Goal: Task Accomplishment & Management: Complete application form

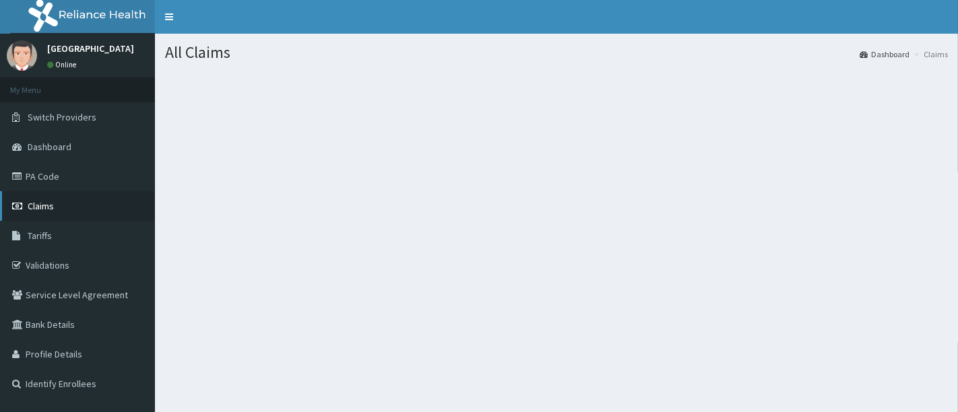
click at [28, 208] on span "Claims" at bounding box center [41, 206] width 26 height 12
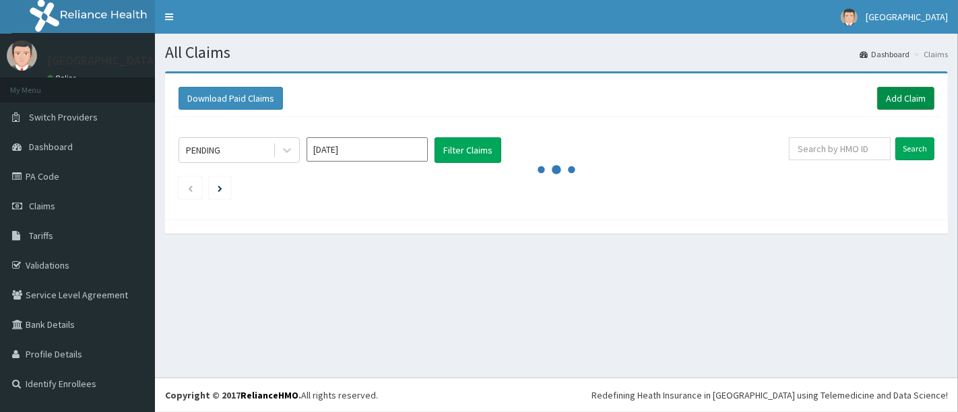
click at [894, 92] on link "Add Claim" at bounding box center [905, 98] width 57 height 23
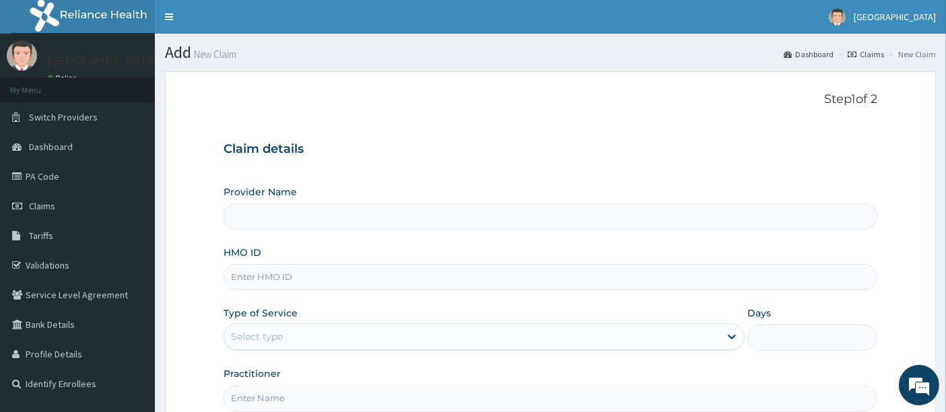
click at [247, 272] on input "HMO ID" at bounding box center [551, 277] width 655 height 26
type input "[GEOGRAPHIC_DATA]"
type input "swe/10003/a"
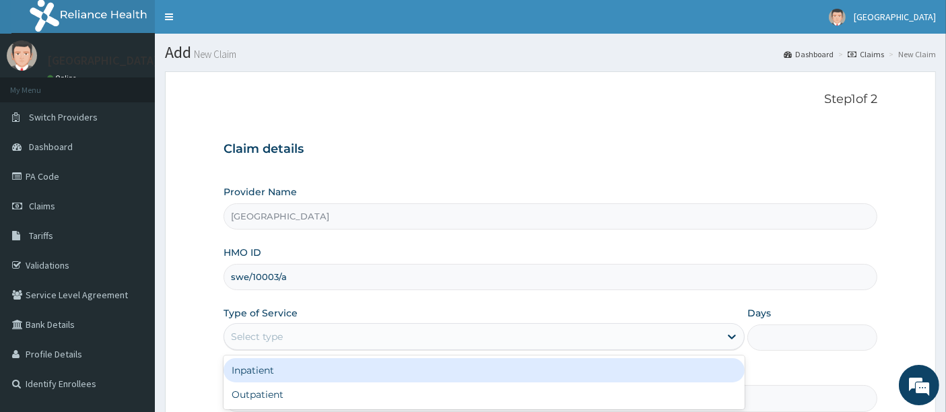
click at [251, 339] on div "Select type" at bounding box center [257, 336] width 52 height 13
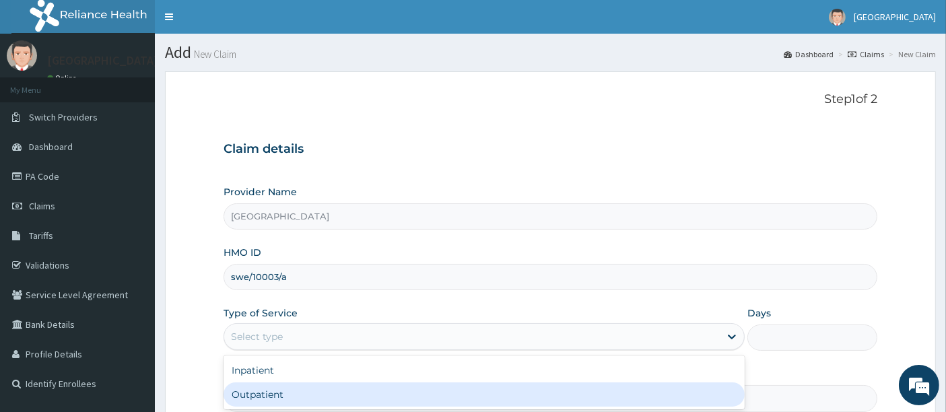
click at [245, 385] on div "Outpatient" at bounding box center [484, 394] width 521 height 24
type input "1"
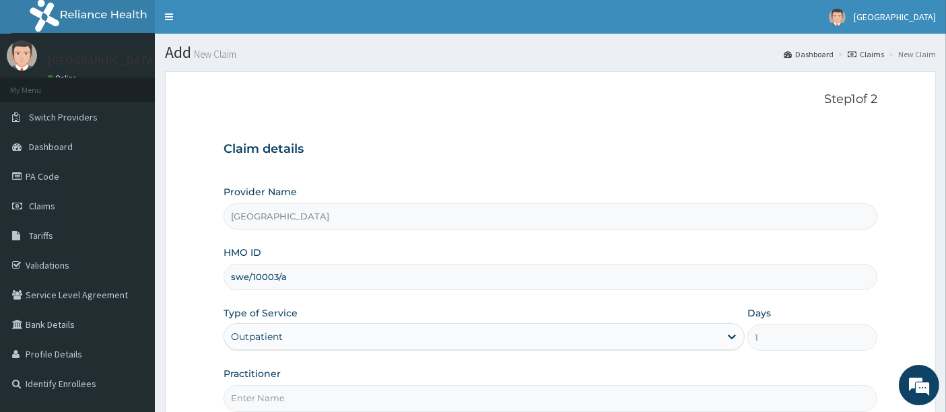
click at [198, 318] on form "Step 1 of 2 Claim details Provider Name [GEOGRAPHIC_DATA] HMO ID swe/10003/a Ty…" at bounding box center [550, 289] width 771 height 437
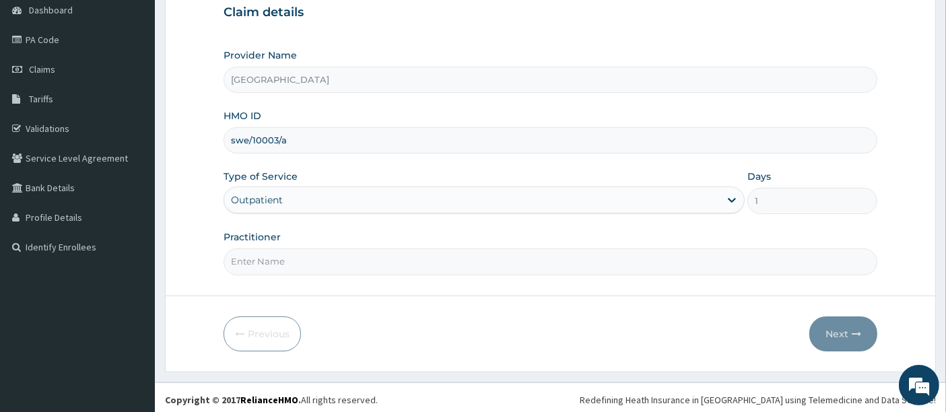
scroll to position [138, 0]
click at [286, 248] on input "Practitioner" at bounding box center [551, 260] width 655 height 26
type input "[PERSON_NAME]"
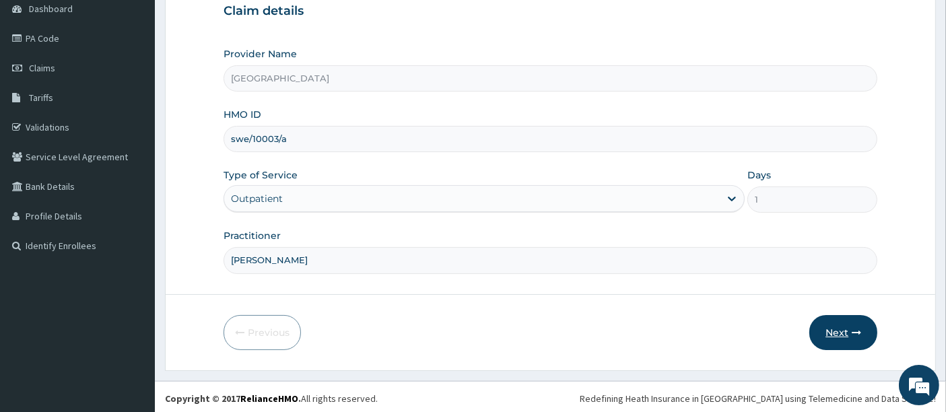
click at [834, 320] on button "Next" at bounding box center [843, 332] width 68 height 35
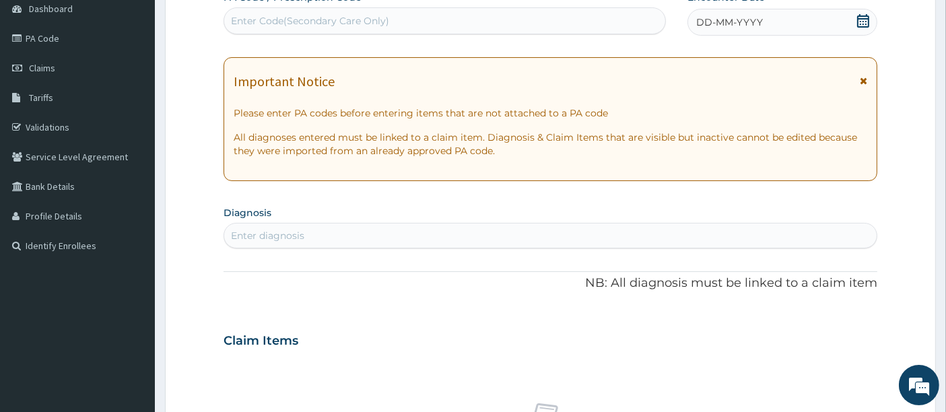
click at [861, 16] on icon at bounding box center [863, 20] width 13 height 13
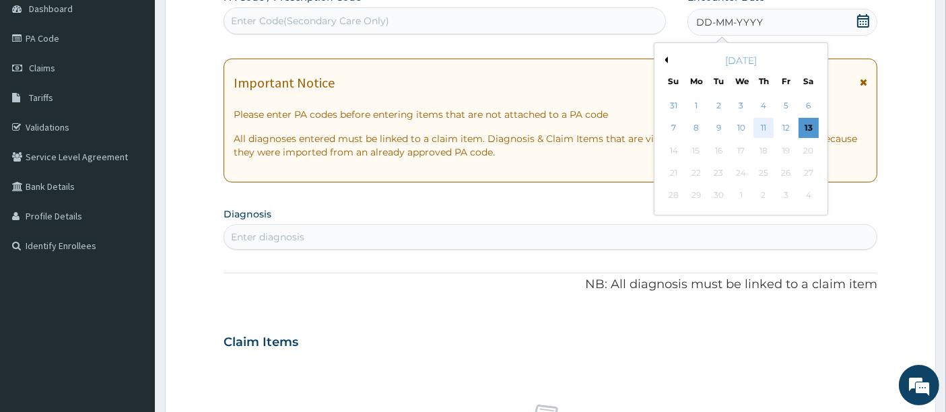
click at [765, 125] on div "11" at bounding box center [764, 129] width 20 height 20
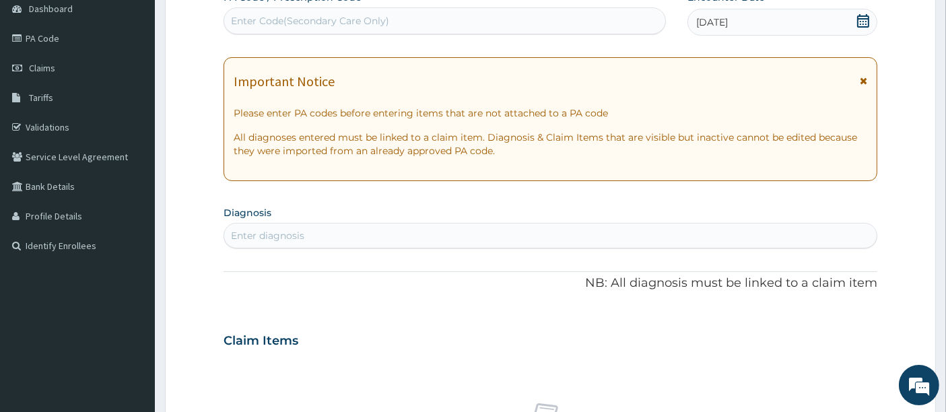
click at [304, 231] on div "Enter diagnosis" at bounding box center [550, 236] width 653 height 22
type input "plasmo"
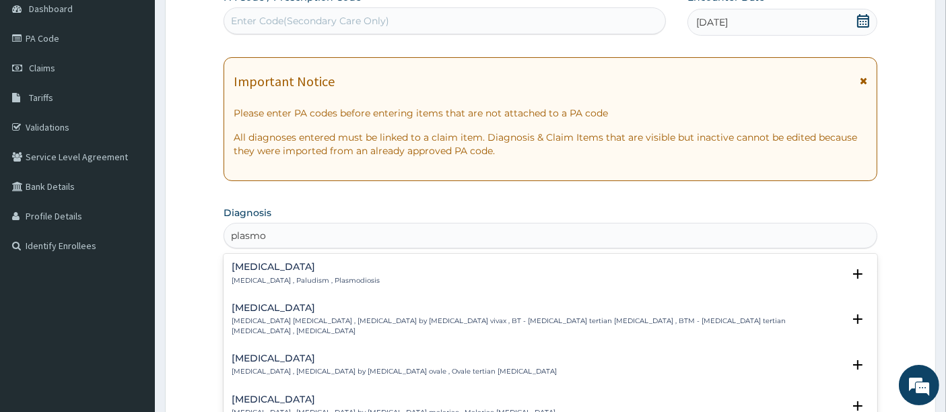
click at [269, 259] on div "[MEDICAL_DATA] [MEDICAL_DATA] , Paludism , Plasmodiosis Select Status Query Que…" at bounding box center [551, 277] width 655 height 41
click at [259, 271] on div "[MEDICAL_DATA] [MEDICAL_DATA] , Paludism , Plasmodiosis" at bounding box center [306, 274] width 148 height 24
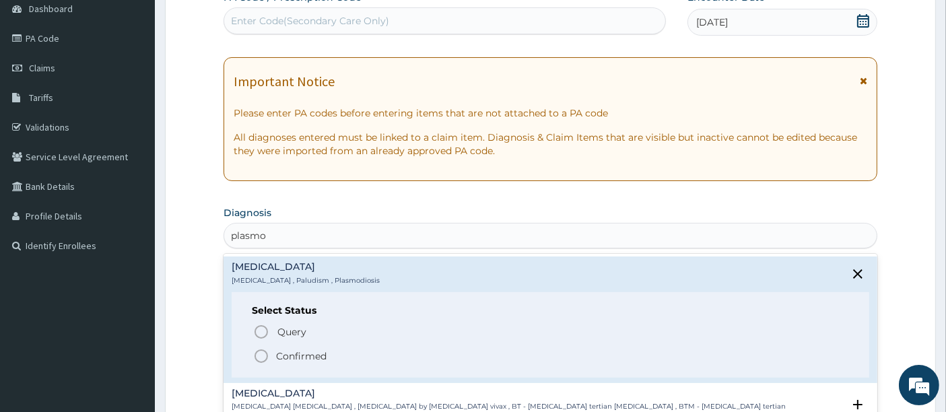
click at [263, 358] on icon "status option filled" at bounding box center [261, 356] width 16 height 16
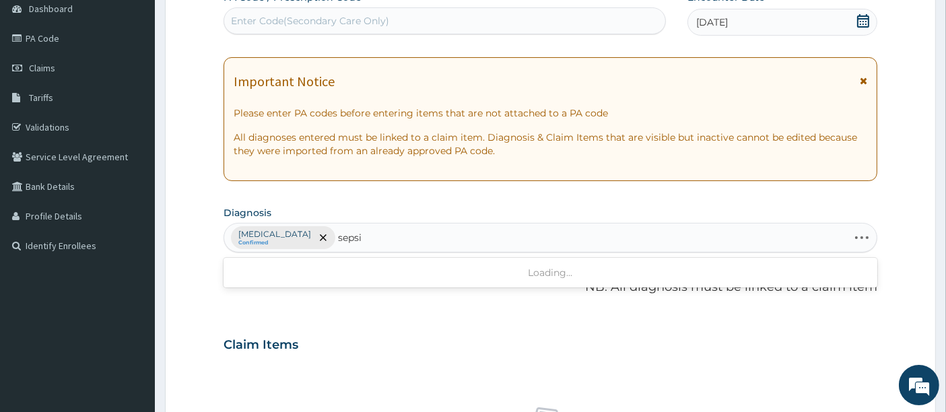
type input "[MEDICAL_DATA]"
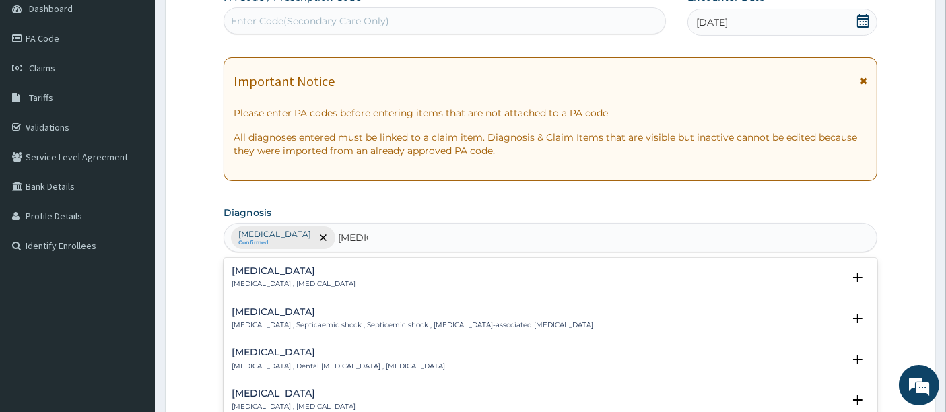
click at [257, 281] on p "[MEDICAL_DATA] , [MEDICAL_DATA]" at bounding box center [294, 283] width 124 height 9
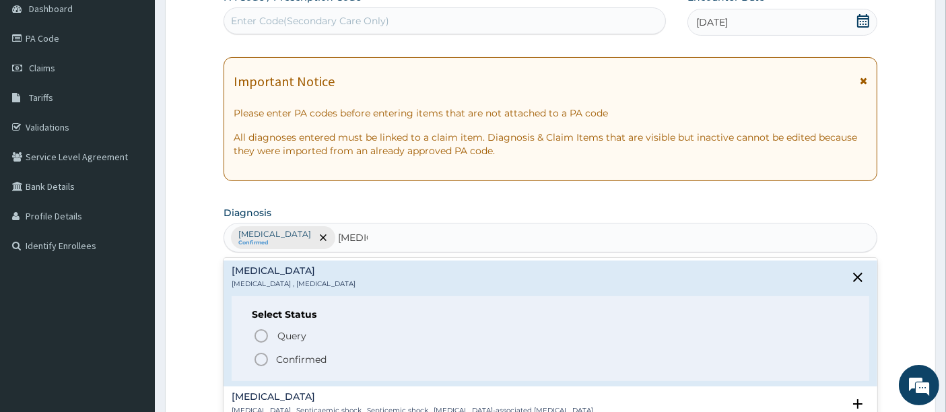
click at [258, 366] on div "Select Status Query Query covers suspected (?), Keep in view (kiv), Ruled out (…" at bounding box center [551, 339] width 638 height 86
click at [259, 358] on icon "status option filled" at bounding box center [261, 360] width 16 height 16
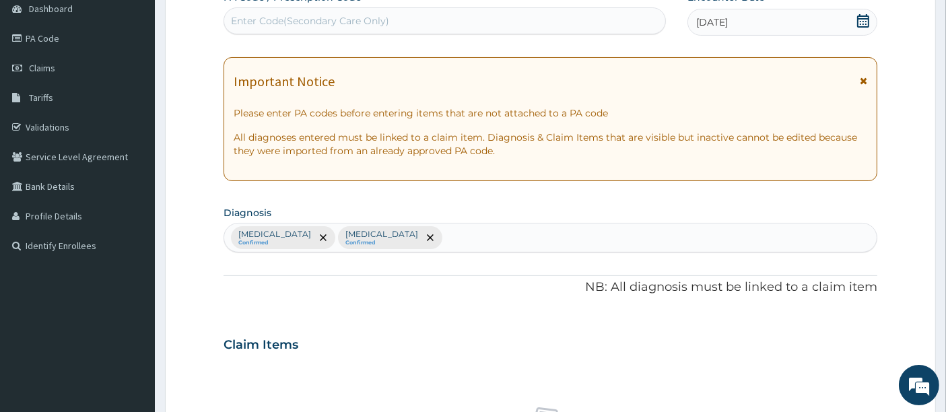
click at [220, 281] on form "Step 2 of 2 PA Code / Prescription Code Enter Code(Secondary Care Only) Encount…" at bounding box center [550, 360] width 771 height 855
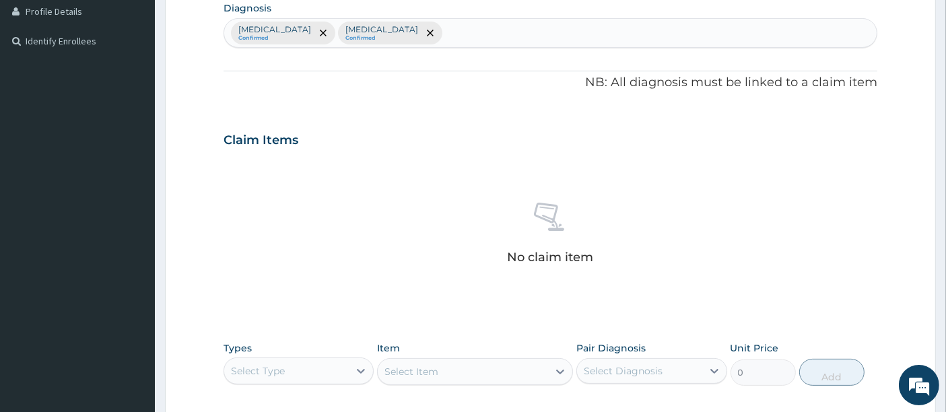
scroll to position [467, 0]
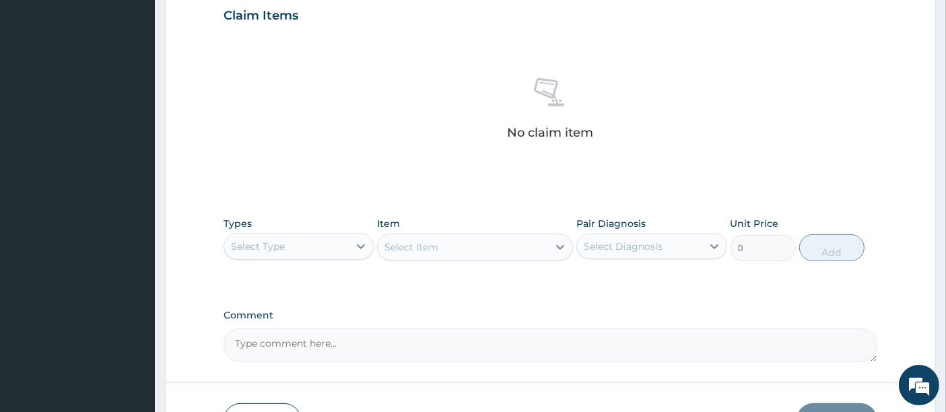
click at [257, 244] on div "Select Type" at bounding box center [258, 246] width 54 height 13
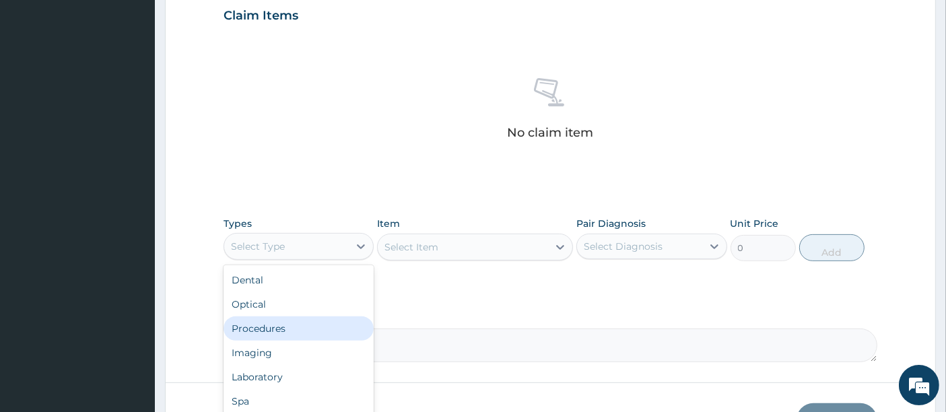
click at [259, 334] on div "Procedures" at bounding box center [299, 329] width 150 height 24
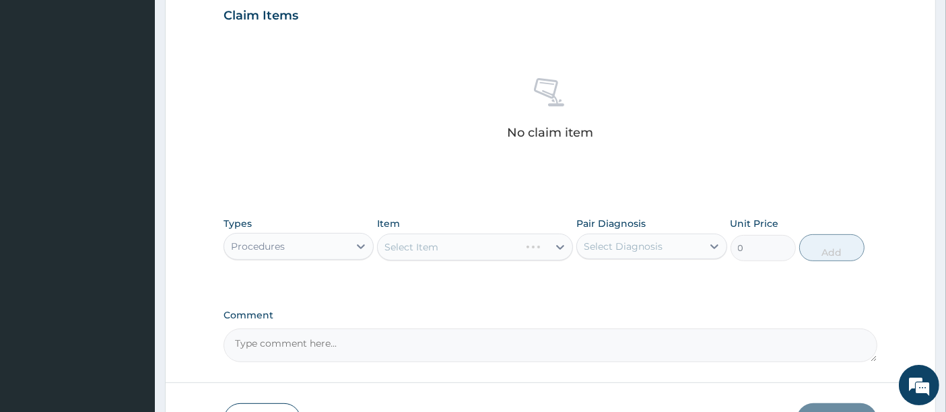
click at [398, 250] on div "Select Item" at bounding box center [475, 247] width 196 height 27
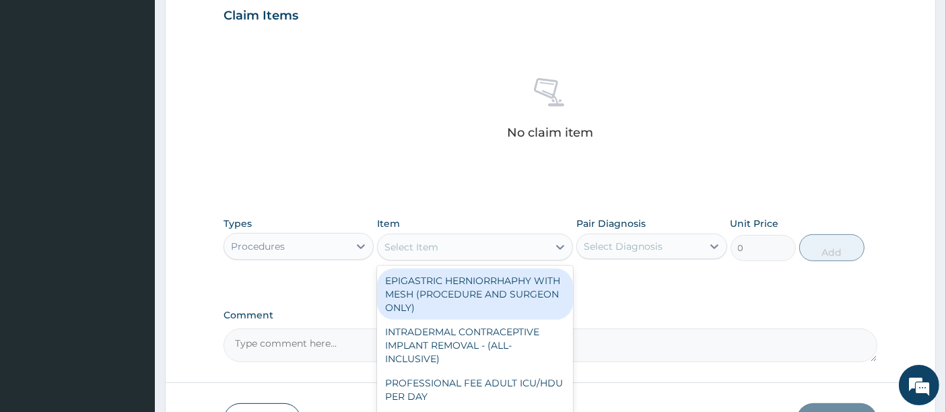
click at [398, 250] on div "Select Item" at bounding box center [412, 246] width 54 height 13
type input "g"
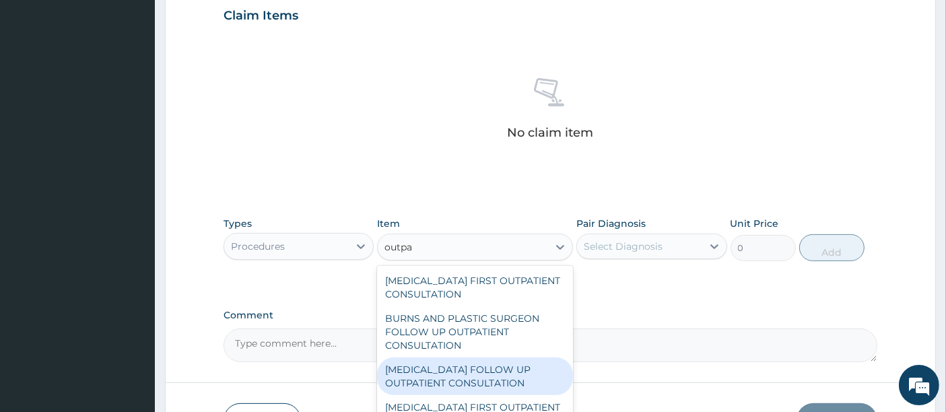
type input "outpat"
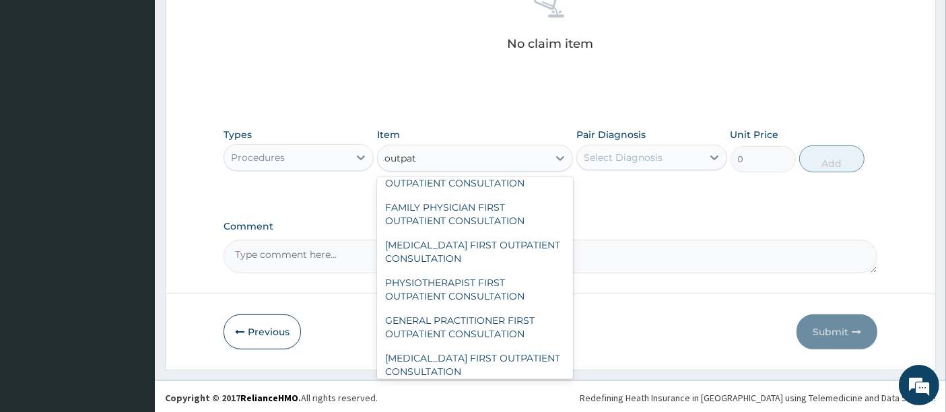
scroll to position [1865, 0]
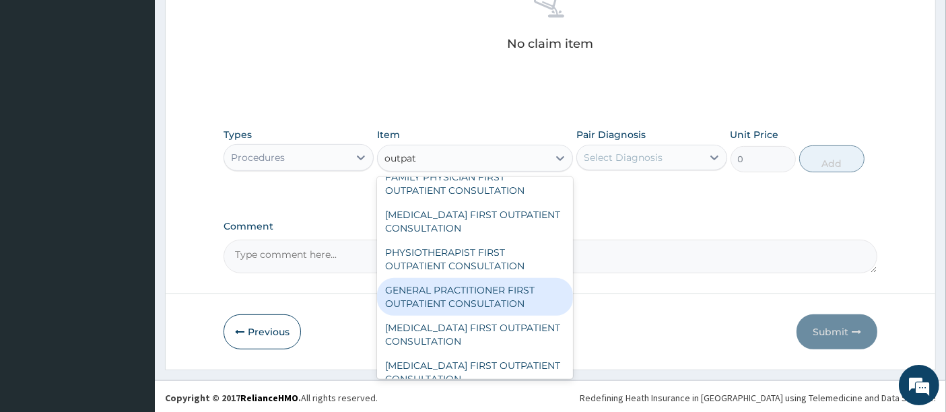
click at [505, 302] on div "GENERAL PRACTITIONER FIRST OUTPATIENT CONSULTATION" at bounding box center [475, 297] width 196 height 38
type input "5400"
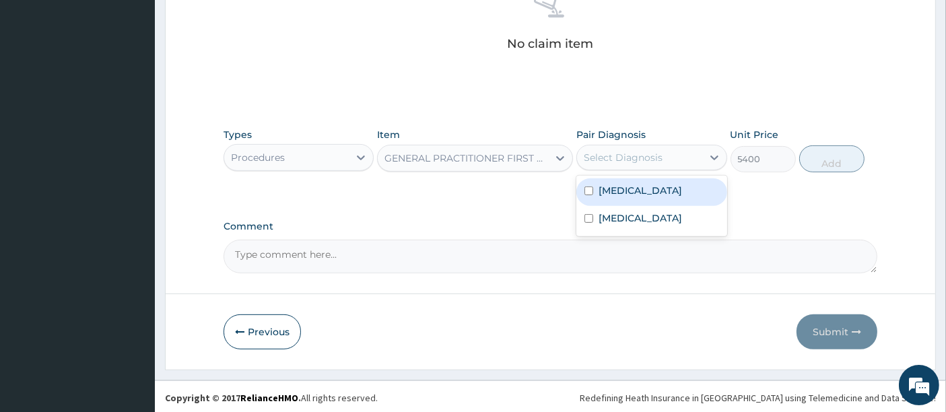
click at [637, 158] on div "Select Diagnosis" at bounding box center [623, 157] width 79 height 13
click at [615, 187] on label "[MEDICAL_DATA]" at bounding box center [641, 190] width 84 height 13
checkbox input "true"
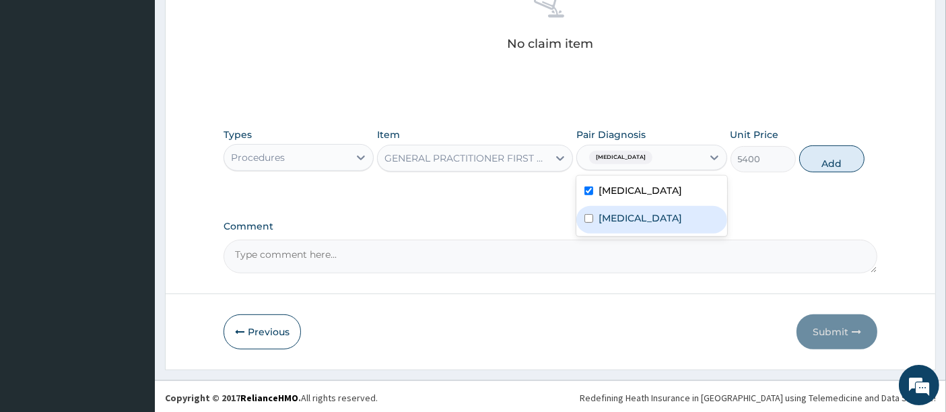
click at [609, 211] on label "[MEDICAL_DATA]" at bounding box center [641, 217] width 84 height 13
checkbox input "true"
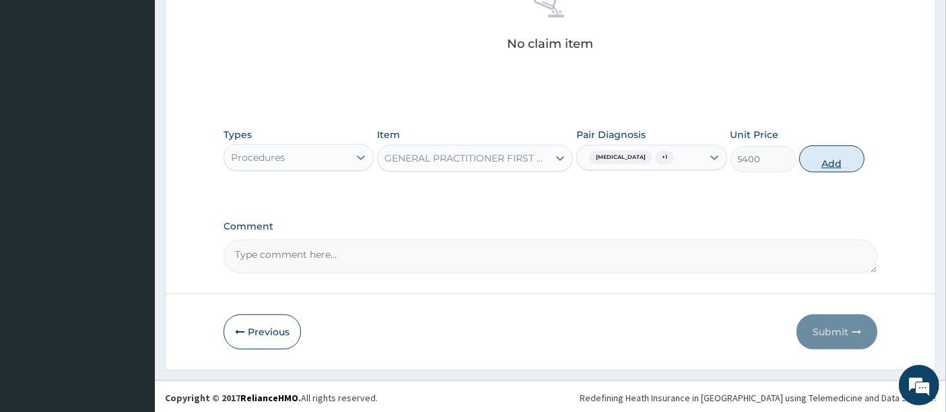
click at [820, 159] on button "Add" at bounding box center [831, 158] width 65 height 27
type input "0"
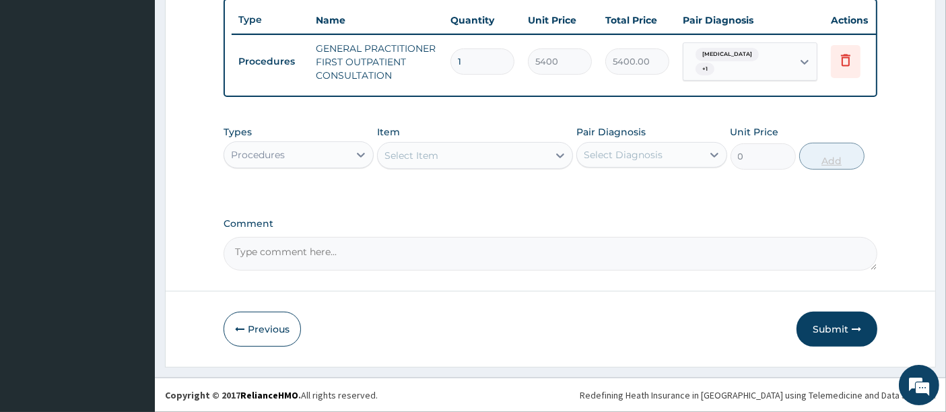
scroll to position [510, 0]
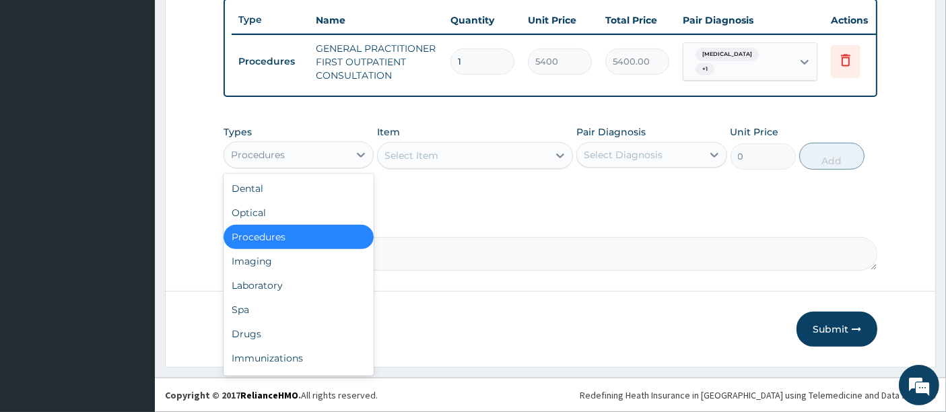
click at [336, 157] on div "Procedures" at bounding box center [286, 155] width 125 height 22
click at [254, 293] on div "Laboratory" at bounding box center [299, 285] width 150 height 24
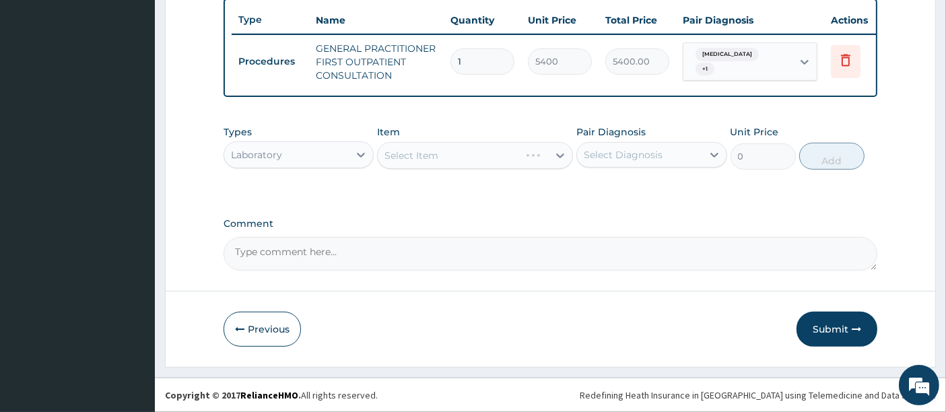
click at [432, 156] on div "Select Item" at bounding box center [475, 155] width 196 height 27
click at [431, 155] on div "Select Item" at bounding box center [475, 155] width 196 height 27
click at [461, 153] on div "Select Item" at bounding box center [475, 155] width 196 height 27
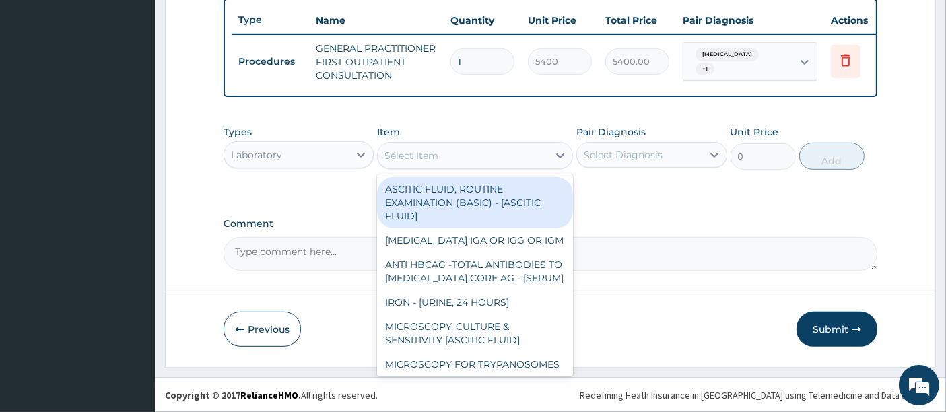
click at [461, 153] on div "Select Item" at bounding box center [463, 156] width 170 height 22
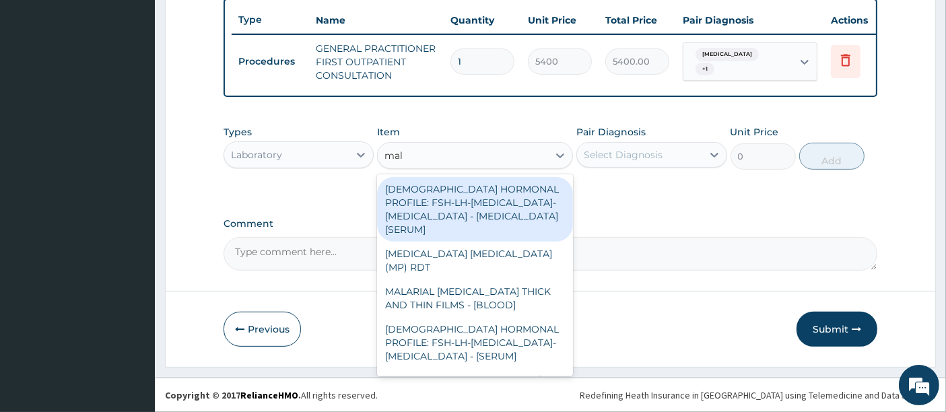
type input "mala"
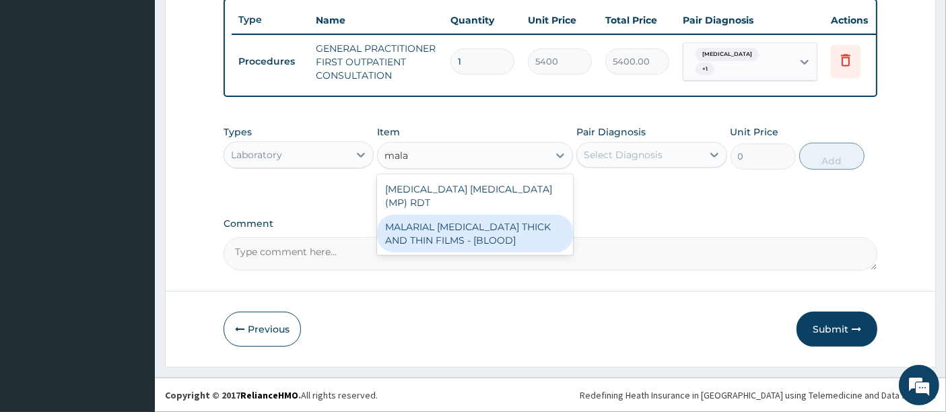
click at [438, 230] on div "MALARIAL [MEDICAL_DATA] THICK AND THIN FILMS - [BLOOD]" at bounding box center [475, 234] width 196 height 38
type input "3150"
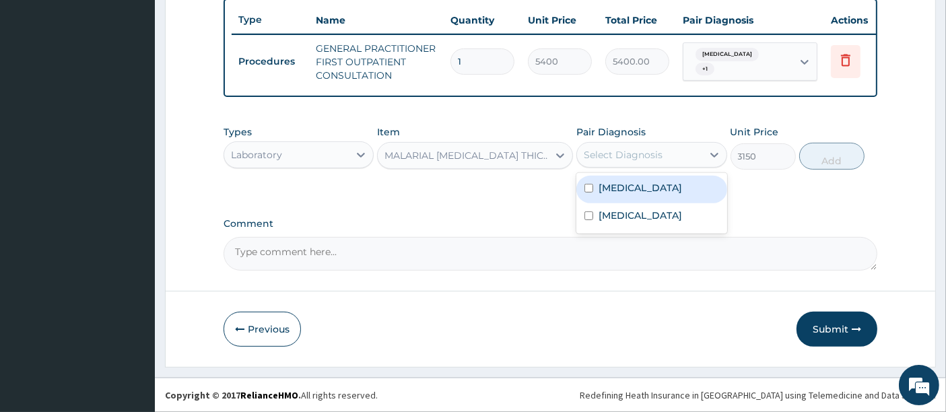
click at [603, 151] on div "Select Diagnosis" at bounding box center [623, 154] width 79 height 13
click at [597, 187] on div "[MEDICAL_DATA]" at bounding box center [651, 190] width 150 height 28
checkbox input "true"
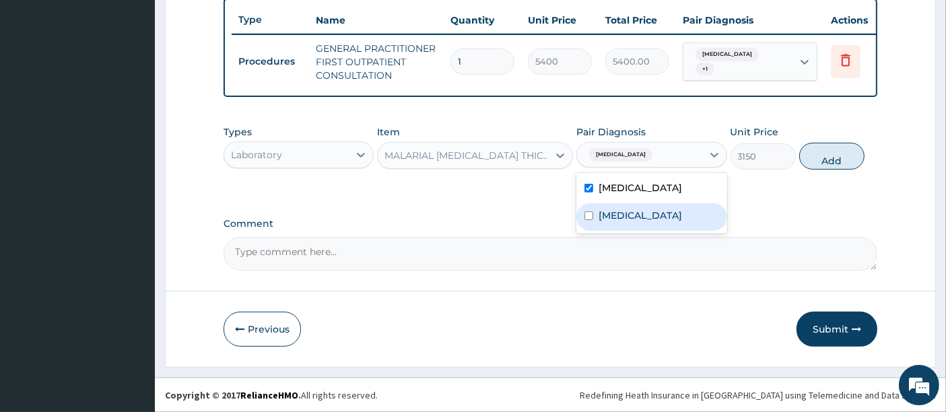
click at [590, 212] on input "checkbox" at bounding box center [589, 215] width 9 height 9
checkbox input "true"
click at [827, 153] on button "Add" at bounding box center [831, 156] width 65 height 27
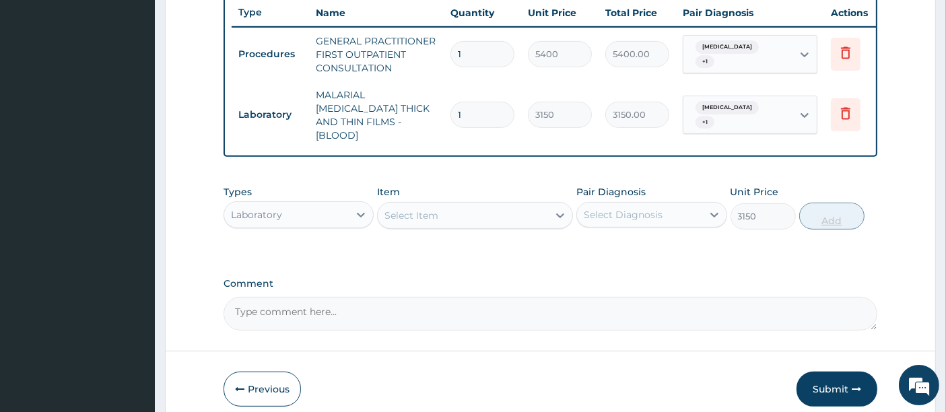
type input "0"
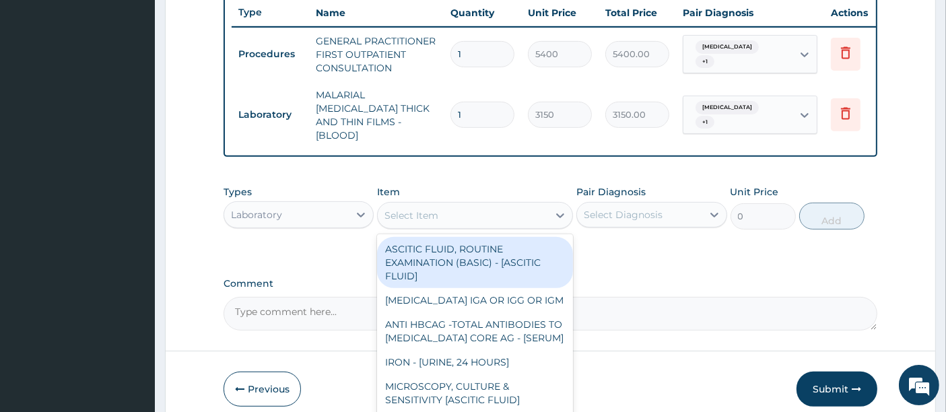
click at [454, 209] on div "Select Item" at bounding box center [463, 216] width 170 height 22
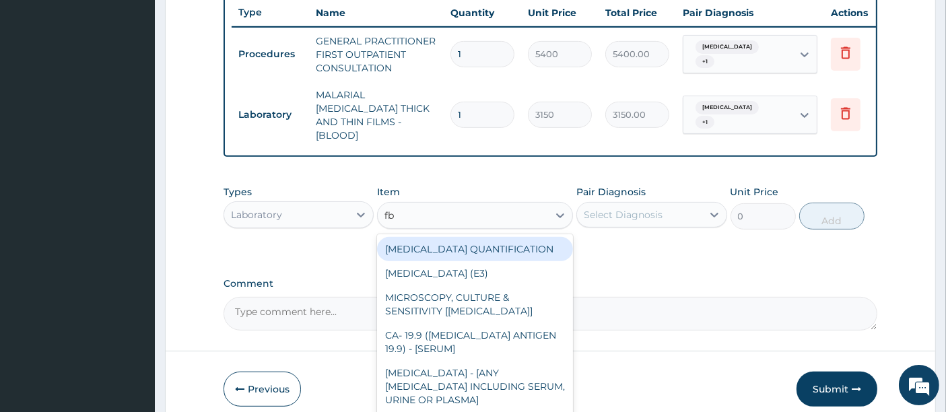
type input "fbc"
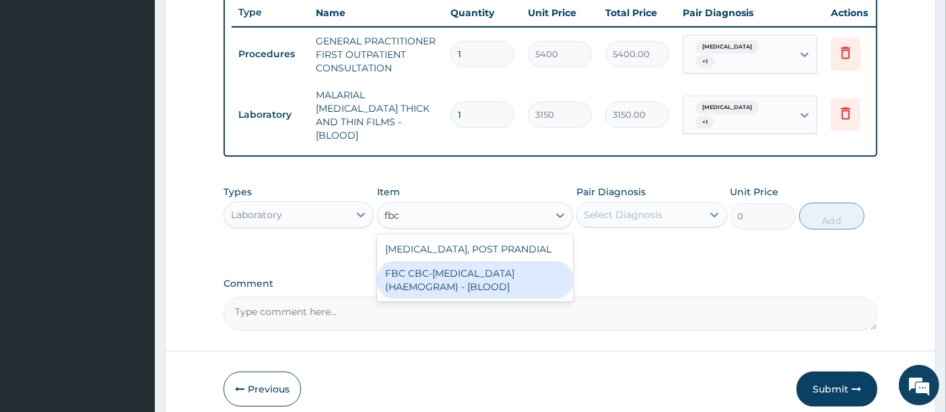
click at [428, 277] on div "FBC CBC-[MEDICAL_DATA] (HAEMOGRAM) - [BLOOD]" at bounding box center [475, 280] width 196 height 38
type input "7200"
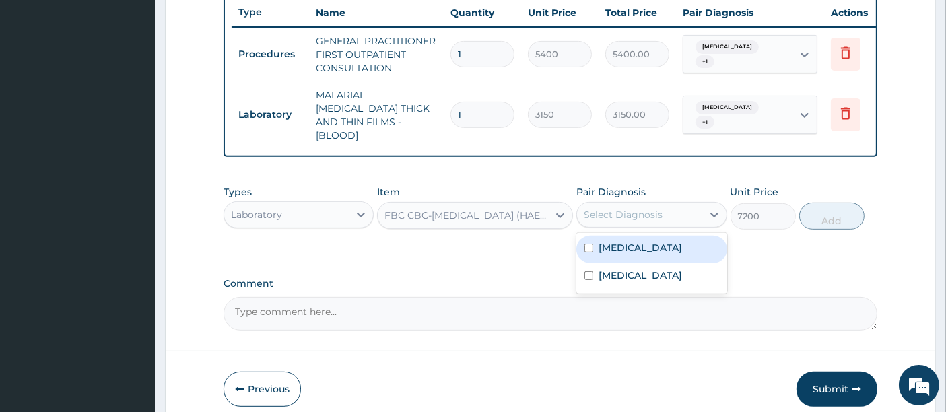
click at [626, 210] on div "Select Diagnosis" at bounding box center [623, 214] width 79 height 13
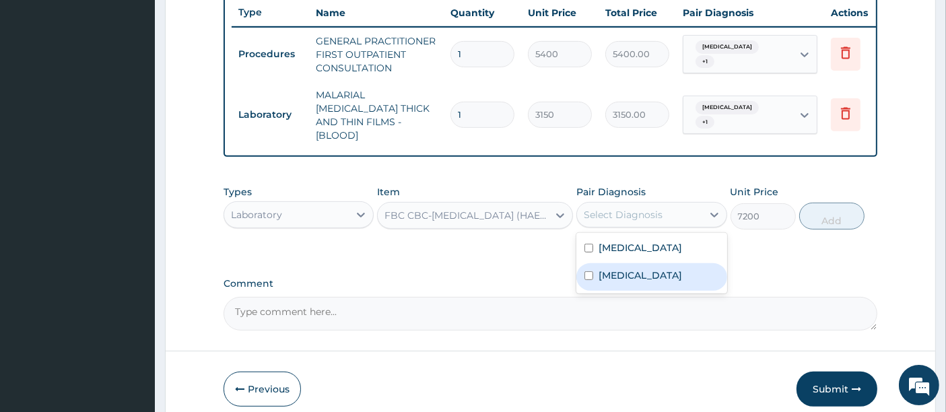
drag, startPoint x: 608, startPoint y: 240, endPoint x: 606, endPoint y: 268, distance: 28.4
click at [606, 268] on div "[MEDICAL_DATA] [MEDICAL_DATA]" at bounding box center [651, 263] width 150 height 61
click at [606, 269] on label "[MEDICAL_DATA]" at bounding box center [641, 275] width 84 height 13
checkbox input "true"
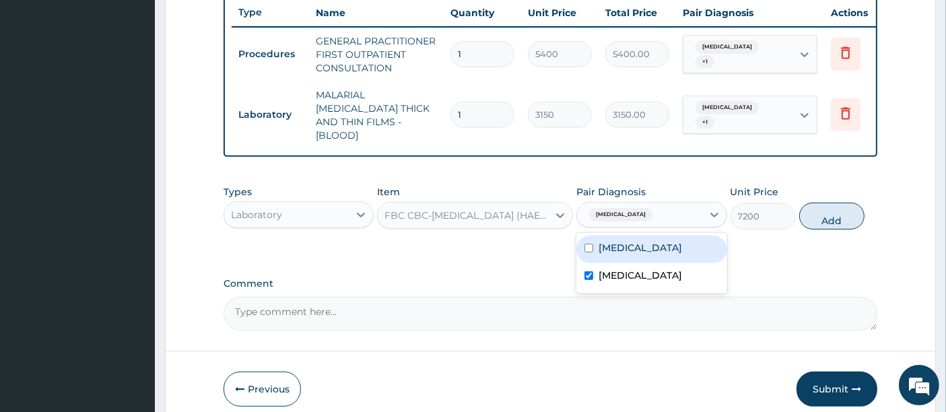
click at [658, 242] on div "[MEDICAL_DATA]" at bounding box center [651, 250] width 150 height 28
checkbox input "true"
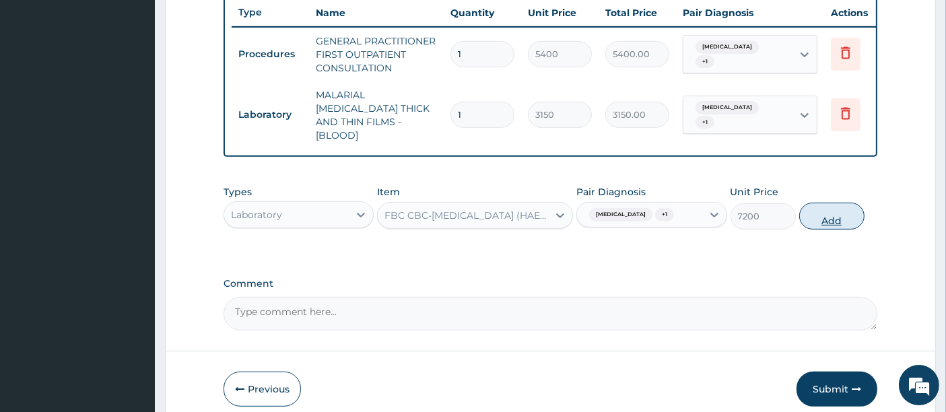
click at [820, 209] on button "Add" at bounding box center [831, 216] width 65 height 27
type input "0"
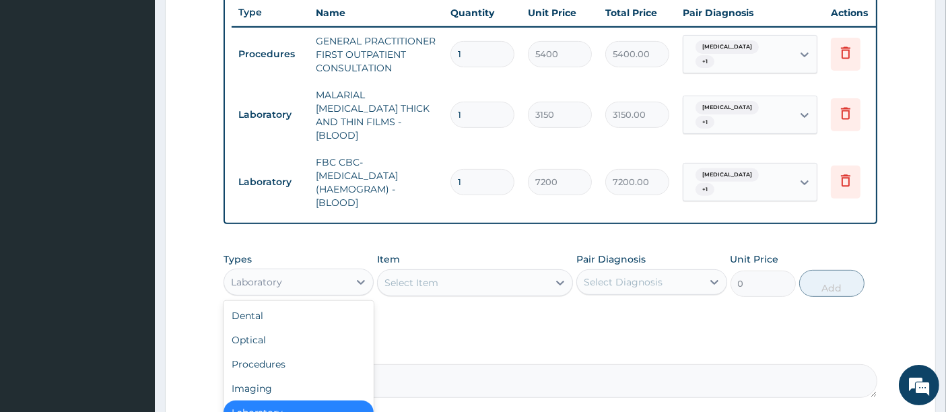
click at [293, 283] on div "Laboratory" at bounding box center [286, 282] width 125 height 22
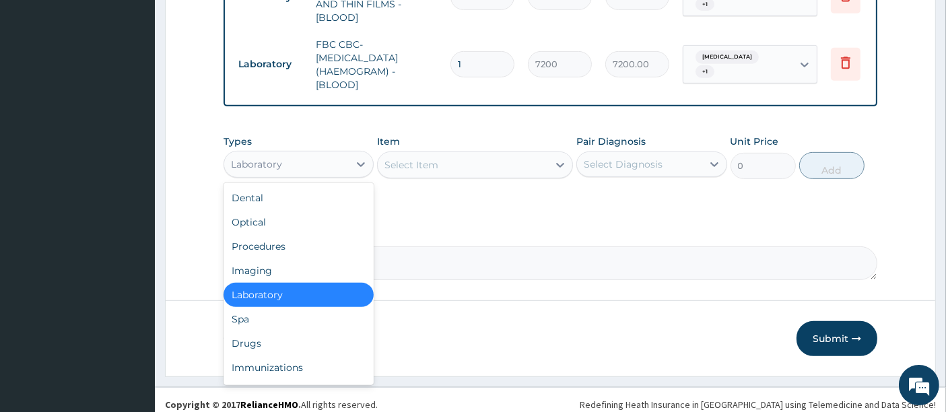
scroll to position [631, 0]
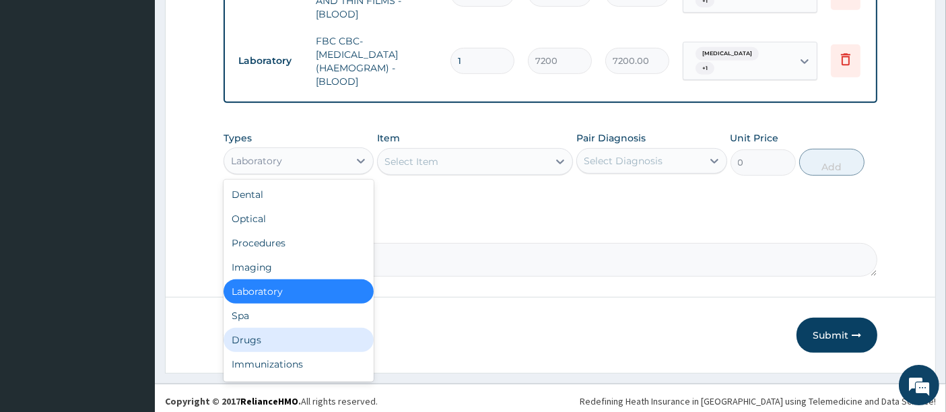
click at [298, 333] on div "Drugs" at bounding box center [299, 340] width 150 height 24
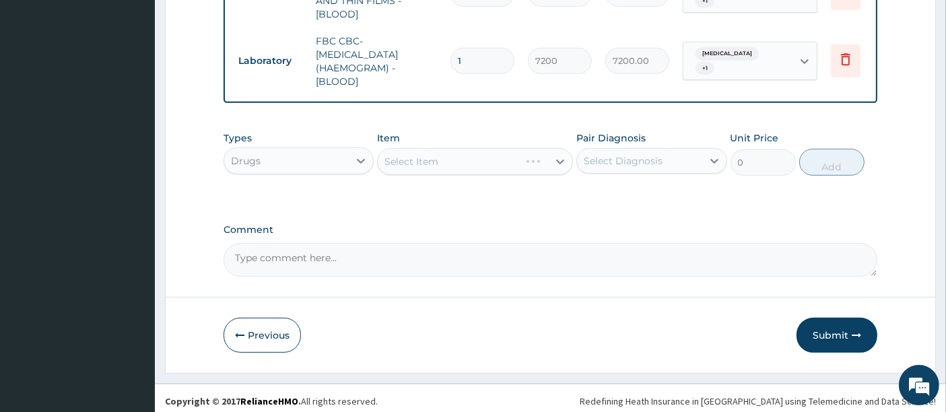
click at [404, 152] on div "Select Item" at bounding box center [475, 161] width 196 height 27
click at [405, 152] on div "Select Item" at bounding box center [475, 161] width 196 height 27
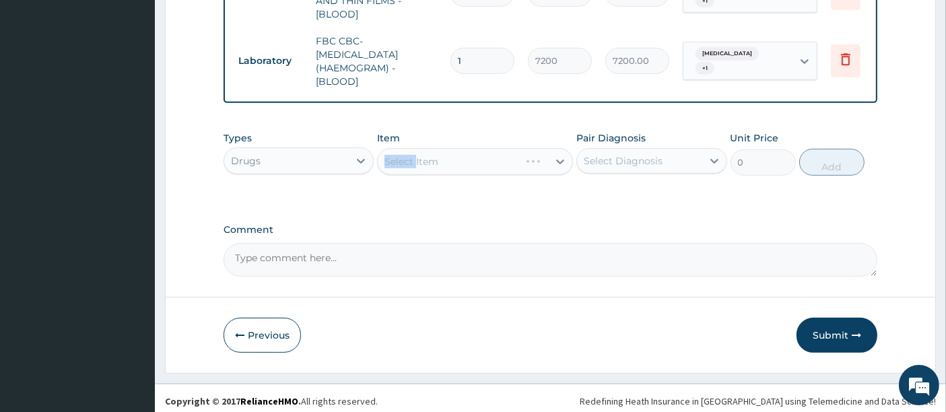
click at [405, 152] on div "Select Item" at bounding box center [475, 161] width 196 height 27
click at [431, 153] on div "Select Item" at bounding box center [475, 161] width 196 height 27
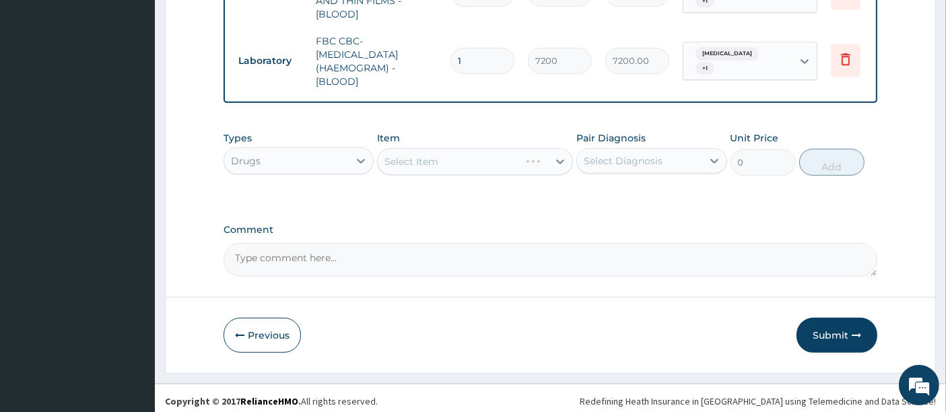
click at [431, 153] on div "Select Item" at bounding box center [475, 161] width 196 height 27
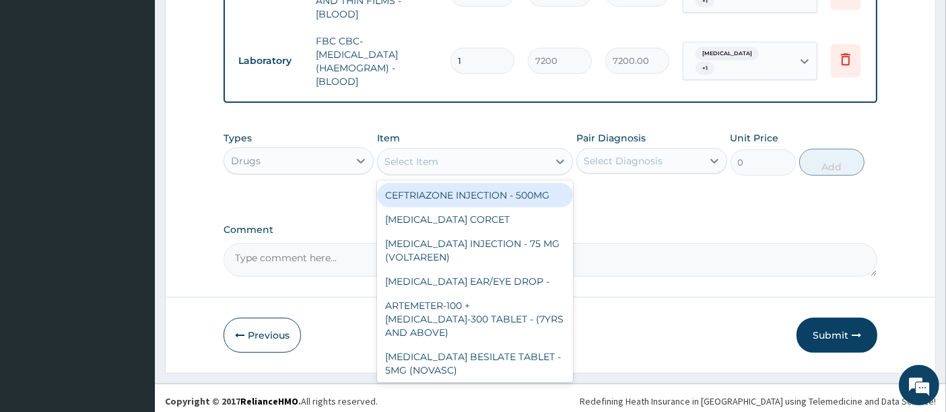
click at [431, 155] on div "Select Item" at bounding box center [412, 161] width 54 height 13
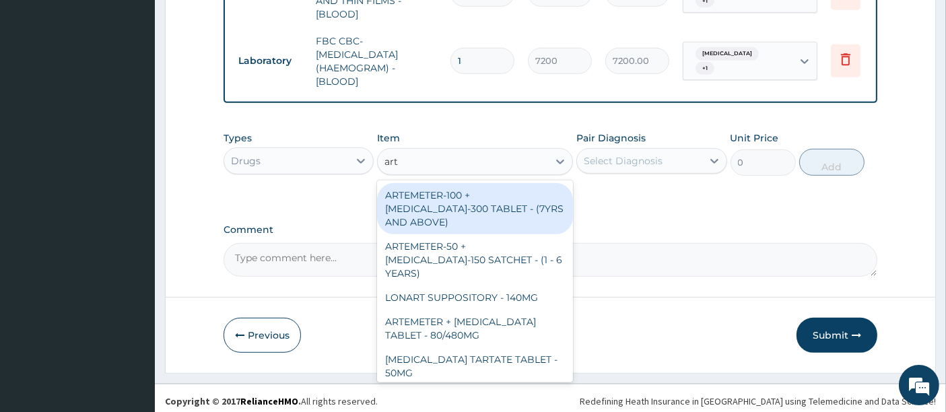
type input "arte"
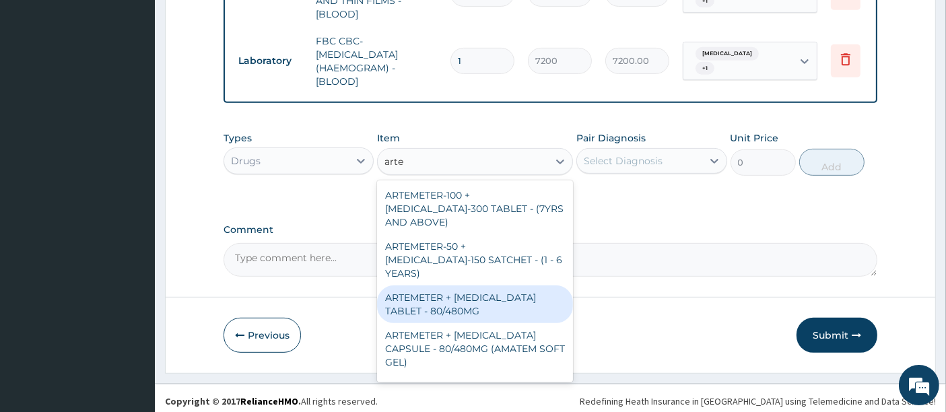
click at [461, 286] on div "ARTEMETER + [MEDICAL_DATA] TABLET - 80/480MG" at bounding box center [475, 305] width 196 height 38
type input "494"
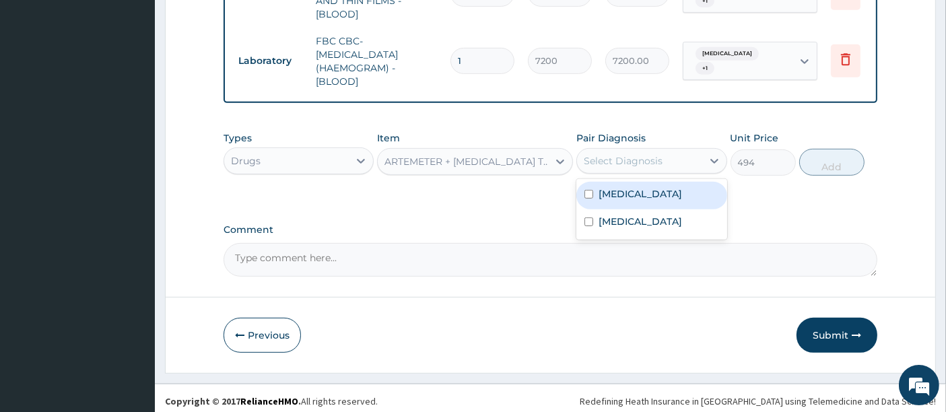
click at [623, 154] on div "Select Diagnosis" at bounding box center [623, 160] width 79 height 13
click at [604, 187] on label "[MEDICAL_DATA]" at bounding box center [641, 193] width 84 height 13
checkbox input "true"
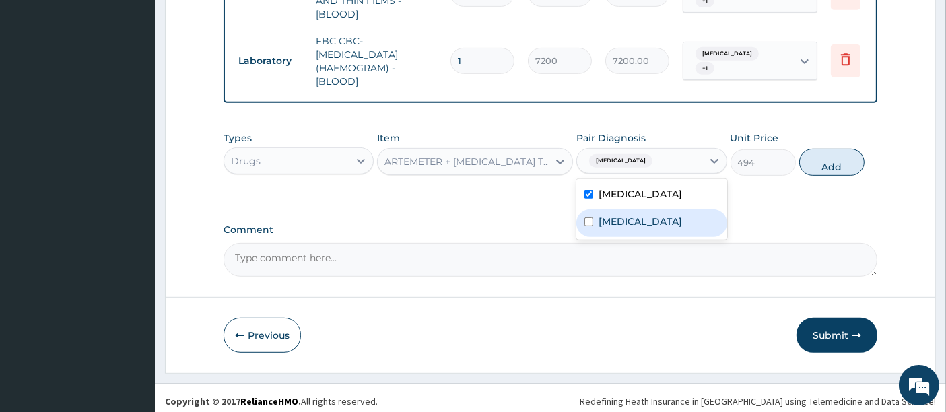
click at [597, 210] on div "[MEDICAL_DATA]" at bounding box center [651, 223] width 150 height 28
checkbox input "true"
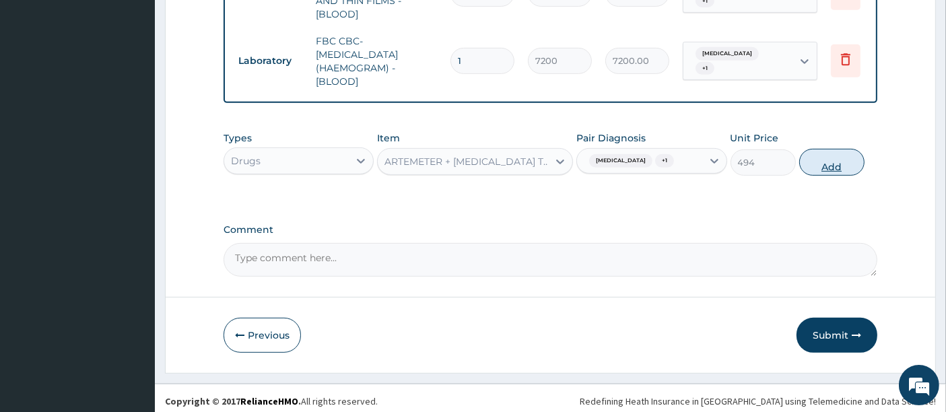
click at [818, 166] on button "Add" at bounding box center [831, 162] width 65 height 27
type input "0"
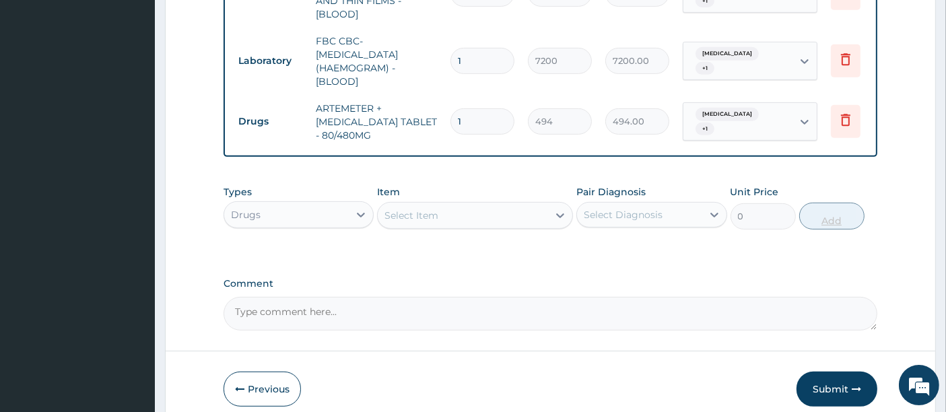
type input "0.00"
type input "6"
type input "2964.00"
type input "6"
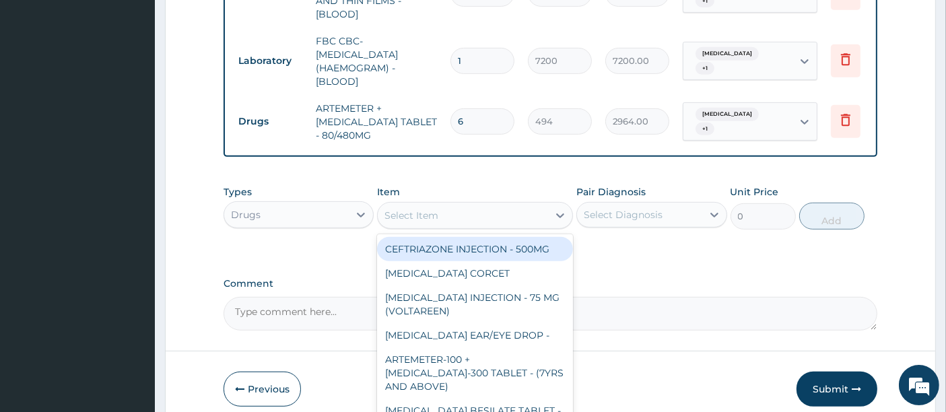
click at [490, 205] on div "Select Item" at bounding box center [463, 216] width 170 height 22
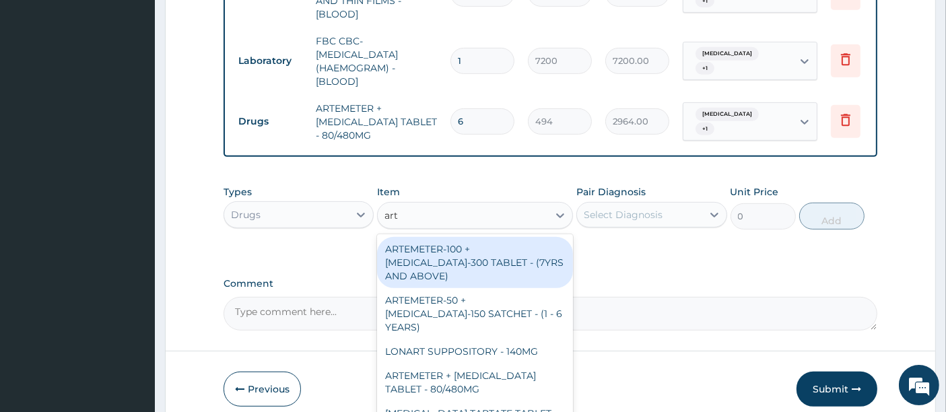
type input "arte"
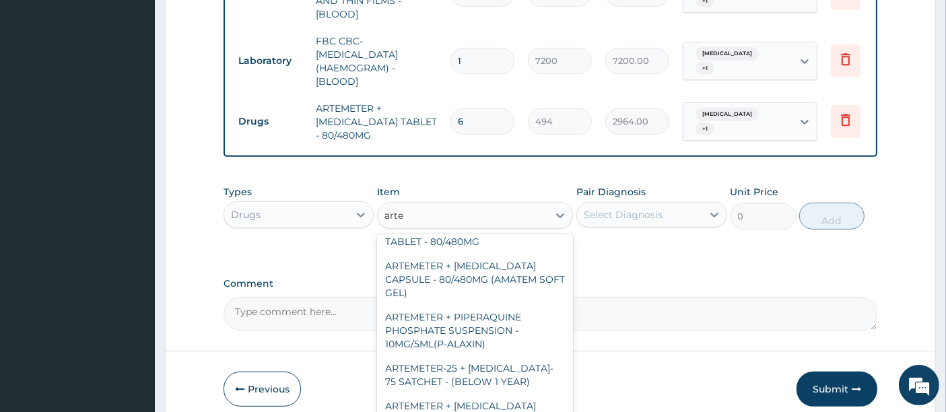
scroll to position [166, 0]
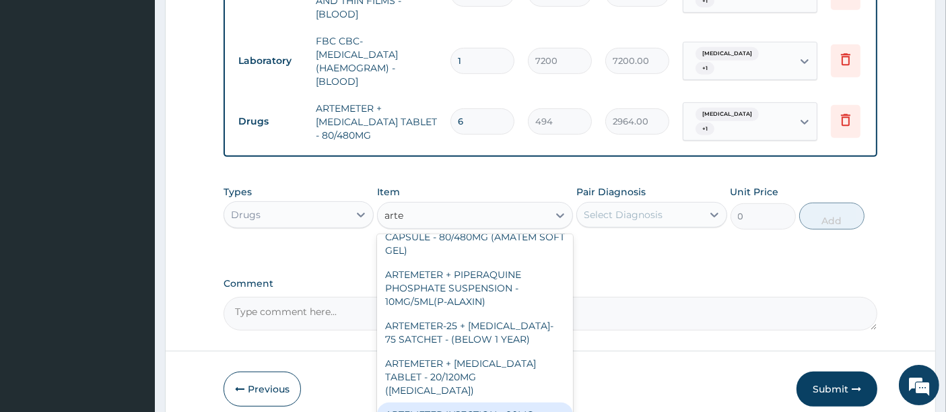
click at [448, 403] on div "ARTEMETER INJECTION - 80MG" at bounding box center [475, 415] width 196 height 24
type input "646"
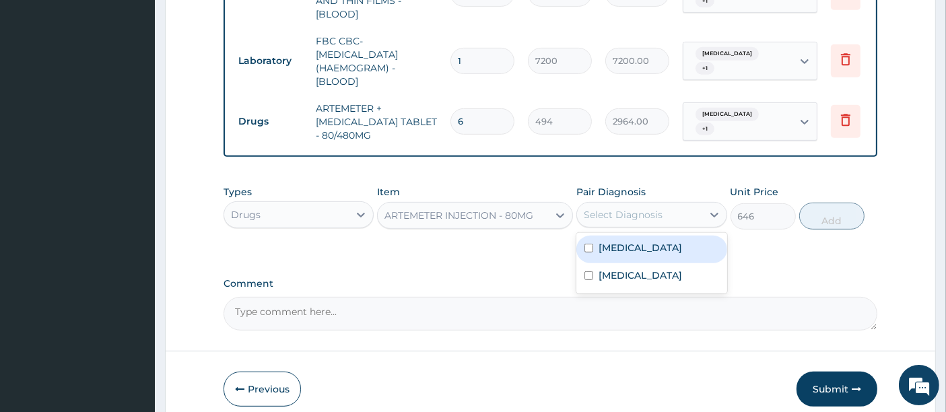
click at [594, 221] on div "Select Diagnosis" at bounding box center [651, 215] width 150 height 26
click at [601, 250] on div "[MEDICAL_DATA]" at bounding box center [651, 250] width 150 height 28
checkbox input "true"
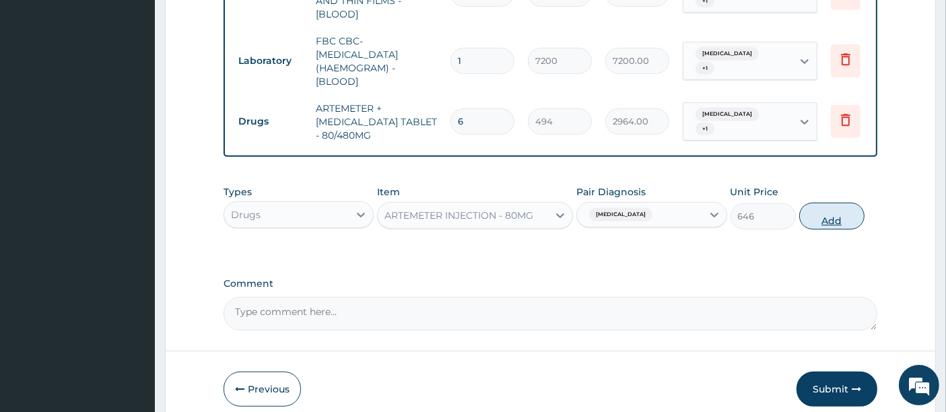
click at [834, 211] on button "Add" at bounding box center [831, 216] width 65 height 27
type input "0"
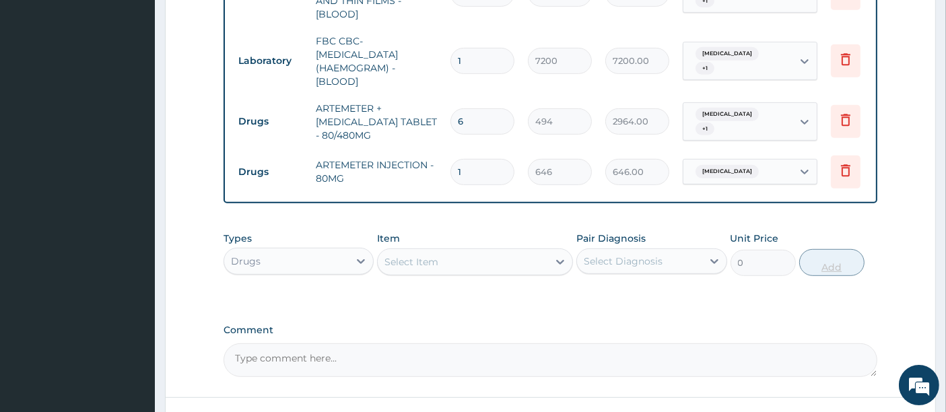
type input "0.00"
type input "6"
type input "3876.00"
type input "6"
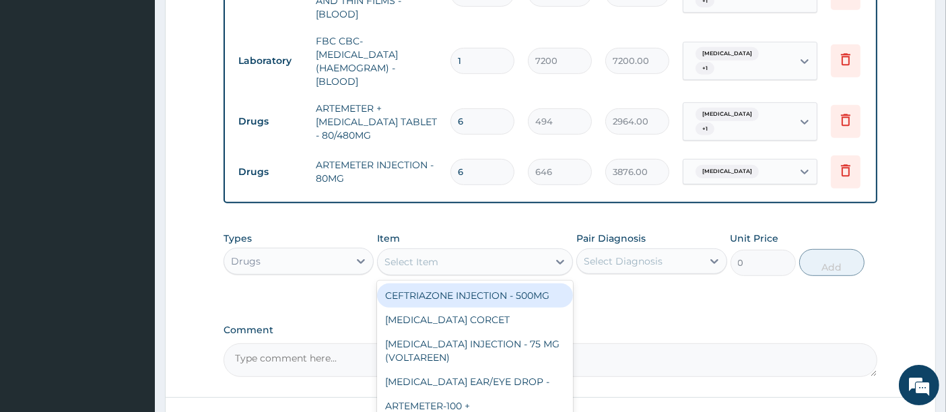
click at [498, 259] on div "Select Item" at bounding box center [463, 262] width 170 height 22
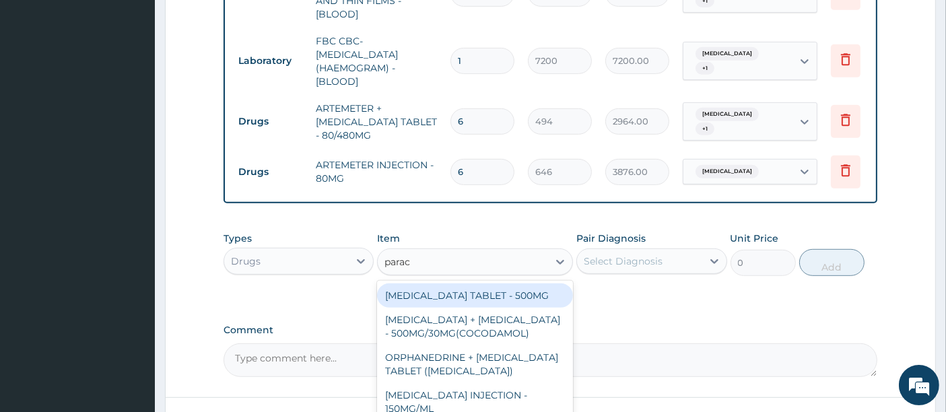
type input "parace"
click at [469, 290] on div "[MEDICAL_DATA] TABLET - 500MG" at bounding box center [475, 296] width 196 height 24
type input "45.599999999999994"
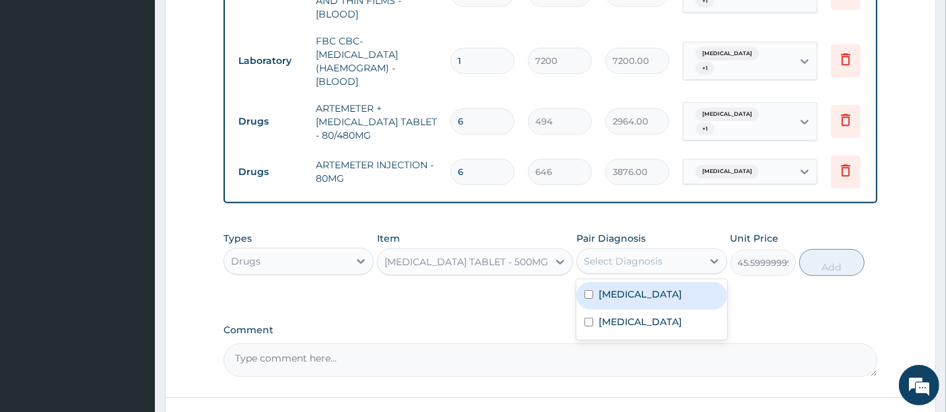
click at [634, 259] on div "Select Diagnosis" at bounding box center [623, 261] width 79 height 13
click at [603, 290] on label "[MEDICAL_DATA]" at bounding box center [641, 294] width 84 height 13
checkbox input "true"
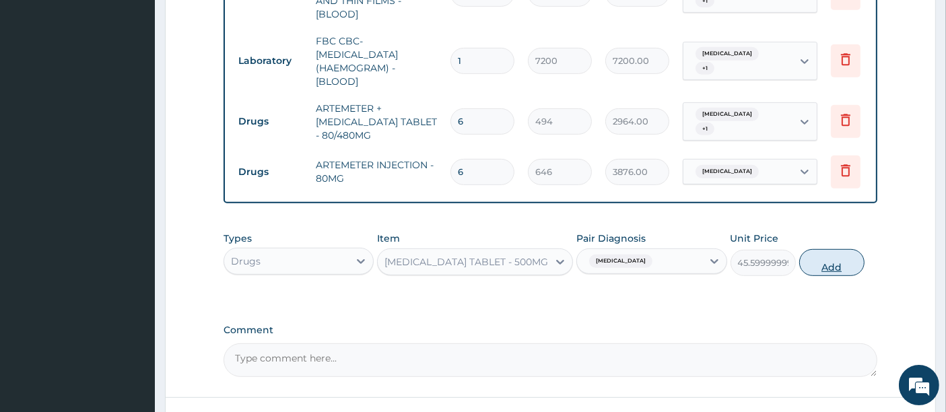
click at [825, 264] on button "Add" at bounding box center [831, 262] width 65 height 27
type input "0"
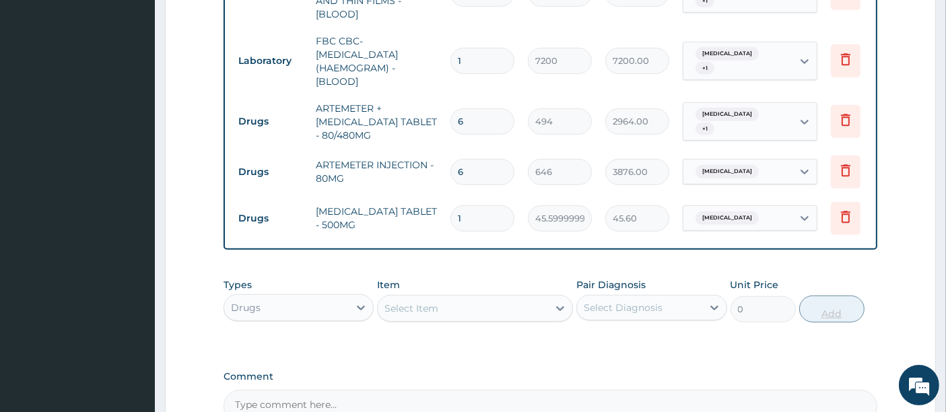
type input "18"
type input "820.80"
type input "18"
click at [473, 306] on div "Select Item" at bounding box center [463, 309] width 170 height 22
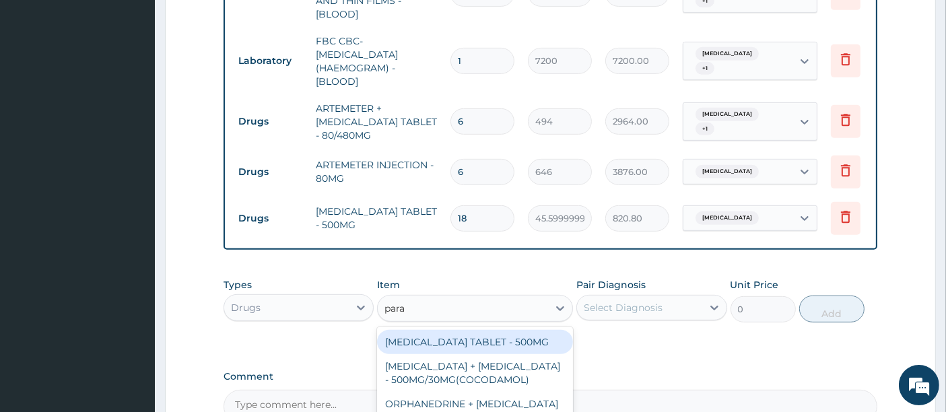
type input "parac"
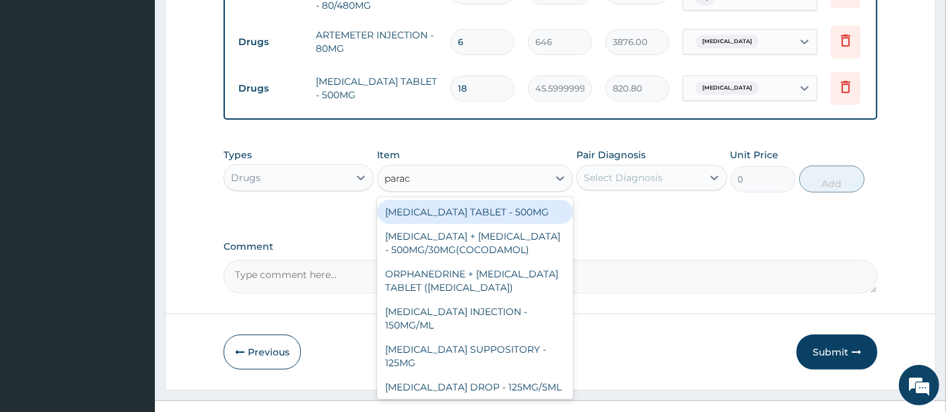
scroll to position [778, 0]
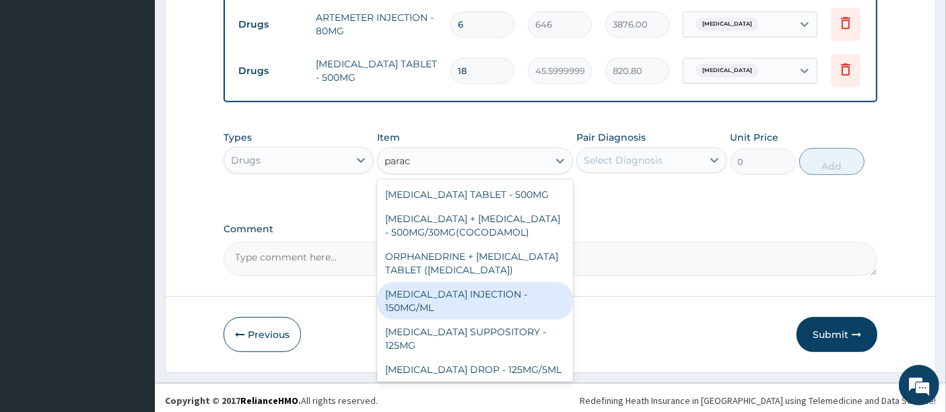
click at [517, 306] on div "[MEDICAL_DATA] INJECTION - 150MG/ML" at bounding box center [475, 301] width 196 height 38
type input "760"
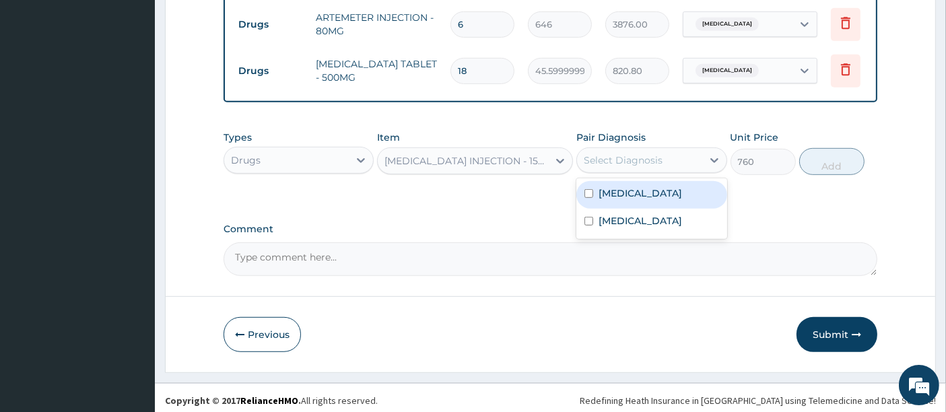
click at [637, 154] on div "Select Diagnosis" at bounding box center [623, 160] width 79 height 13
click at [618, 181] on div "[MEDICAL_DATA]" at bounding box center [651, 195] width 150 height 28
checkbox input "true"
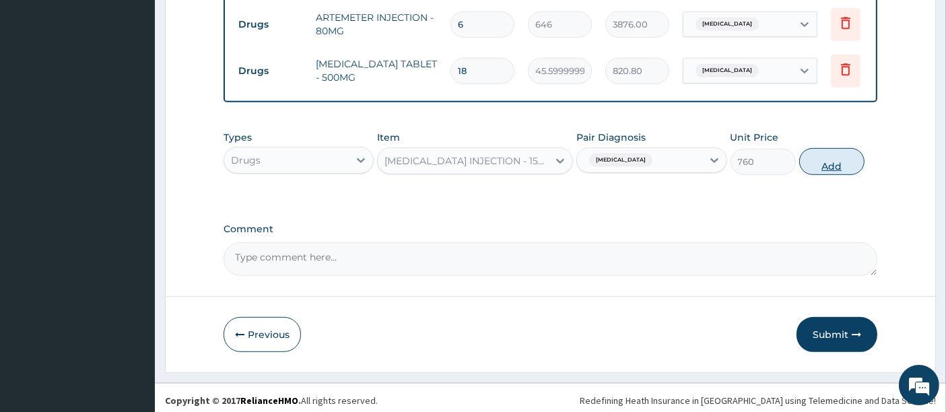
click at [821, 158] on button "Add" at bounding box center [831, 161] width 65 height 27
type input "0"
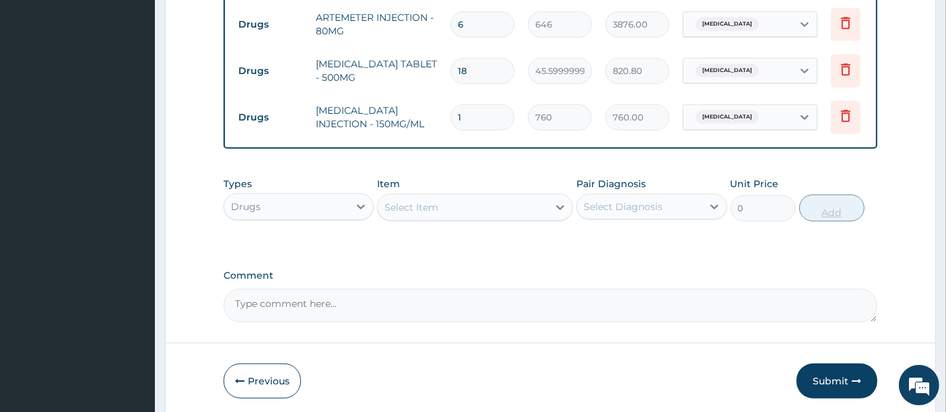
type input "0.00"
type input "6"
type input "4560.00"
type input "6"
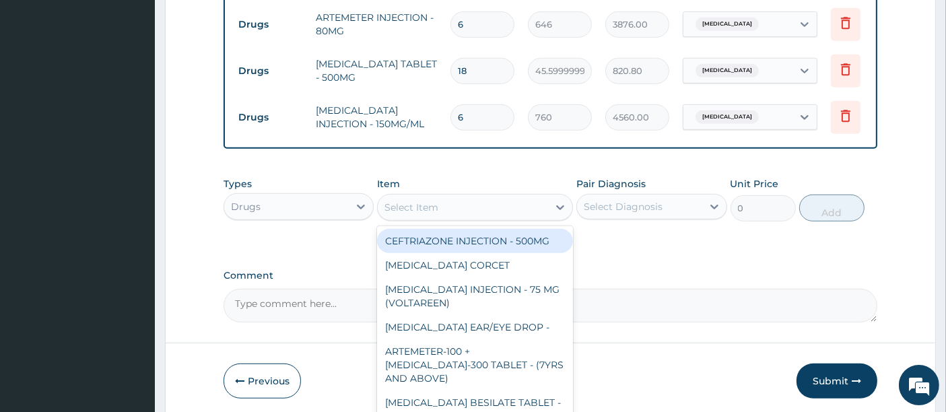
click at [479, 199] on div "Select Item" at bounding box center [463, 208] width 170 height 22
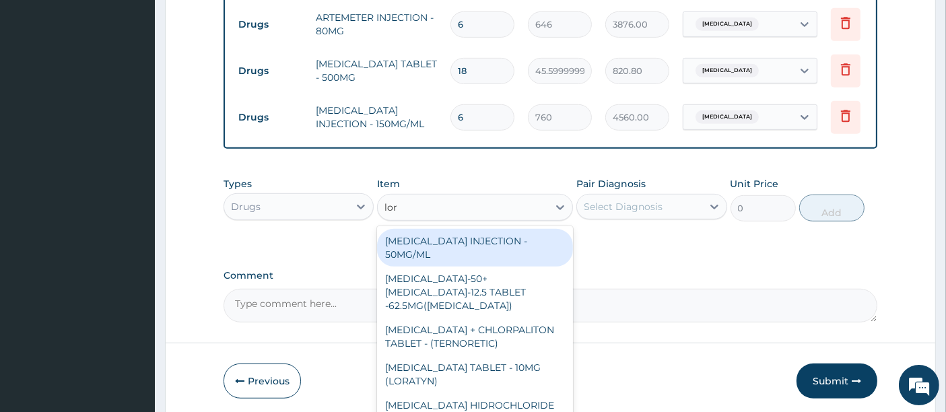
type input "[PERSON_NAME]"
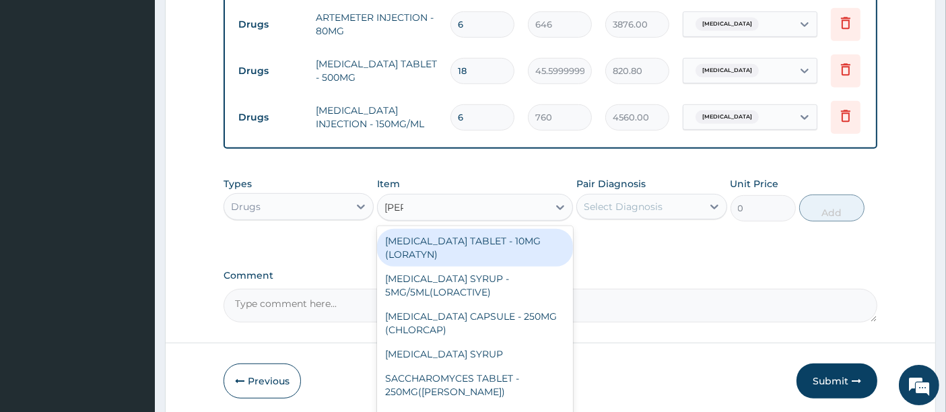
click at [426, 237] on div "[MEDICAL_DATA] TABLET - 10MG (LORATYN)" at bounding box center [475, 248] width 196 height 38
type input "133"
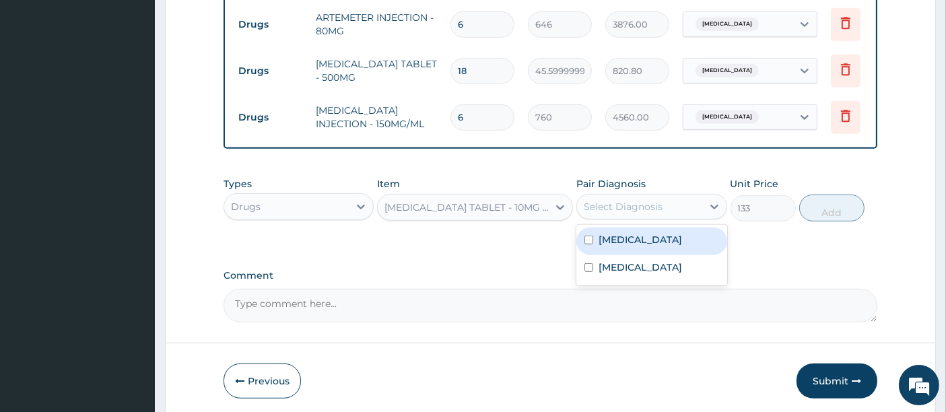
click at [604, 209] on div "Select Diagnosis" at bounding box center [639, 207] width 125 height 22
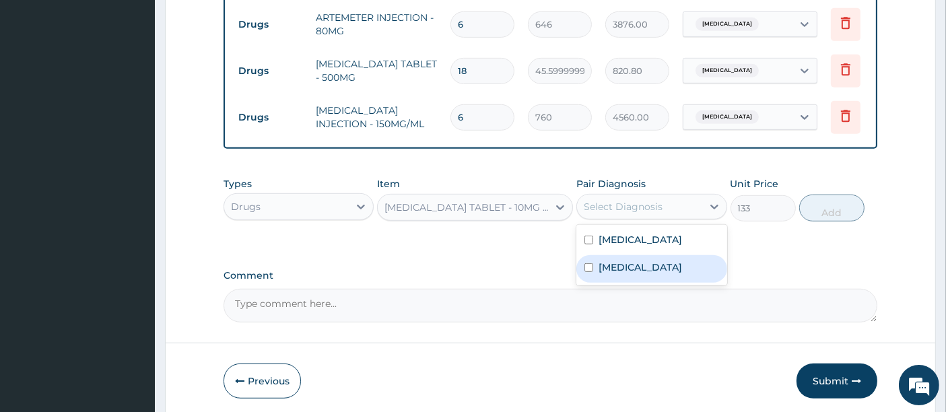
click at [599, 255] on div "[MEDICAL_DATA]" at bounding box center [651, 269] width 150 height 28
checkbox input "true"
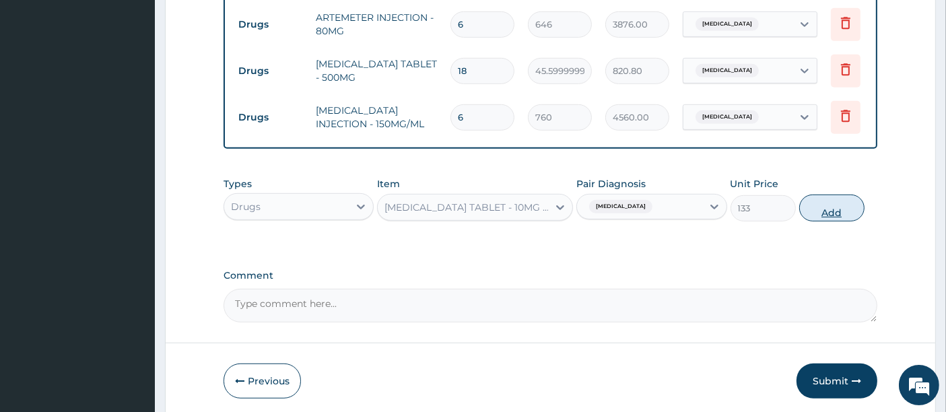
click at [833, 209] on button "Add" at bounding box center [831, 208] width 65 height 27
type input "0"
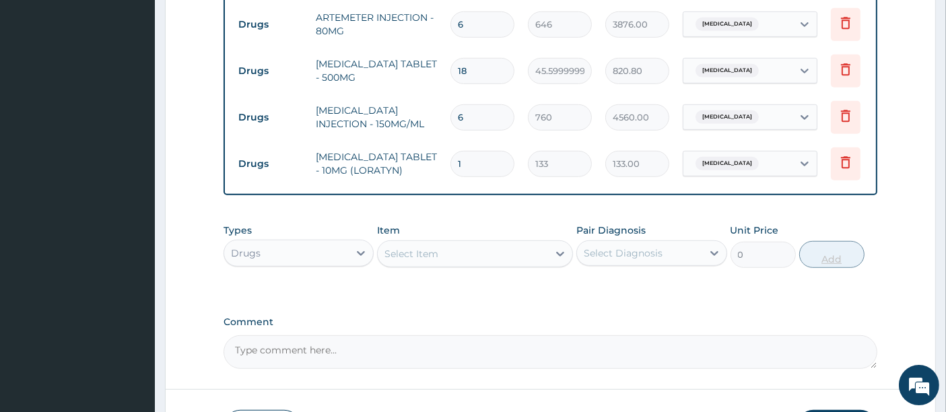
type input "10"
type input "1330.00"
type input "10"
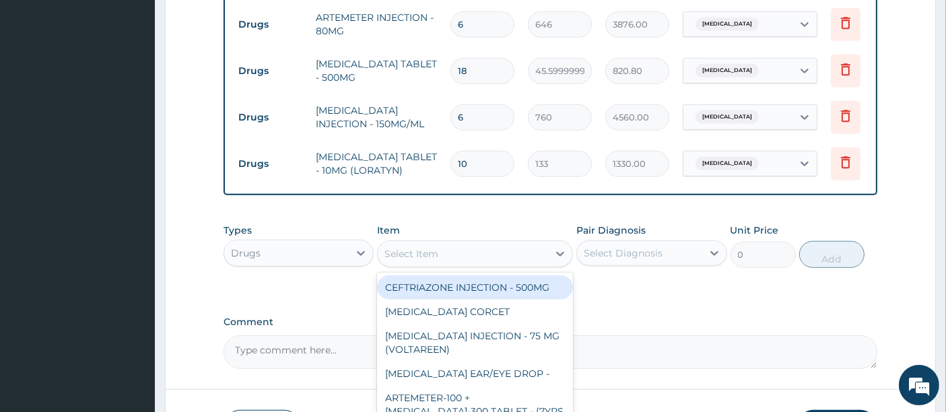
click at [462, 248] on div "Select Item" at bounding box center [463, 254] width 170 height 22
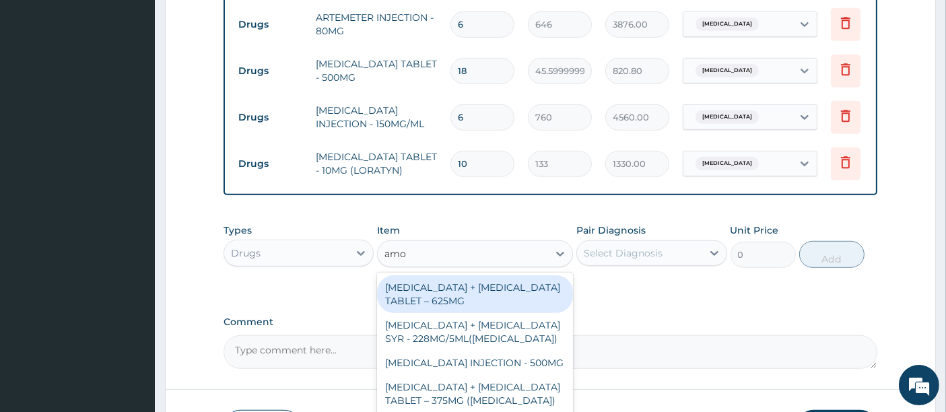
type input "amox"
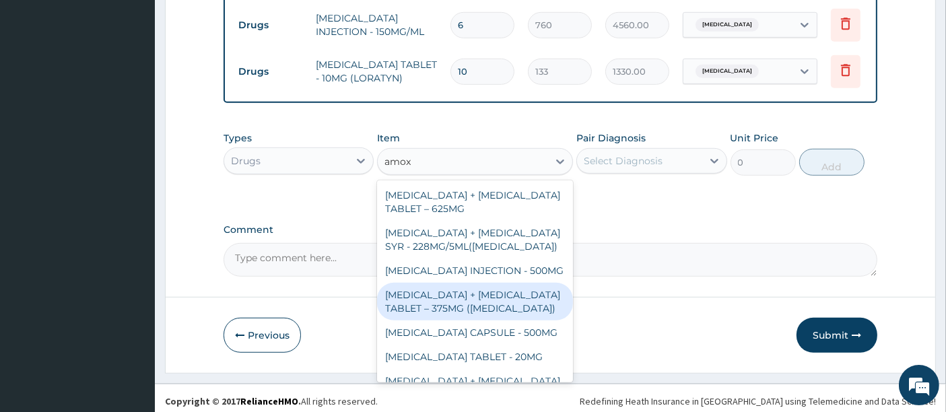
scroll to position [871, 0]
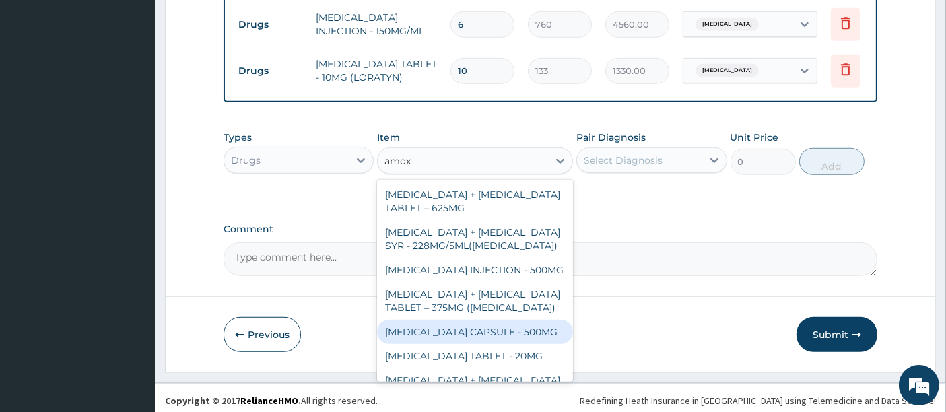
click at [469, 326] on div "[MEDICAL_DATA] CAPSULE - 500MG" at bounding box center [475, 332] width 196 height 24
type input "152"
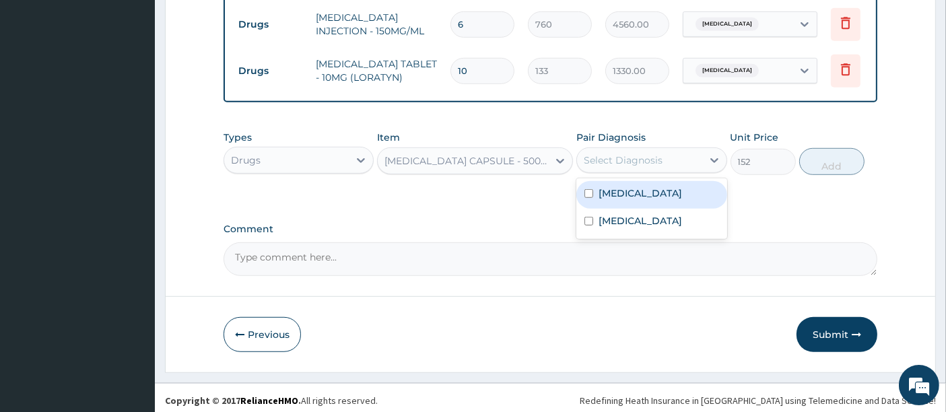
click at [590, 149] on div "Select Diagnosis" at bounding box center [639, 160] width 125 height 22
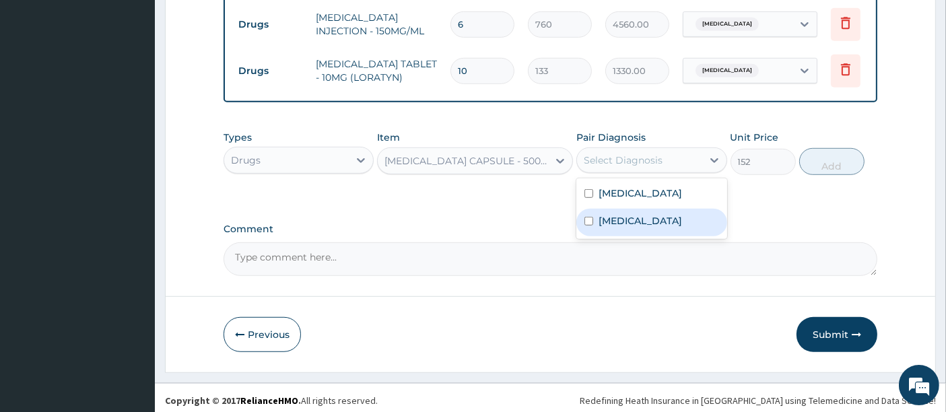
click at [595, 222] on div "[MEDICAL_DATA]" at bounding box center [651, 223] width 150 height 28
checkbox input "true"
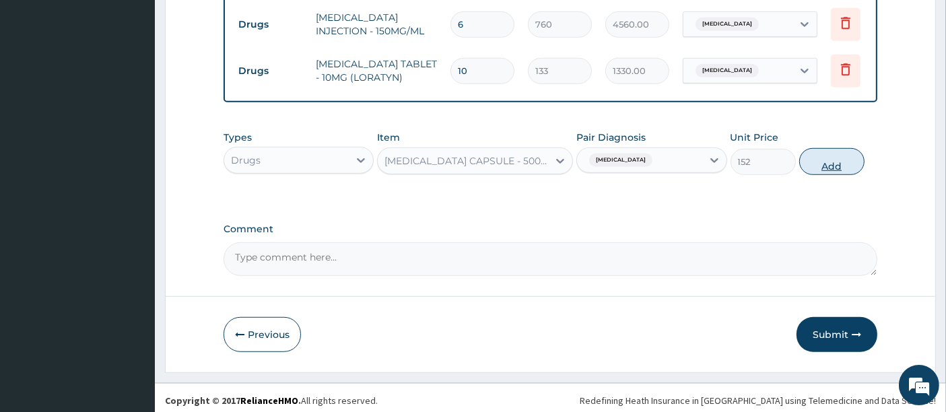
click at [829, 164] on button "Add" at bounding box center [831, 161] width 65 height 27
type input "0"
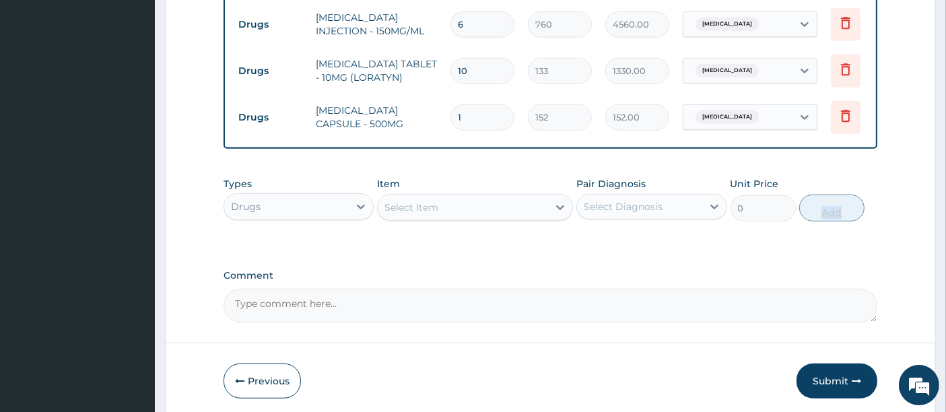
click at [481, 98] on td "1" at bounding box center [482, 118] width 77 height 40
click at [475, 104] on input "1" at bounding box center [483, 117] width 64 height 26
type input "10"
type input "1520.00"
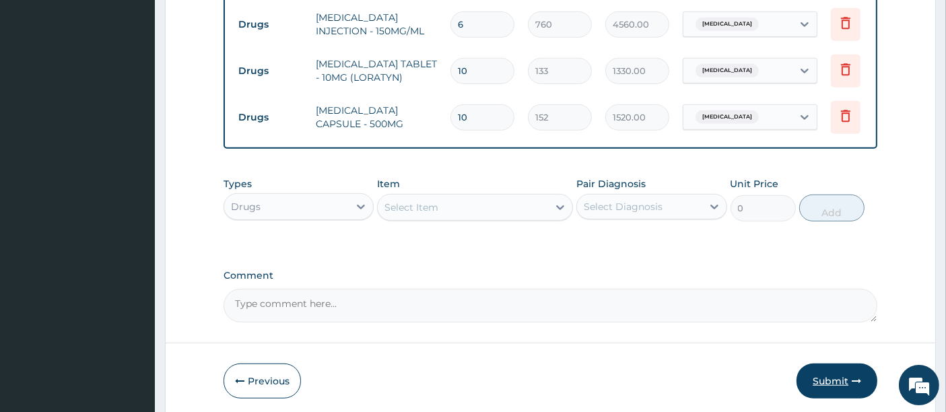
type input "10"
click at [825, 374] on button "Submit" at bounding box center [837, 381] width 81 height 35
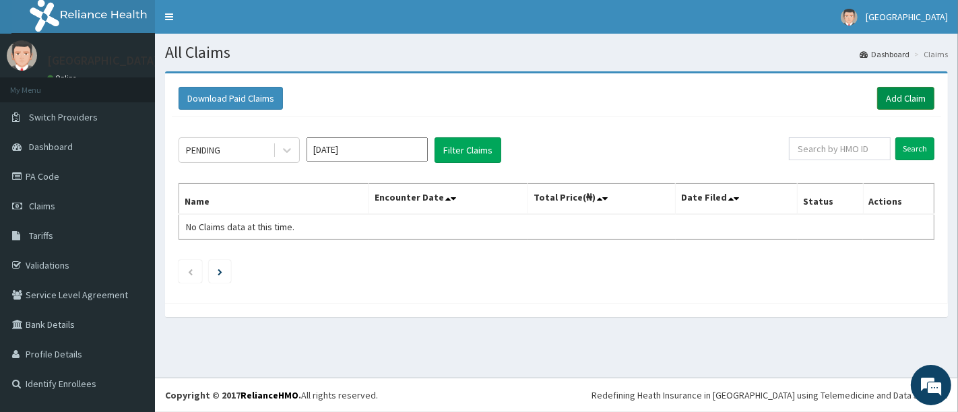
click at [912, 96] on link "Add Claim" at bounding box center [905, 98] width 57 height 23
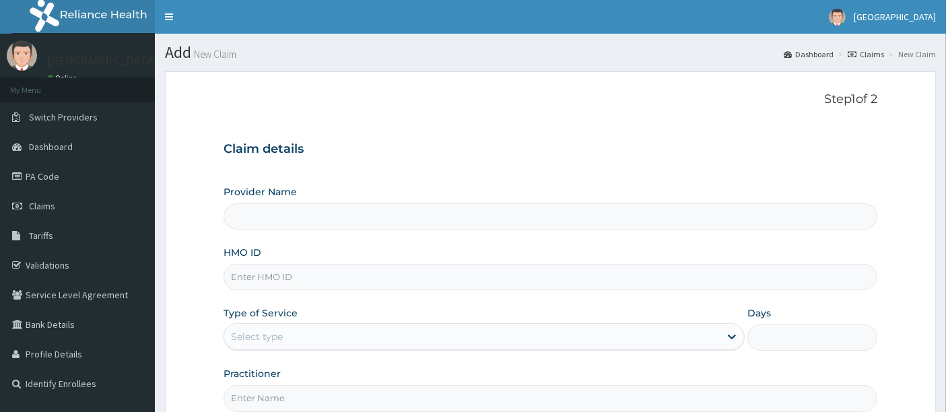
click at [257, 277] on input "HMO ID" at bounding box center [551, 277] width 655 height 26
type input "[GEOGRAPHIC_DATA]"
type input "xia/10920/a"
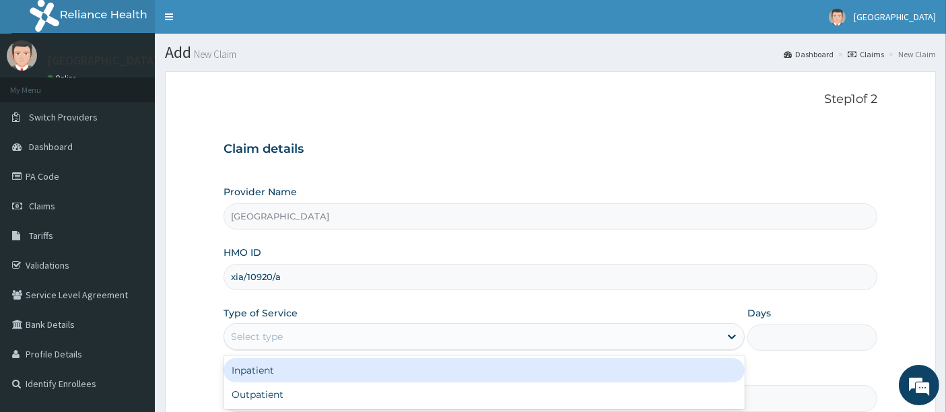
click at [238, 337] on div "Select type" at bounding box center [257, 336] width 52 height 13
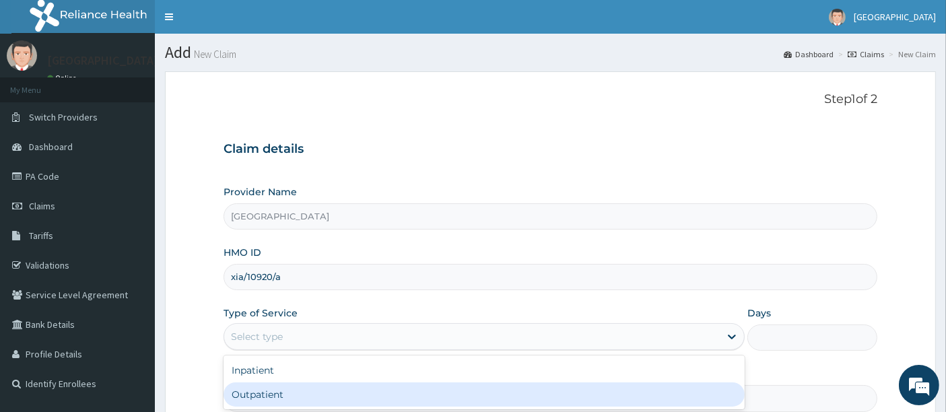
click at [243, 385] on div "Outpatient" at bounding box center [484, 394] width 521 height 24
type input "1"
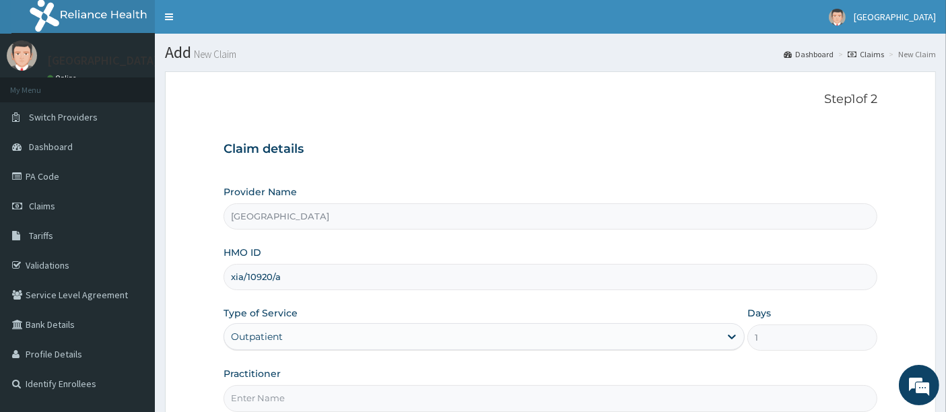
click at [187, 330] on form "Step 1 of 2 Claim details Provider Name [GEOGRAPHIC_DATA] HMO ID xia/10920/a Ty…" at bounding box center [550, 289] width 771 height 437
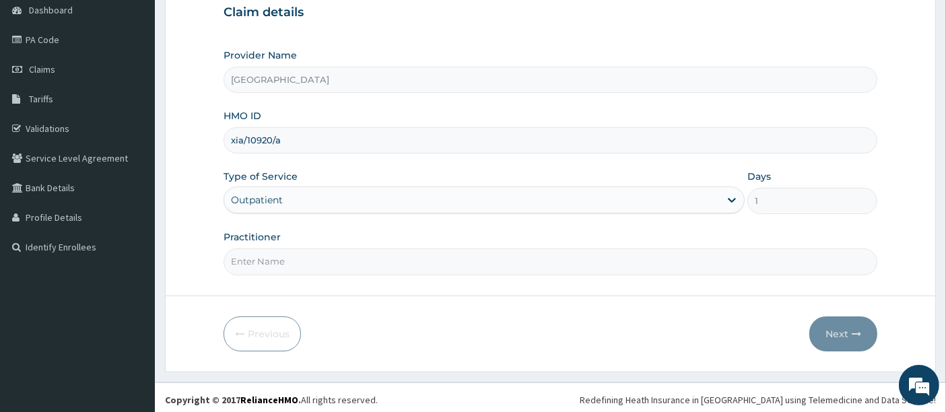
scroll to position [138, 0]
click at [273, 265] on input "Practitioner" at bounding box center [551, 260] width 655 height 26
type input "[PERSON_NAME]"
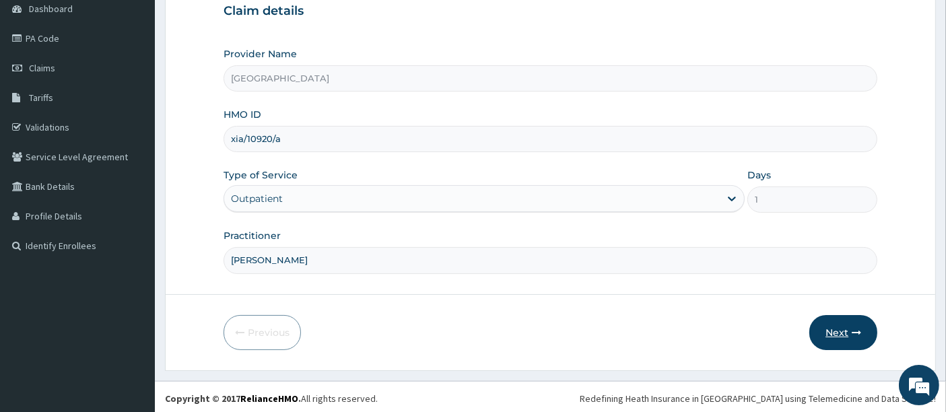
click at [833, 338] on button "Next" at bounding box center [843, 332] width 68 height 35
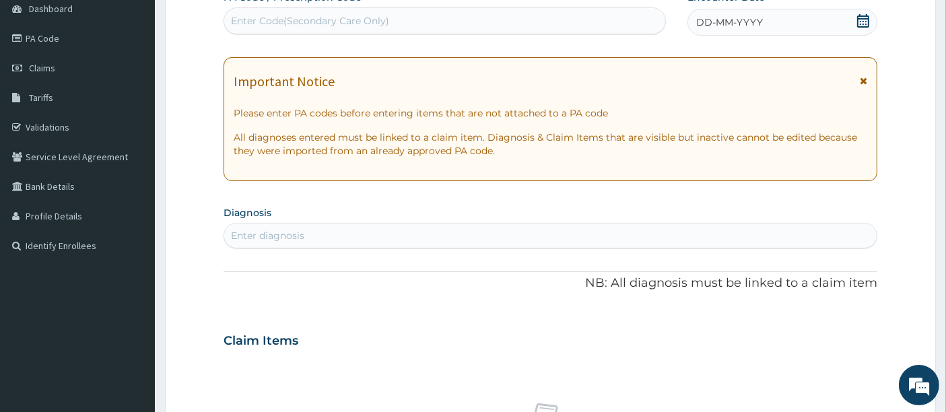
click at [865, 20] on icon at bounding box center [863, 20] width 12 height 13
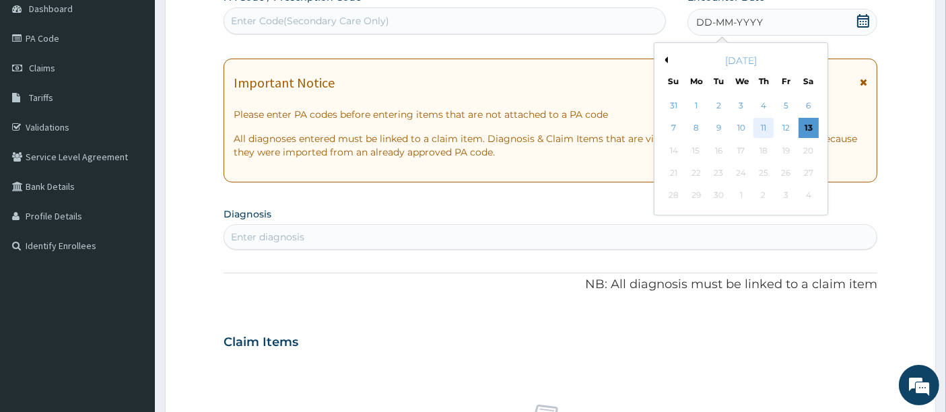
click at [767, 122] on div "11" at bounding box center [764, 129] width 20 height 20
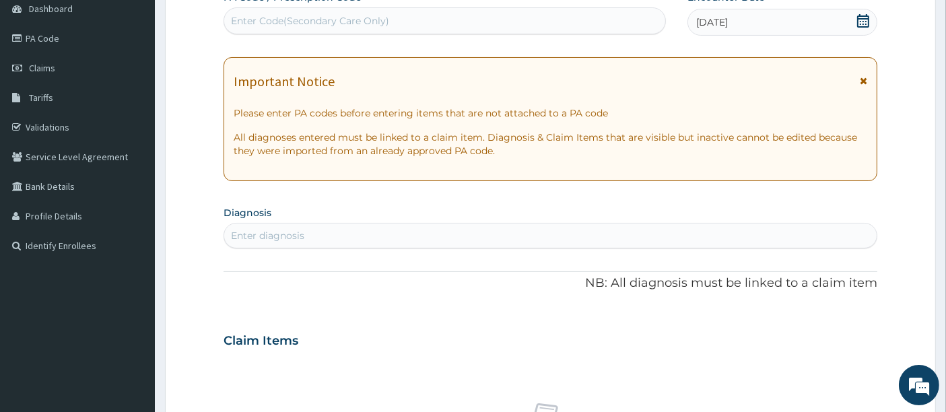
click at [398, 234] on div "Enter diagnosis" at bounding box center [550, 236] width 653 height 22
type input "plasmo"
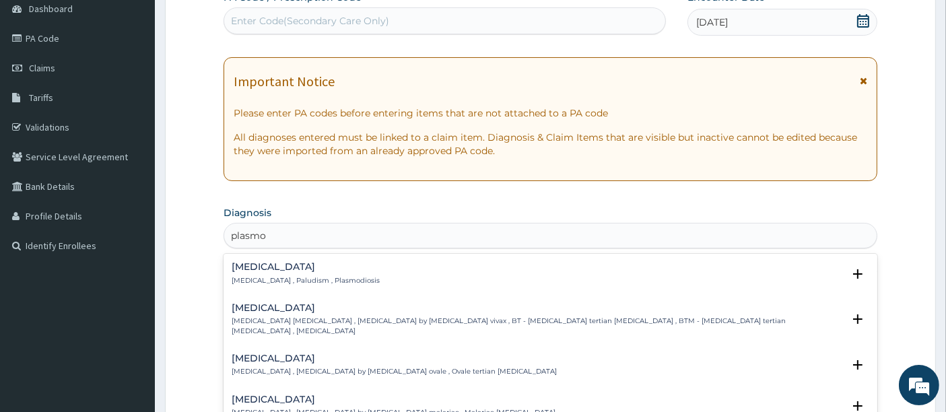
click at [296, 266] on h4 "[MEDICAL_DATA]" at bounding box center [306, 267] width 148 height 10
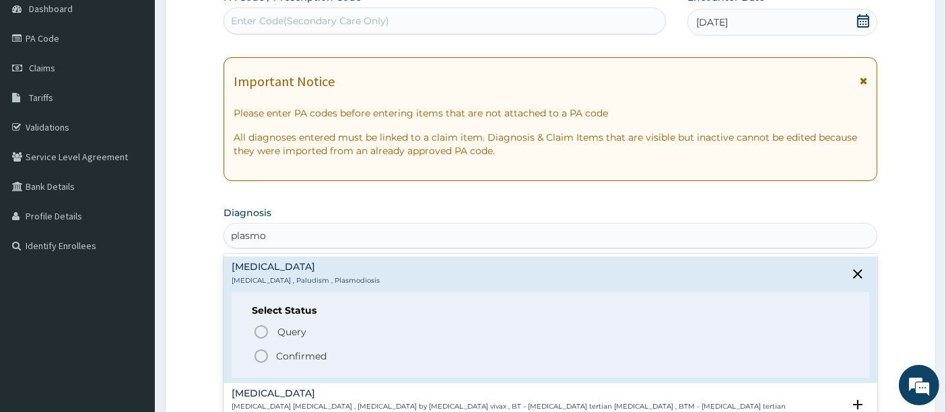
click at [258, 356] on icon "status option filled" at bounding box center [261, 356] width 16 height 16
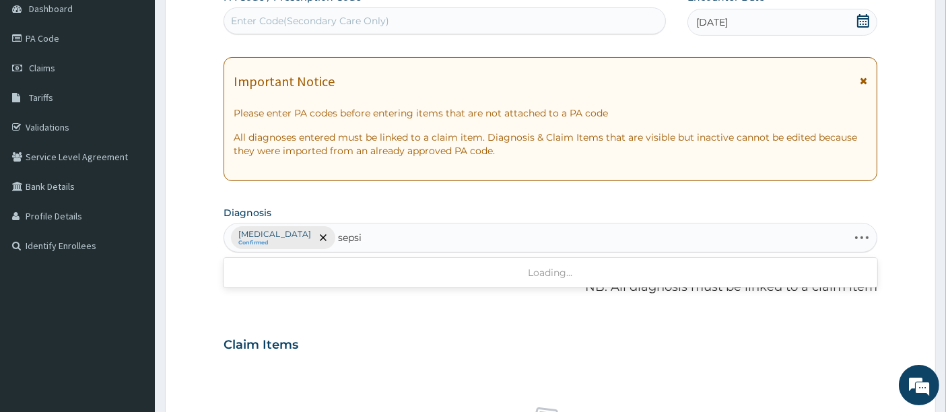
type input "[MEDICAL_DATA]"
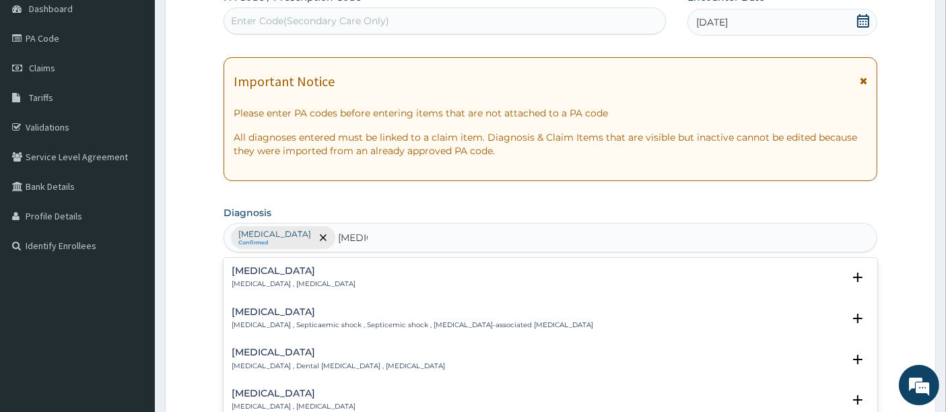
click at [265, 286] on p "[MEDICAL_DATA] , [MEDICAL_DATA]" at bounding box center [294, 283] width 124 height 9
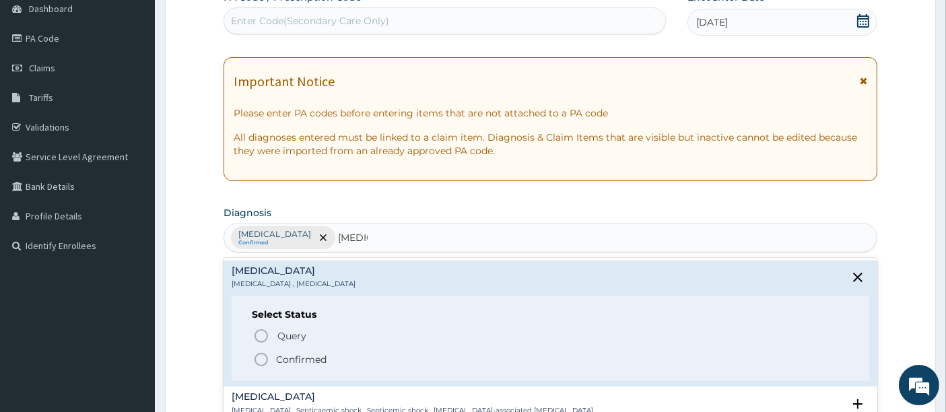
click at [263, 361] on icon "status option filled" at bounding box center [261, 360] width 16 height 16
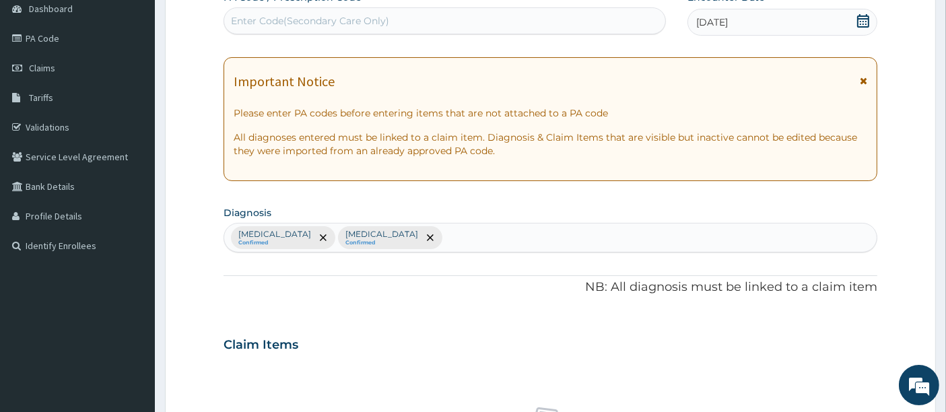
click at [269, 303] on div "PA Code / Prescription Code Enter Code(Secondary Care Only) Encounter Date 11-0…" at bounding box center [551, 341] width 655 height 701
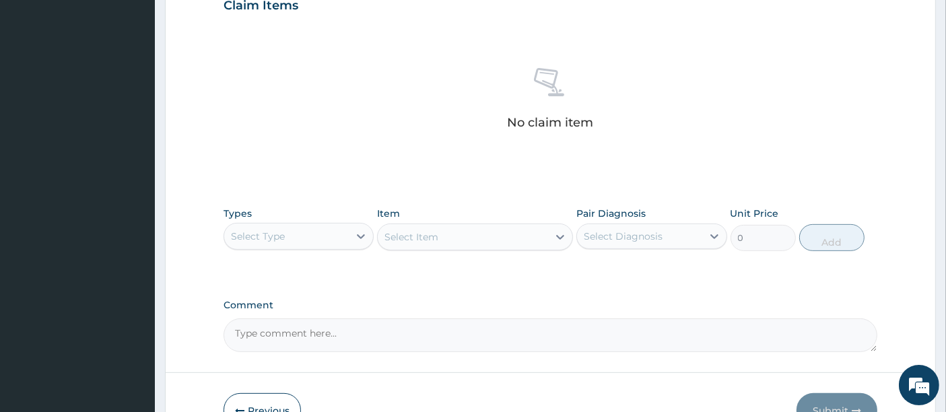
scroll to position [556, 0]
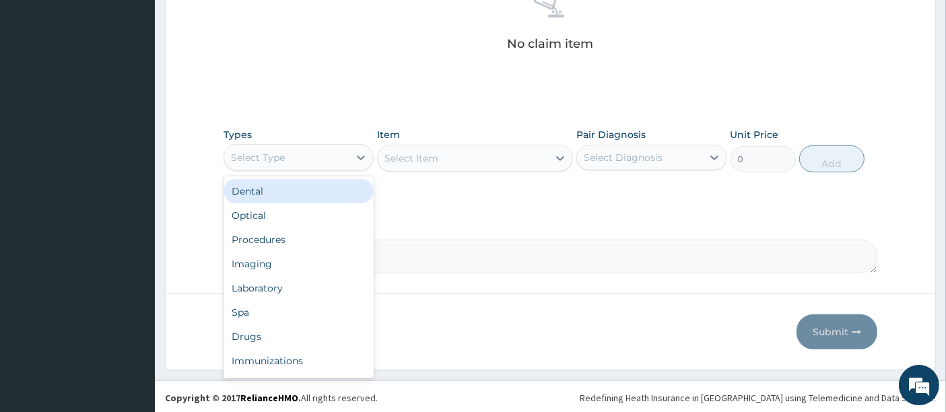
click at [313, 158] on div "Select Type" at bounding box center [286, 158] width 125 height 22
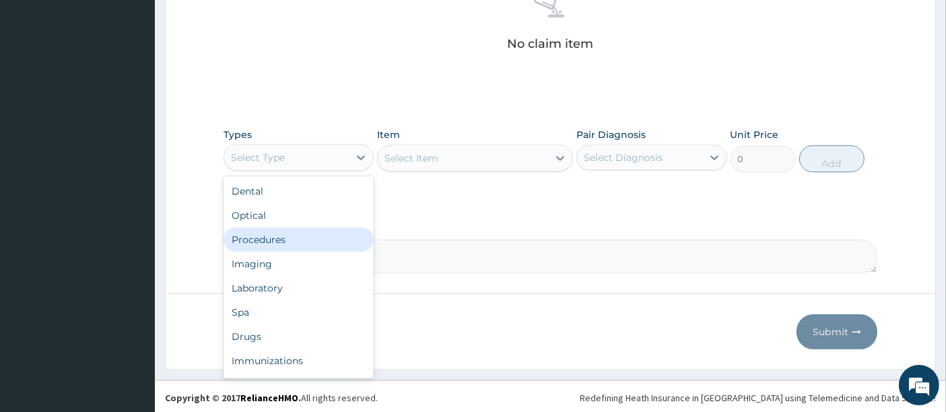
click at [292, 237] on div "Procedures" at bounding box center [299, 240] width 150 height 24
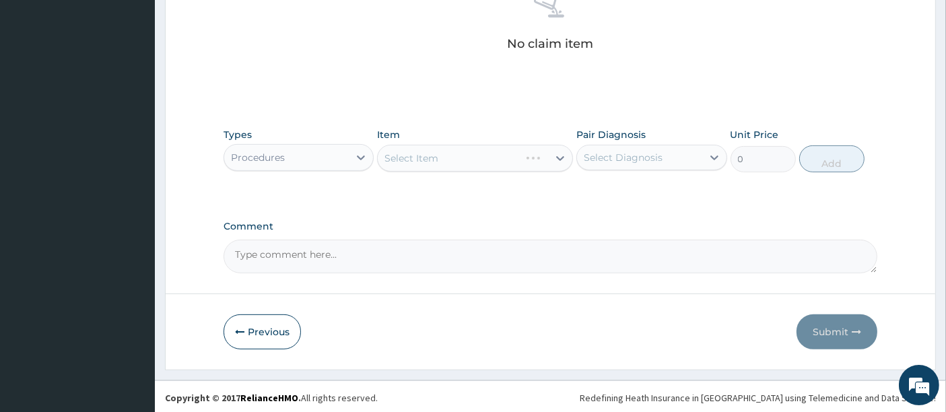
click at [403, 154] on div "Select Item" at bounding box center [475, 158] width 196 height 27
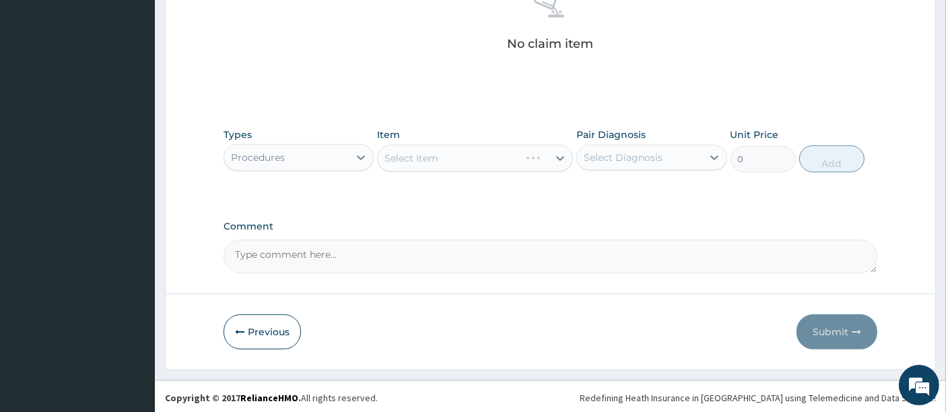
click at [454, 155] on div "Select Item" at bounding box center [475, 158] width 196 height 27
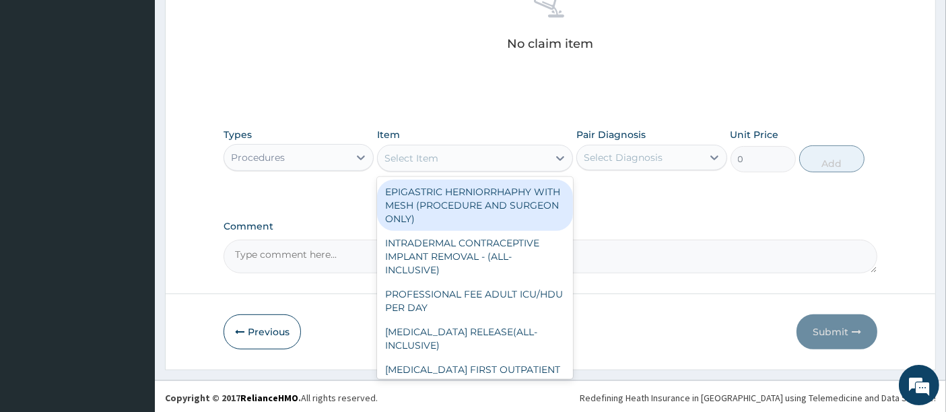
click at [454, 155] on div "Select Item" at bounding box center [463, 158] width 170 height 22
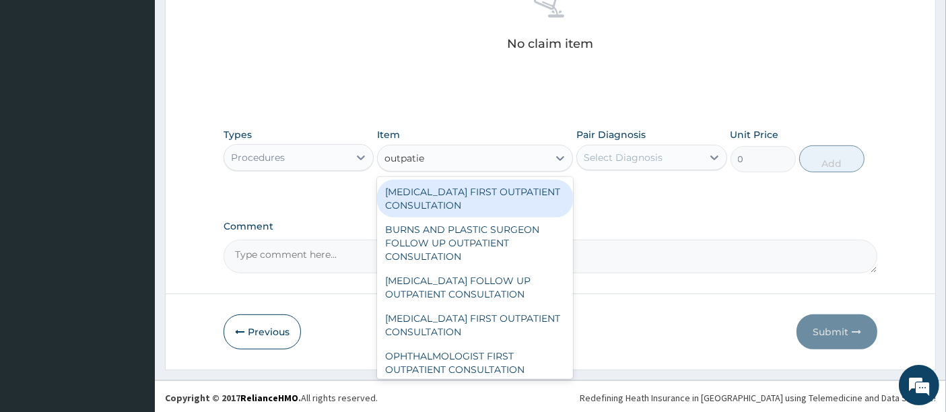
type input "outpatien"
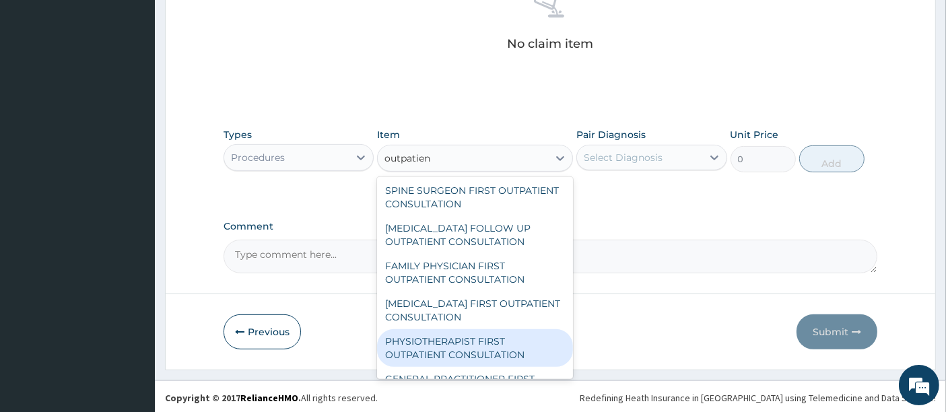
scroll to position [1814, 0]
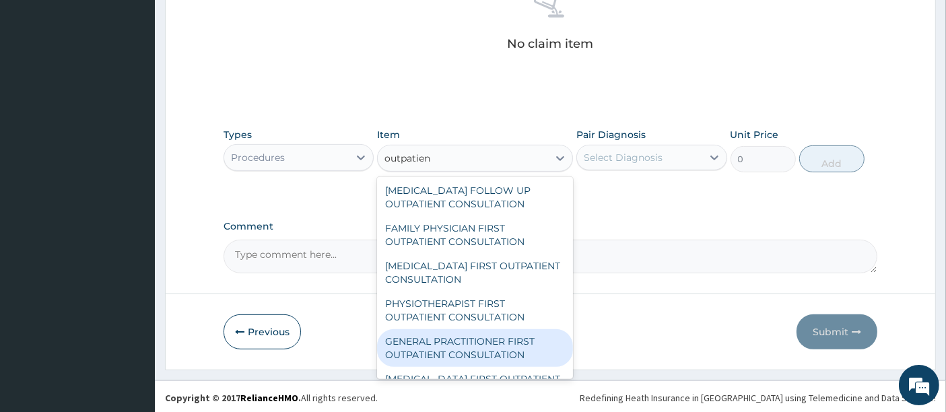
click at [430, 347] on div "GENERAL PRACTITIONER FIRST OUTPATIENT CONSULTATION" at bounding box center [475, 348] width 196 height 38
type input "5400"
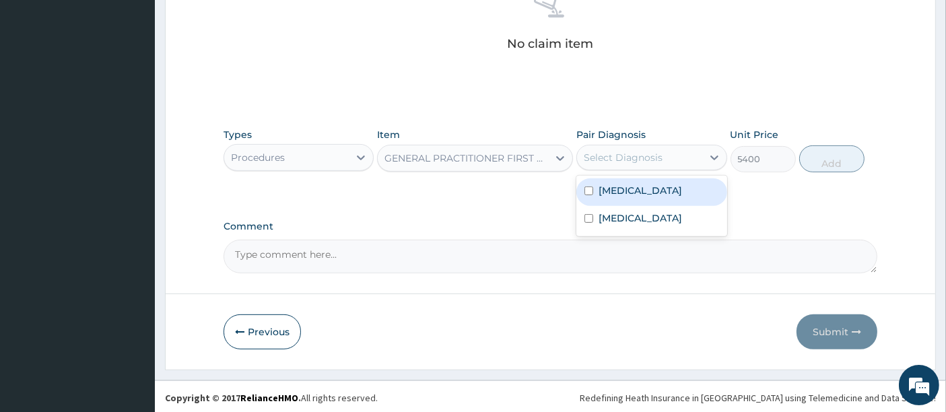
click at [595, 152] on div "Select Diagnosis" at bounding box center [623, 157] width 79 height 13
click at [596, 190] on div "[MEDICAL_DATA]" at bounding box center [651, 192] width 150 height 28
checkbox input "true"
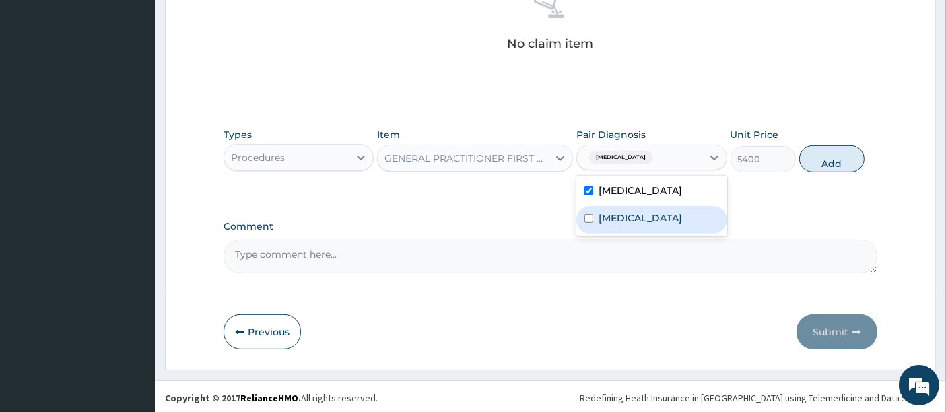
click at [597, 206] on div "[MEDICAL_DATA]" at bounding box center [651, 220] width 150 height 28
checkbox input "true"
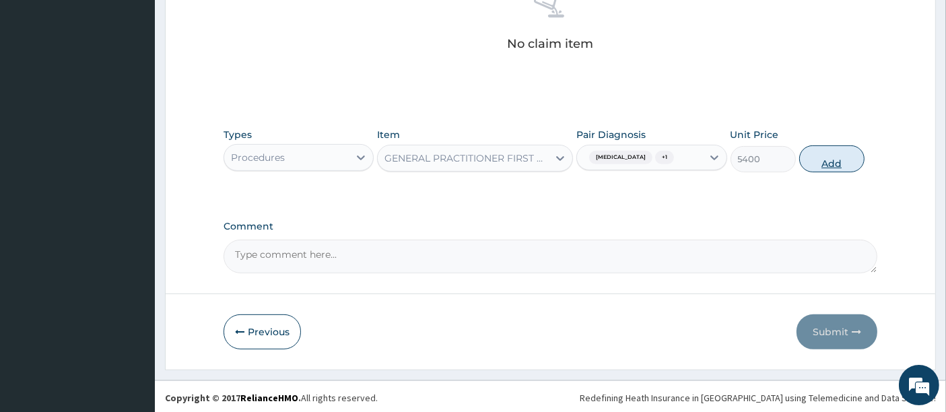
click at [835, 158] on button "Add" at bounding box center [831, 158] width 65 height 27
type input "0"
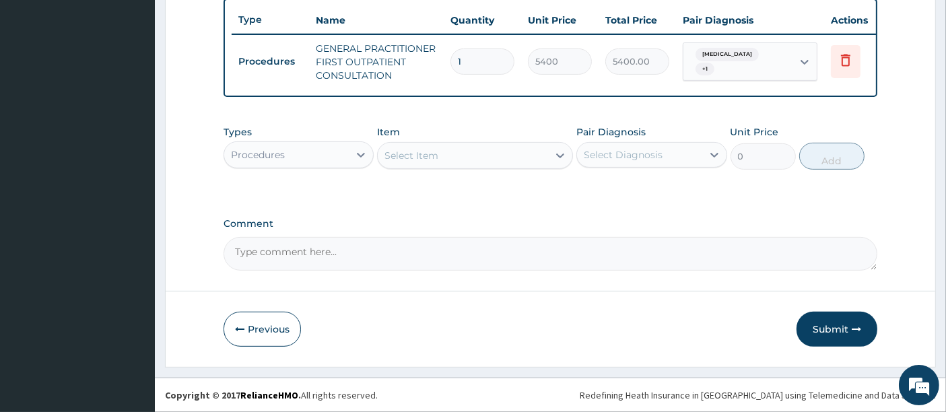
scroll to position [510, 0]
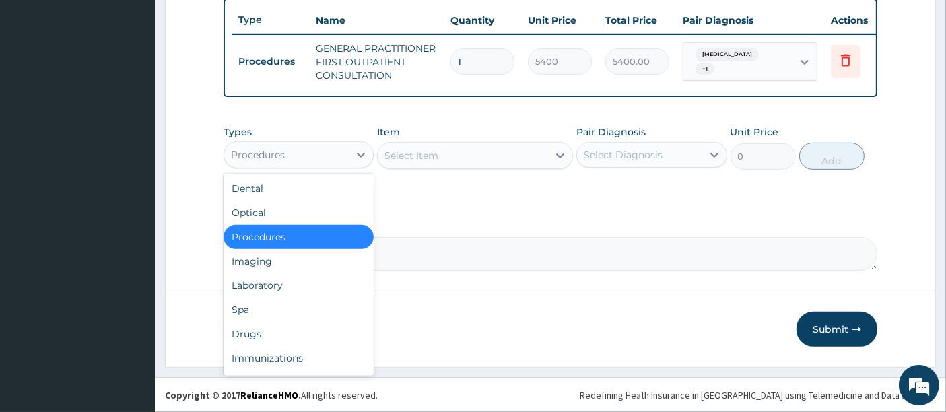
click at [280, 156] on div "Procedures" at bounding box center [258, 154] width 54 height 13
click at [260, 281] on div "Laboratory" at bounding box center [299, 285] width 150 height 24
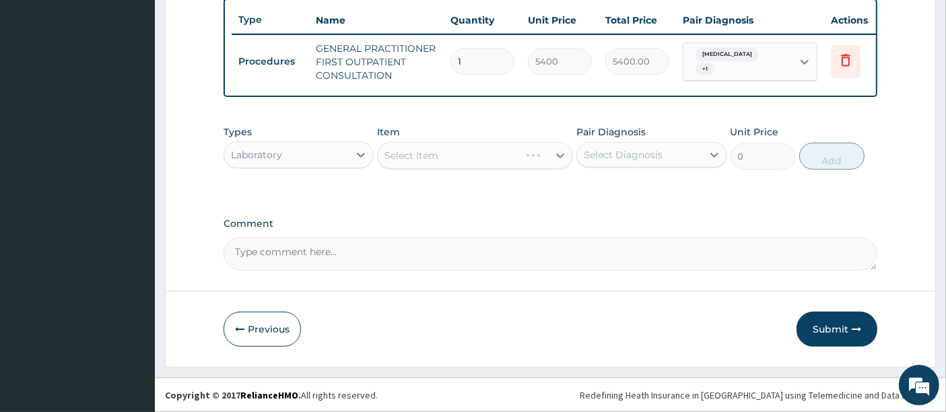
click at [431, 150] on div "Select Item" at bounding box center [475, 155] width 196 height 27
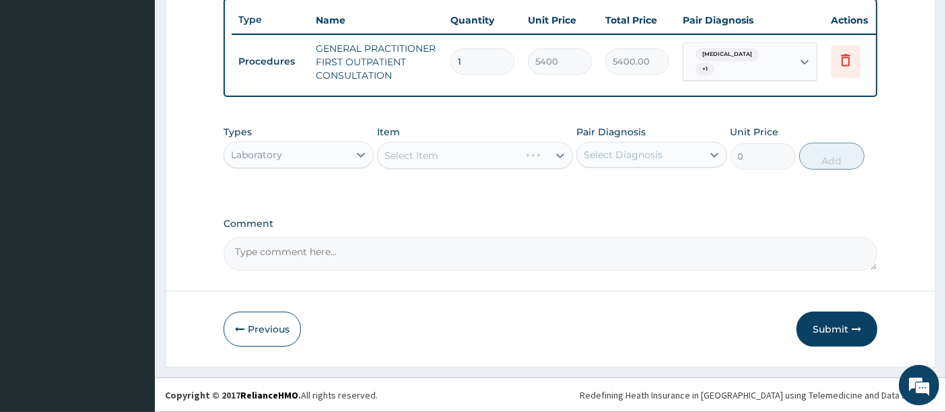
click at [431, 150] on div "Select Item" at bounding box center [475, 155] width 196 height 27
click at [418, 162] on div "Select Item" at bounding box center [475, 155] width 196 height 27
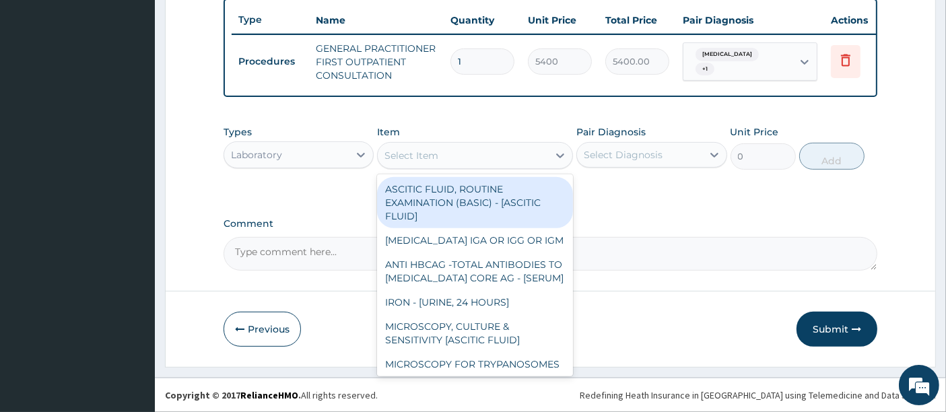
click at [418, 162] on div "Select Item" at bounding box center [412, 155] width 54 height 13
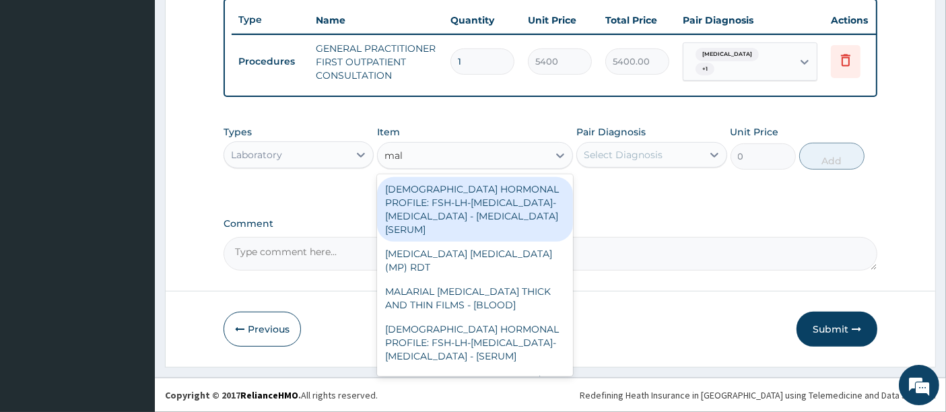
type input "mala"
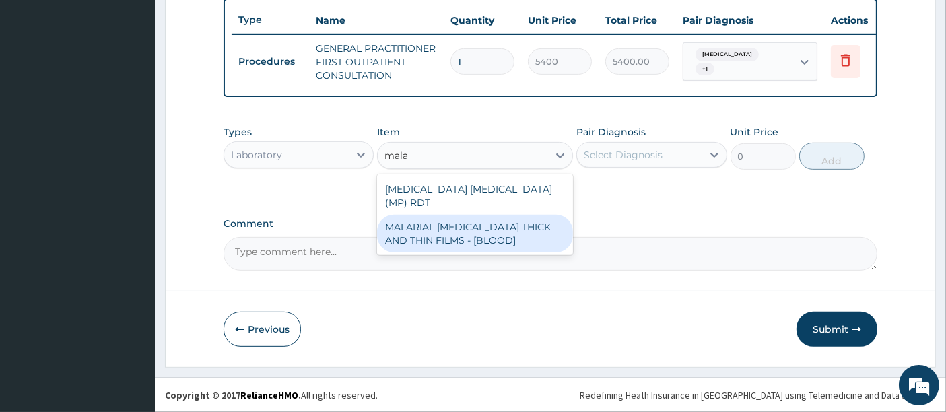
click at [409, 226] on div "MALARIAL [MEDICAL_DATA] THICK AND THIN FILMS - [BLOOD]" at bounding box center [475, 234] width 196 height 38
type input "3150"
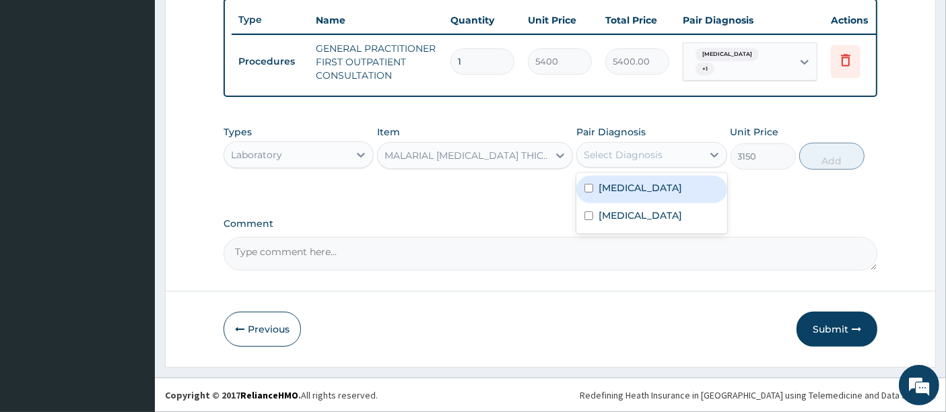
click at [638, 145] on div "Select Diagnosis" at bounding box center [639, 155] width 125 height 22
click at [609, 197] on div "[MEDICAL_DATA]" at bounding box center [651, 190] width 150 height 28
checkbox input "true"
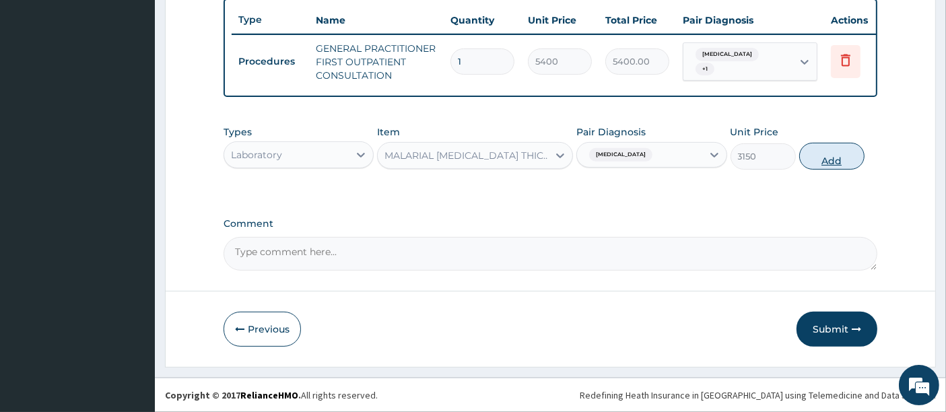
click at [834, 159] on button "Add" at bounding box center [831, 156] width 65 height 27
type input "0"
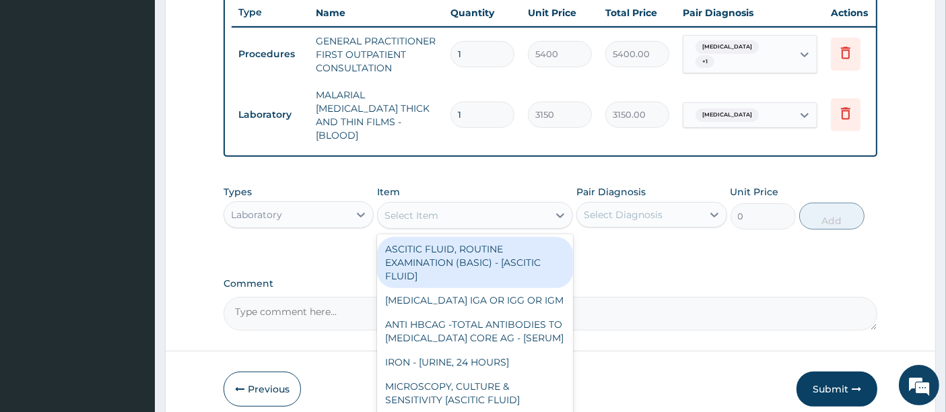
click at [475, 205] on div "Select Item" at bounding box center [463, 216] width 170 height 22
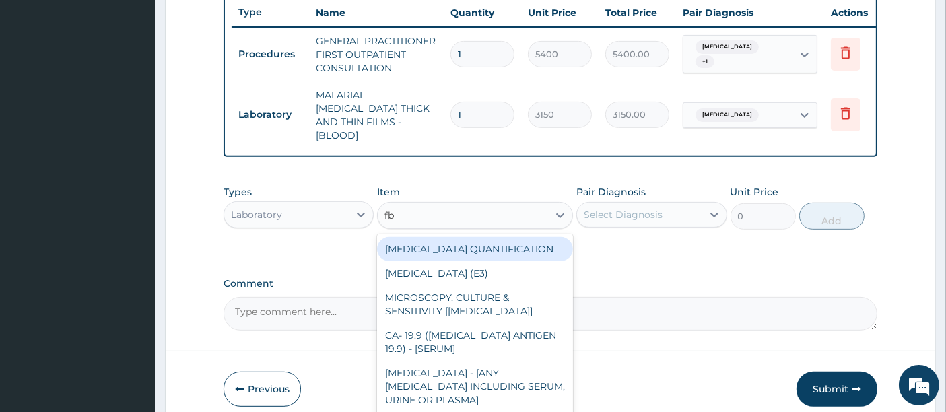
type input "fbc"
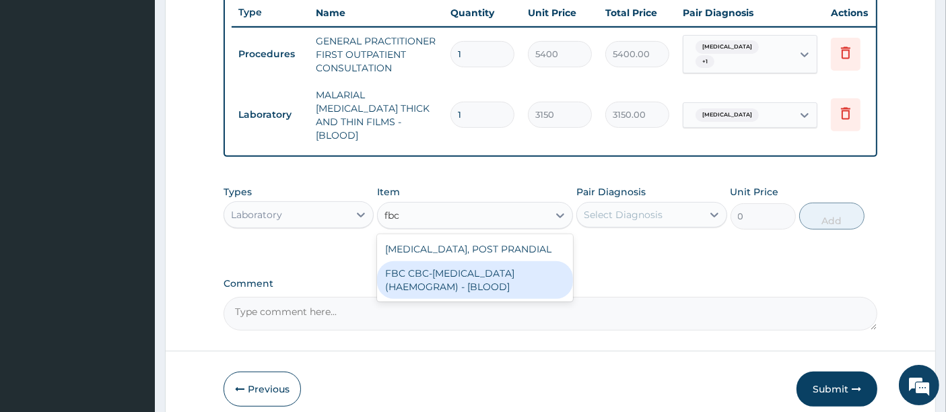
click at [455, 271] on div "FBC CBC-[MEDICAL_DATA] (HAEMOGRAM) - [BLOOD]" at bounding box center [475, 280] width 196 height 38
type input "7200"
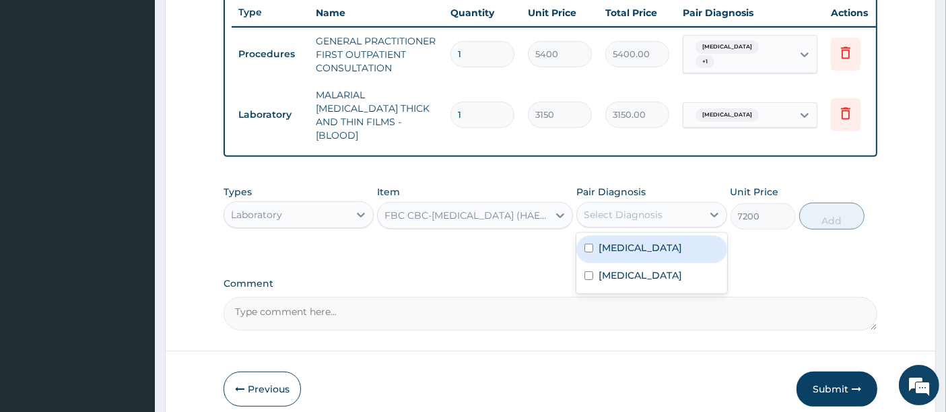
click at [593, 208] on div "Select Diagnosis" at bounding box center [623, 214] width 79 height 13
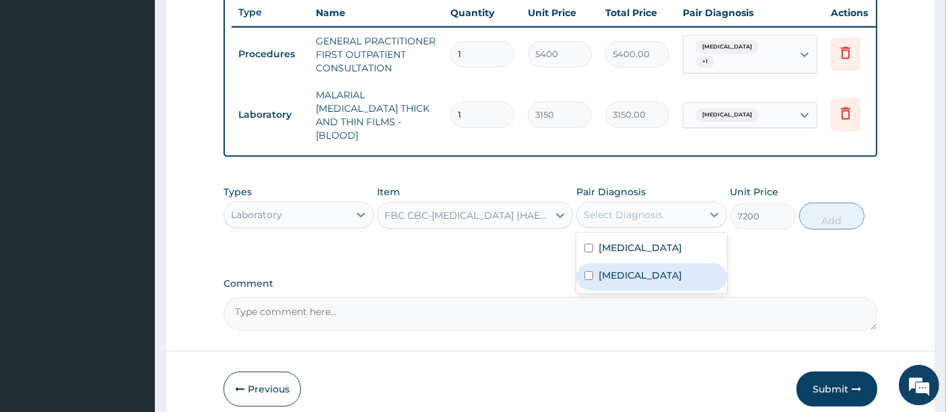
click at [593, 269] on div "[MEDICAL_DATA]" at bounding box center [651, 277] width 150 height 28
checkbox input "true"
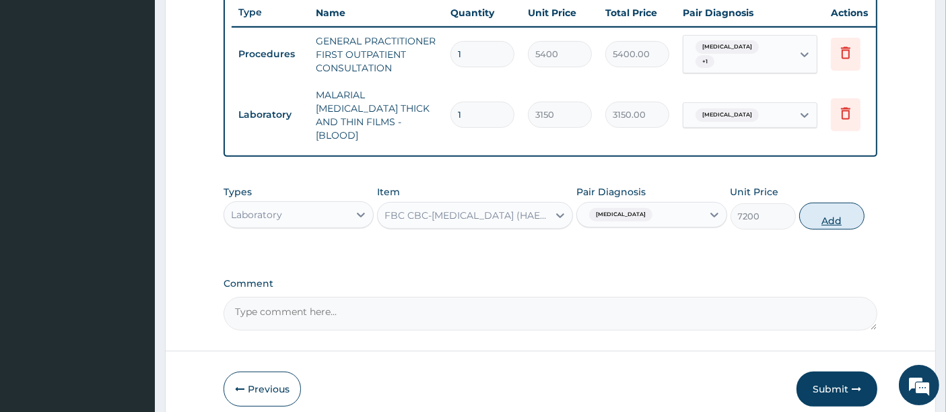
click at [822, 210] on button "Add" at bounding box center [831, 216] width 65 height 27
type input "0"
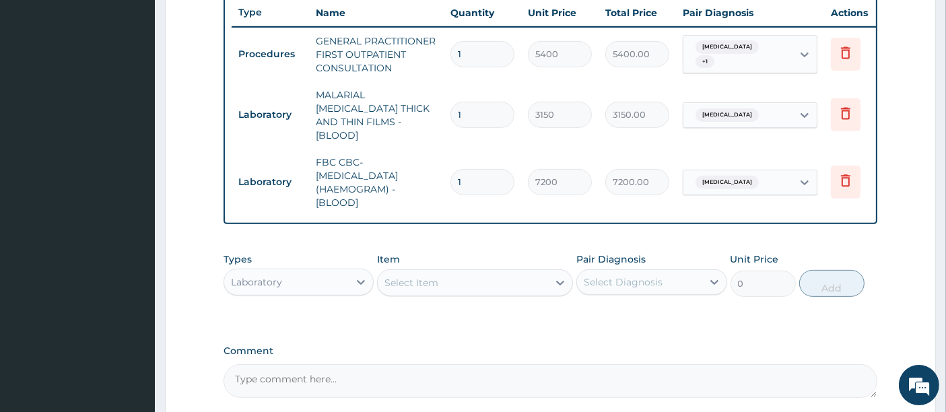
click at [362, 239] on div "PA Code / Prescription Code Enter Code(Secondary Care Only) Encounter Date 11-0…" at bounding box center [551, 8] width 655 height 779
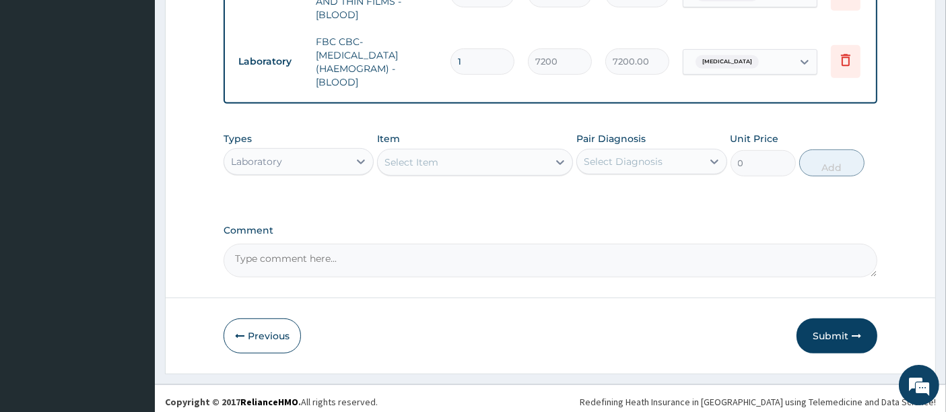
scroll to position [631, 0]
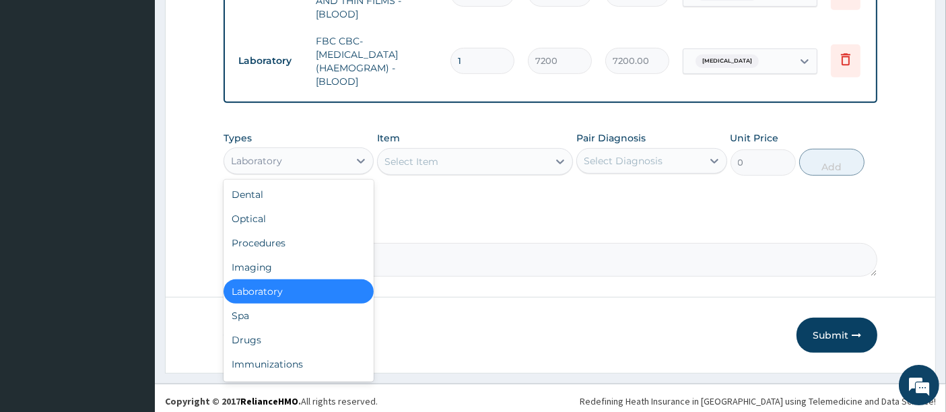
click at [311, 162] on div "Laboratory" at bounding box center [286, 161] width 125 height 22
click at [277, 331] on div "Drugs" at bounding box center [299, 340] width 150 height 24
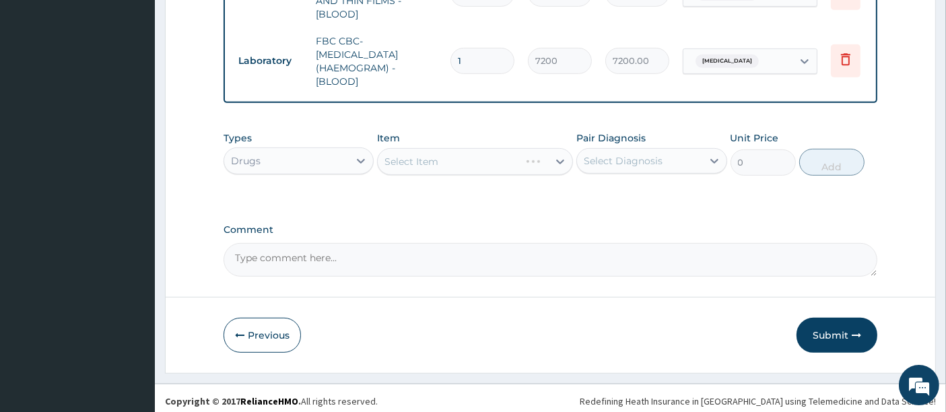
click at [444, 153] on div "Select Item" at bounding box center [475, 161] width 196 height 27
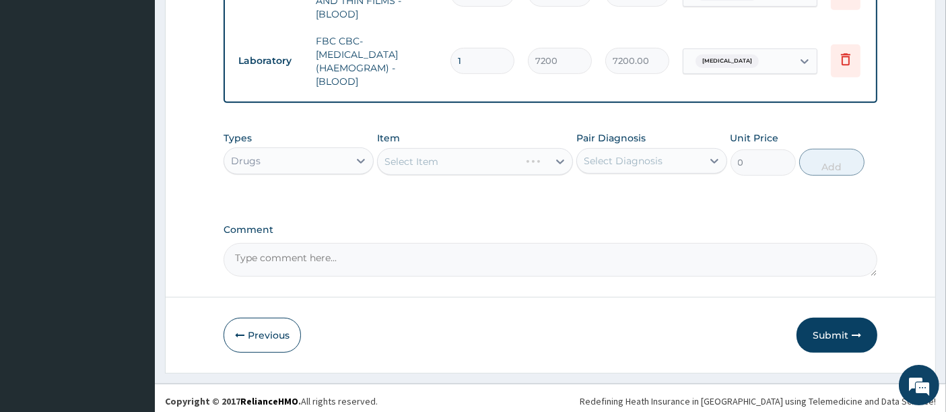
click at [444, 153] on div "Select Item" at bounding box center [475, 161] width 196 height 27
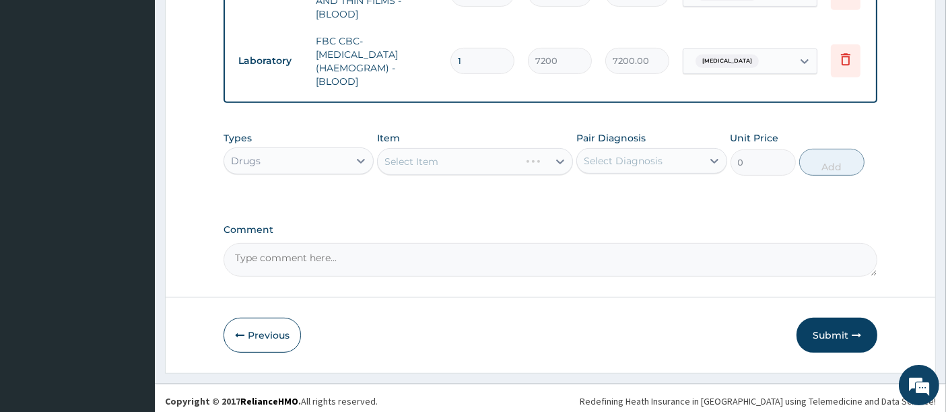
click at [444, 153] on div "Select Item" at bounding box center [475, 161] width 196 height 27
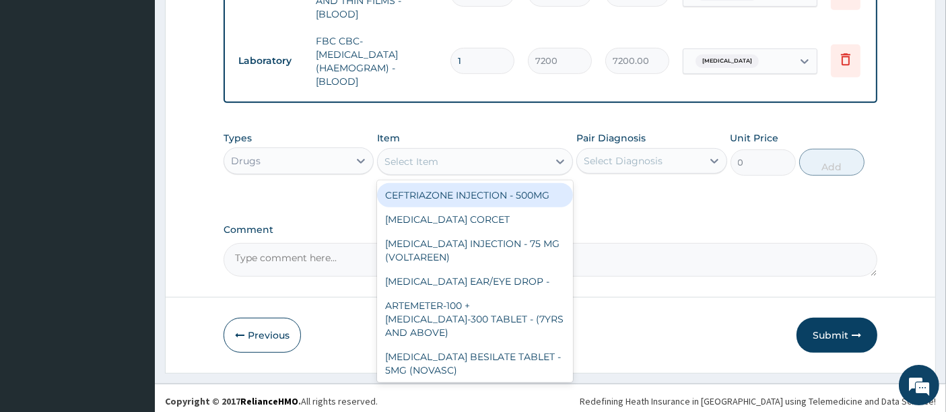
click at [444, 153] on div "Select Item" at bounding box center [463, 162] width 170 height 22
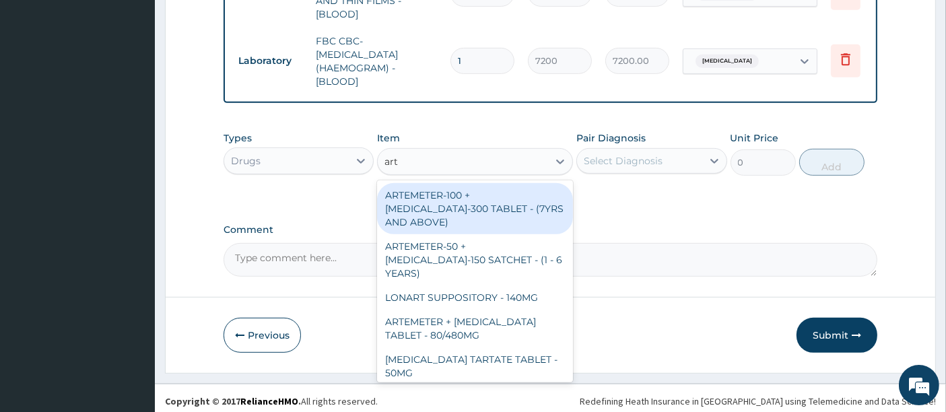
type input "arte"
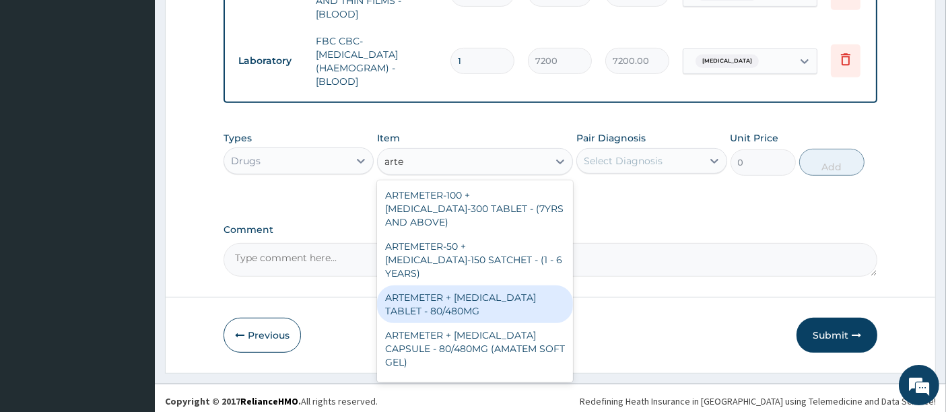
click at [469, 286] on div "ARTEMETER + [MEDICAL_DATA] TABLET - 80/480MG" at bounding box center [475, 305] width 196 height 38
type input "494"
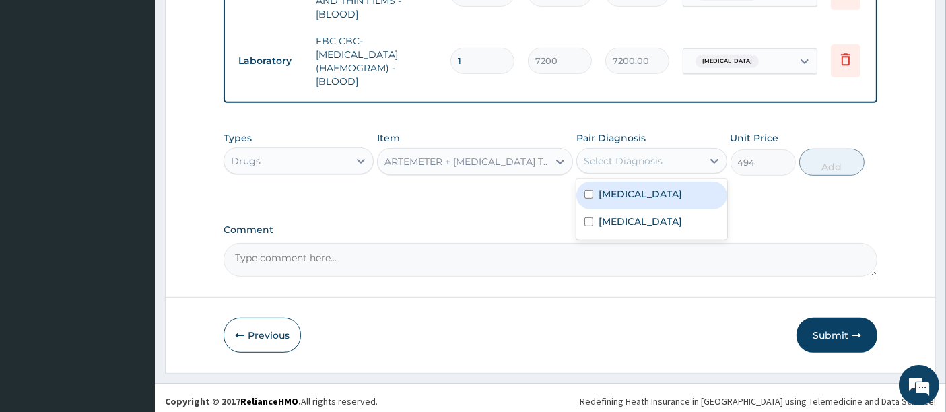
click at [640, 154] on div "Select Diagnosis" at bounding box center [623, 160] width 79 height 13
click at [609, 201] on div "[MEDICAL_DATA]" at bounding box center [651, 196] width 150 height 28
checkbox input "true"
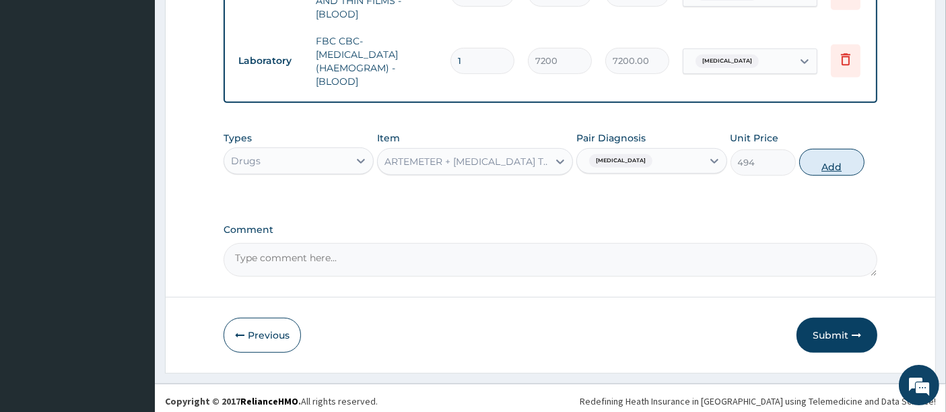
click at [831, 159] on button "Add" at bounding box center [831, 162] width 65 height 27
type input "0"
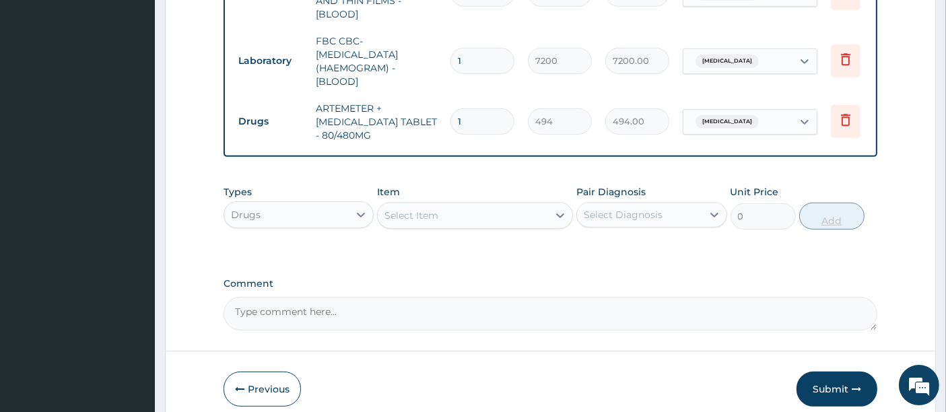
type input "0.00"
type input "6"
type input "2964.00"
type input "6"
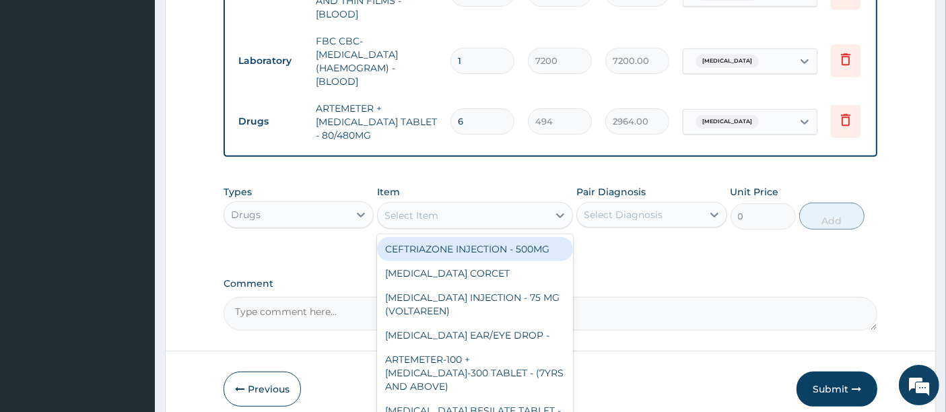
click at [483, 218] on div "Select Item" at bounding box center [463, 216] width 170 height 22
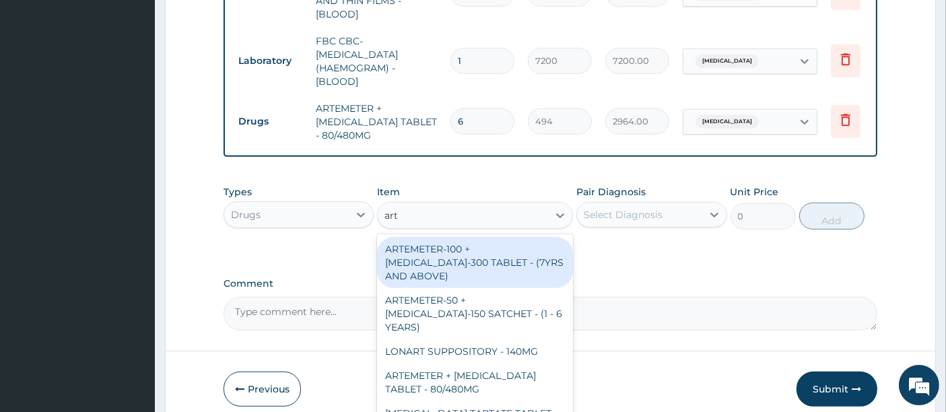
type input "arte"
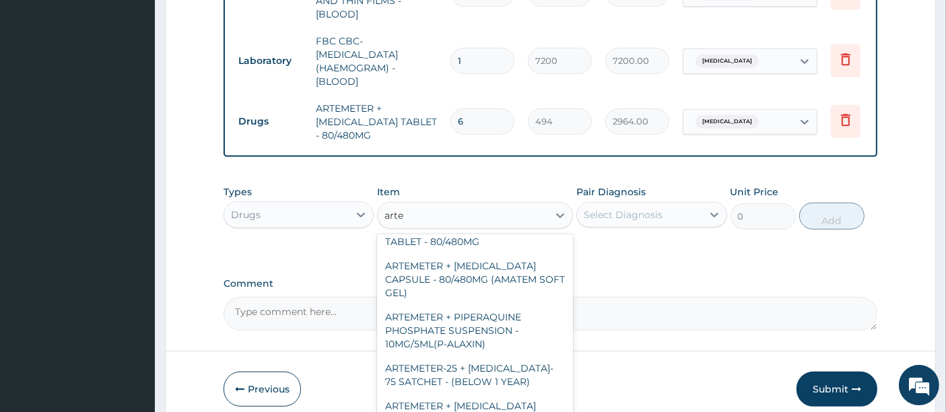
scroll to position [166, 0]
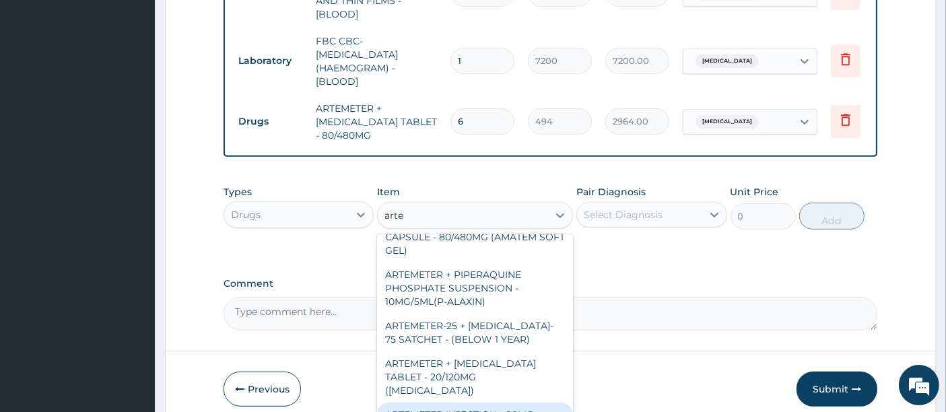
click at [454, 403] on div "ARTEMETER INJECTION - 80MG" at bounding box center [475, 415] width 196 height 24
type input "646"
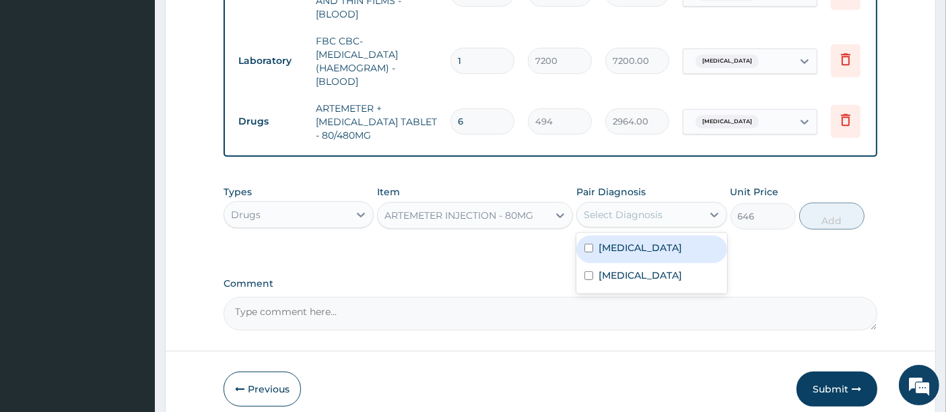
click at [591, 208] on div "Select Diagnosis" at bounding box center [623, 214] width 79 height 13
click at [599, 241] on label "[MEDICAL_DATA]" at bounding box center [641, 247] width 84 height 13
checkbox input "true"
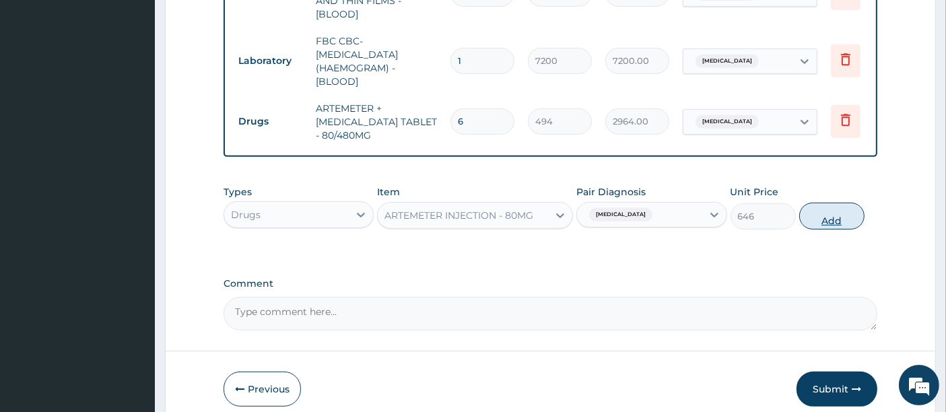
click at [832, 211] on button "Add" at bounding box center [831, 216] width 65 height 27
type input "0"
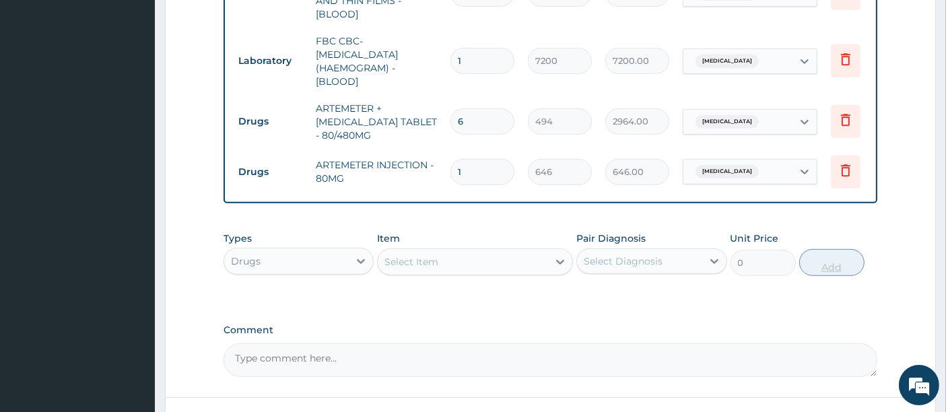
type input "0.00"
type input "6"
type input "3876.00"
type input "6"
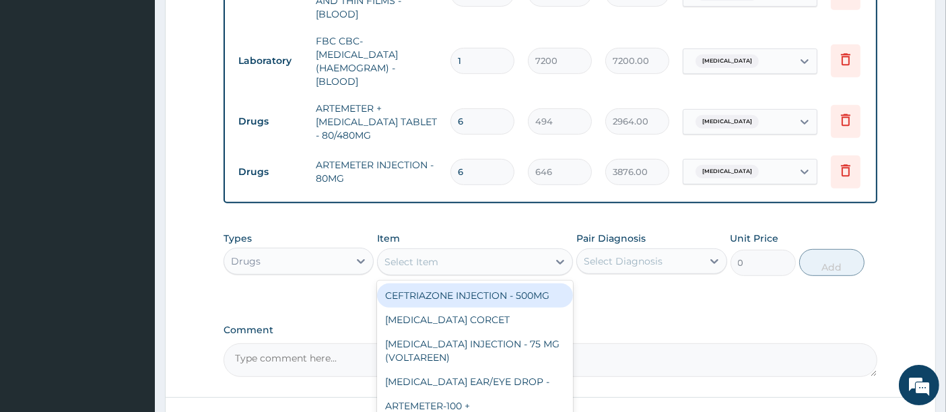
click at [443, 252] on div "Select Item" at bounding box center [463, 262] width 170 height 22
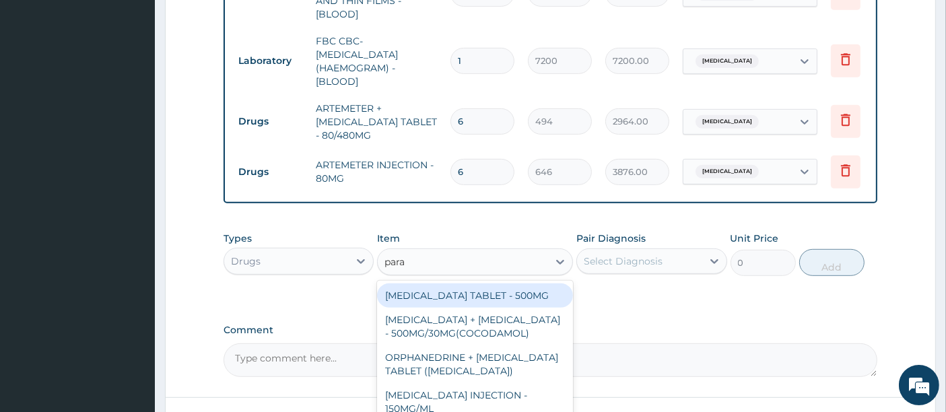
type input "parac"
click at [428, 284] on div "[MEDICAL_DATA] TABLET - 500MG" at bounding box center [475, 296] width 196 height 24
type input "45.599999999999994"
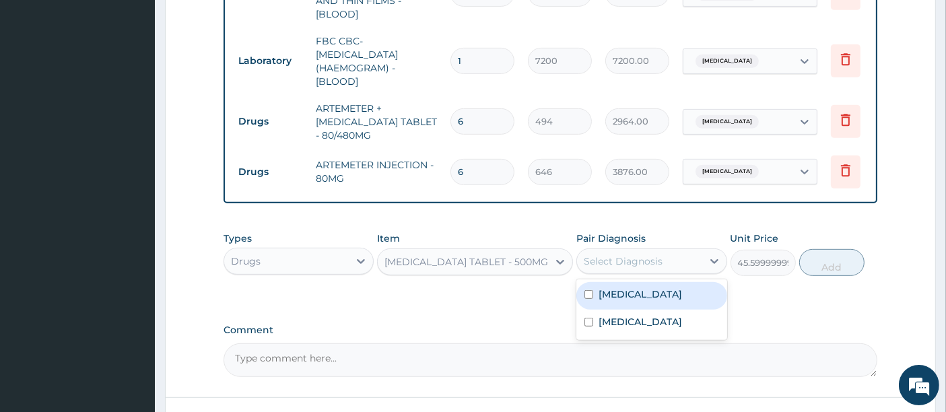
click at [606, 255] on div "Select Diagnosis" at bounding box center [623, 261] width 79 height 13
click at [603, 288] on label "[MEDICAL_DATA]" at bounding box center [641, 294] width 84 height 13
checkbox input "true"
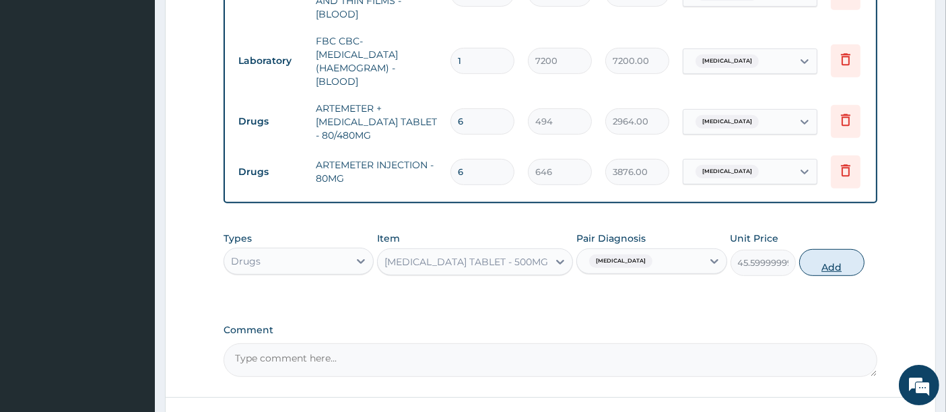
click at [835, 259] on button "Add" at bounding box center [831, 262] width 65 height 27
type input "0"
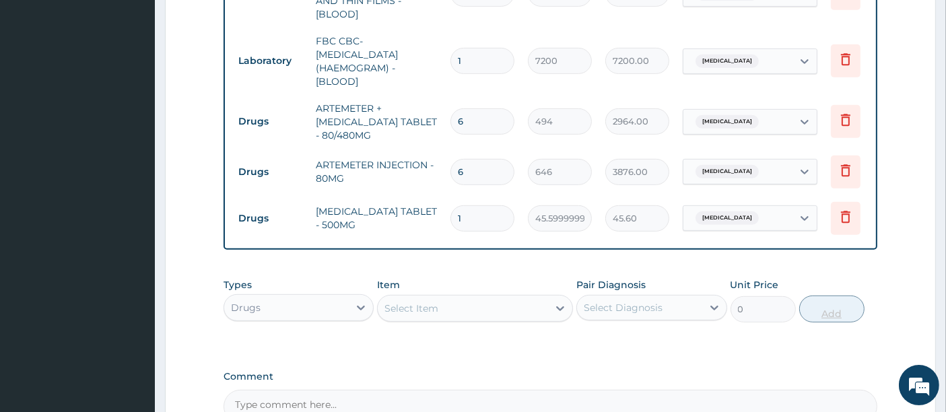
type input "18"
type input "820.80"
type input "18"
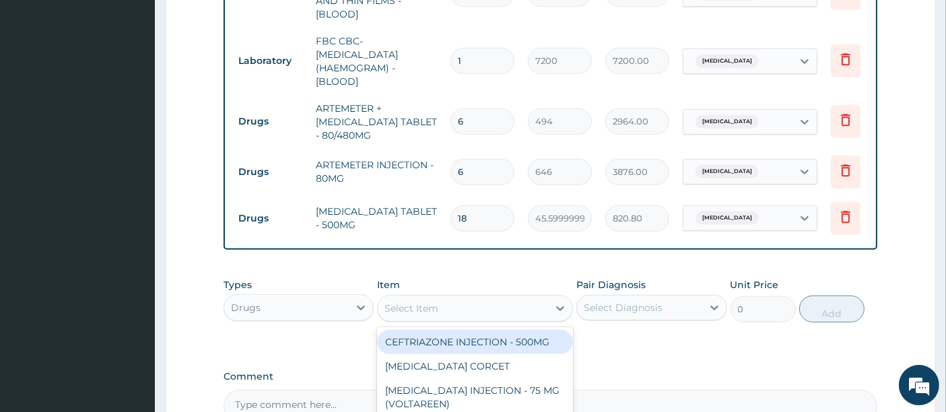
click at [500, 306] on div "Select Item" at bounding box center [463, 309] width 170 height 22
type input "parace"
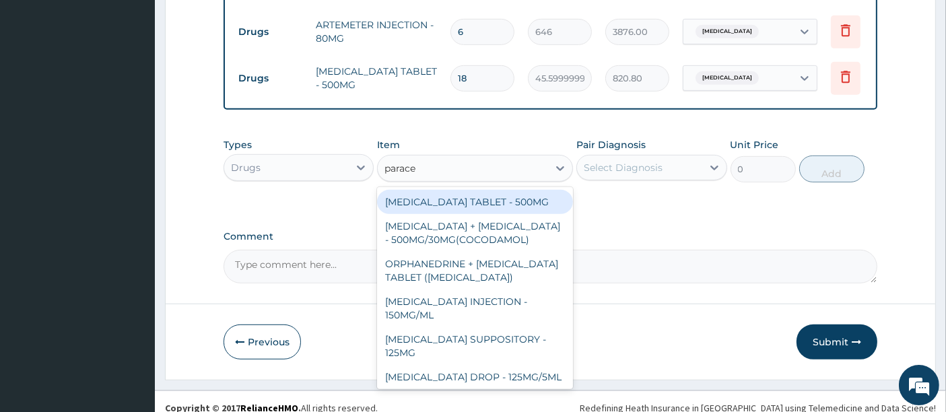
scroll to position [778, 0]
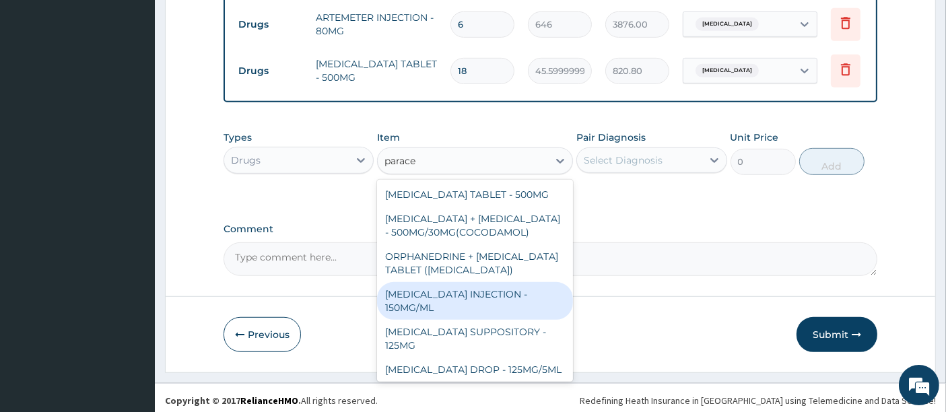
click at [403, 295] on div "[MEDICAL_DATA] INJECTION - 150MG/ML" at bounding box center [475, 301] width 196 height 38
type input "760"
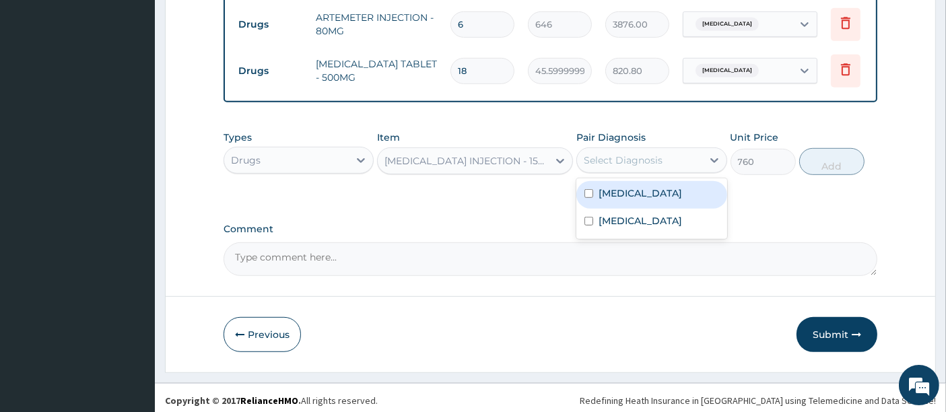
click at [615, 155] on div "Select Diagnosis" at bounding box center [623, 160] width 79 height 13
click at [595, 187] on div "[MEDICAL_DATA]" at bounding box center [651, 195] width 150 height 28
checkbox input "true"
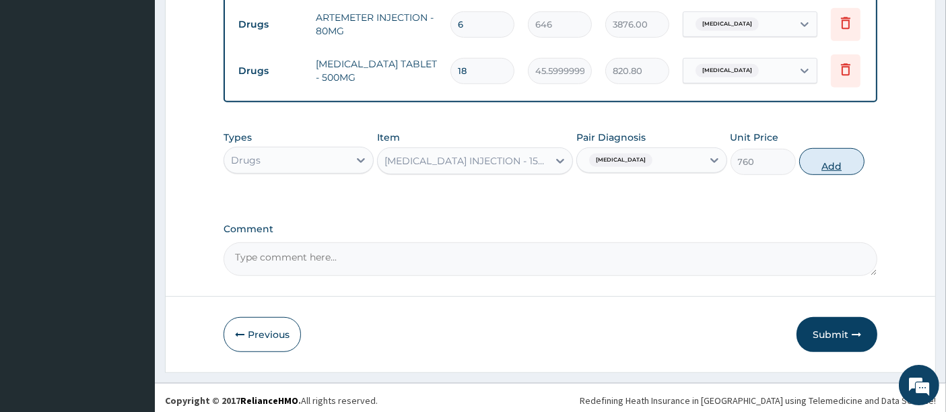
click at [834, 162] on button "Add" at bounding box center [831, 161] width 65 height 27
type input "0"
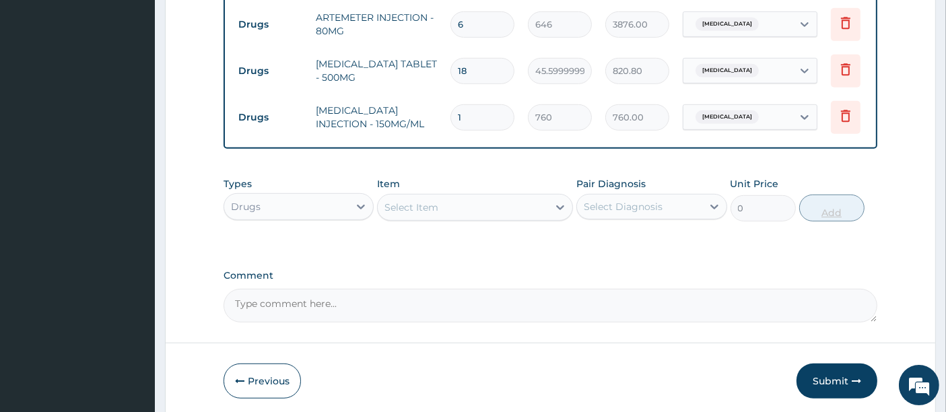
type input "0.00"
type input "6"
type input "4560.00"
type input "6"
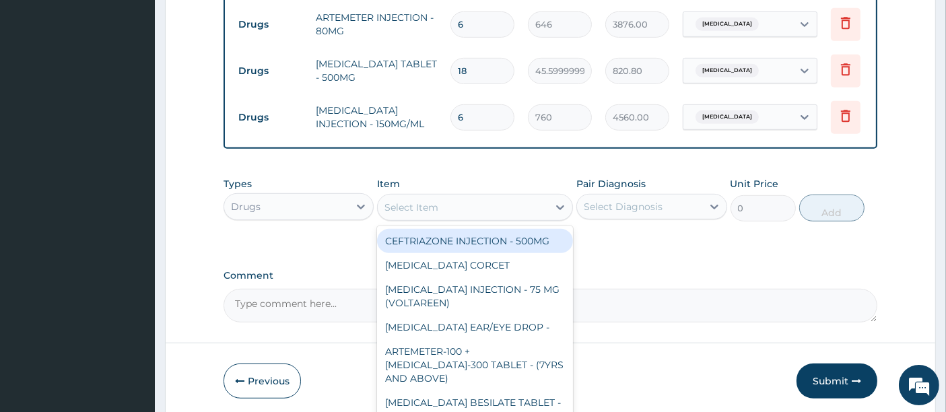
click at [426, 203] on div "Select Item" at bounding box center [412, 207] width 54 height 13
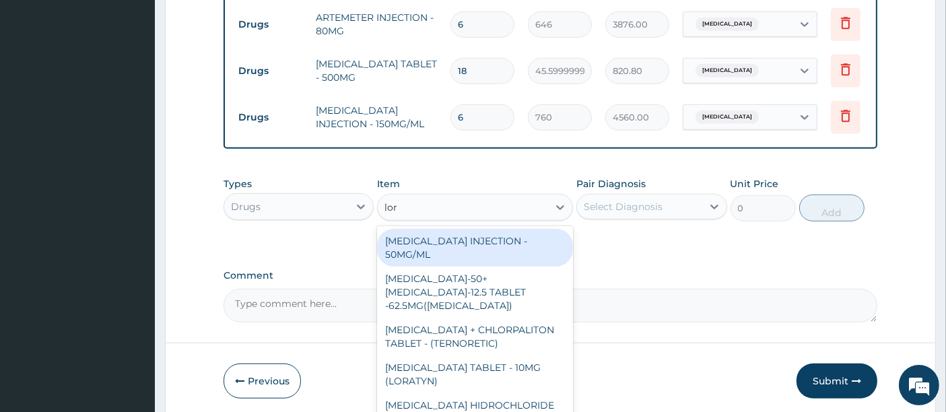
type input "[PERSON_NAME]"
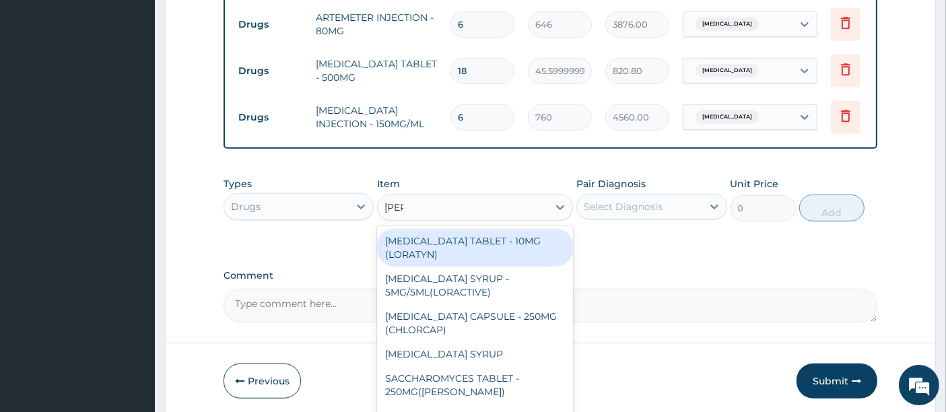
click at [421, 255] on div "[MEDICAL_DATA] TABLET - 10MG (LORATYN)" at bounding box center [475, 248] width 196 height 38
type input "133"
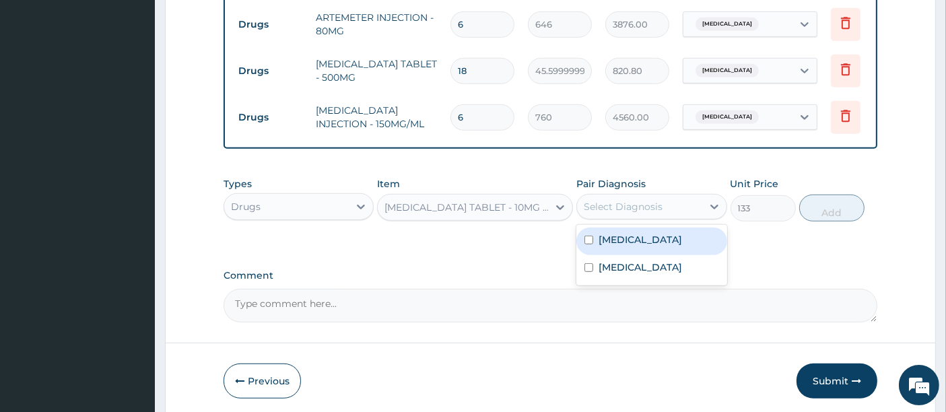
click at [605, 206] on div "Select Diagnosis" at bounding box center [623, 206] width 79 height 13
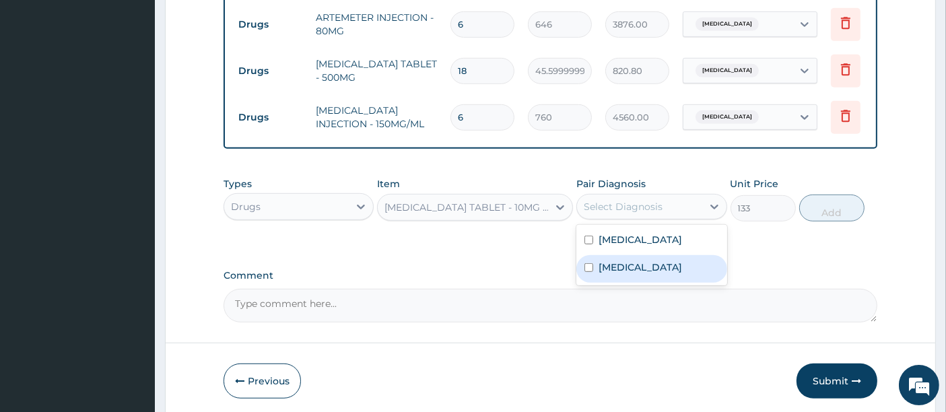
click at [598, 261] on div "[MEDICAL_DATA]" at bounding box center [651, 269] width 150 height 28
checkbox input "true"
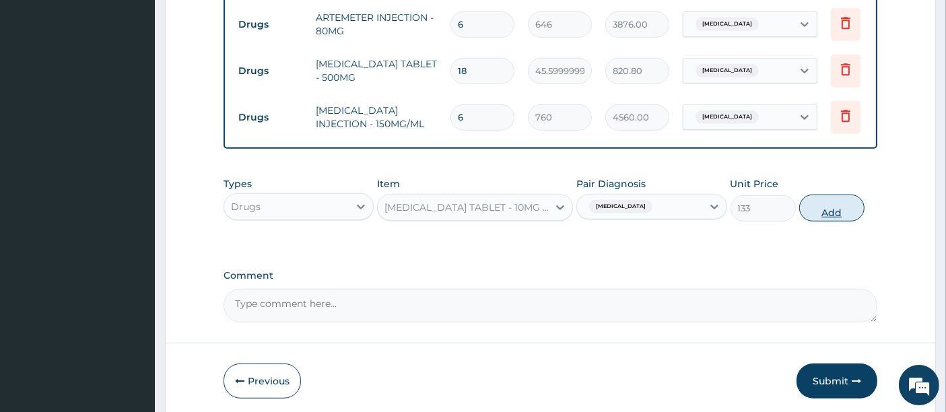
click at [832, 205] on button "Add" at bounding box center [831, 208] width 65 height 27
type input "0"
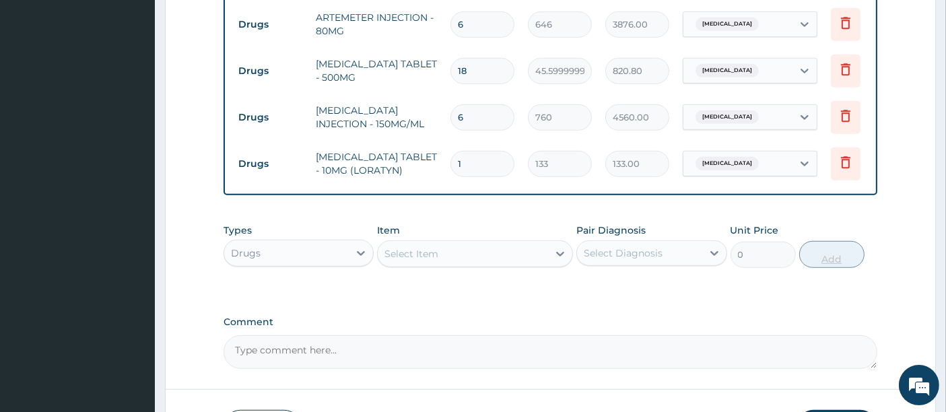
type input "10"
type input "1330.00"
type input "10"
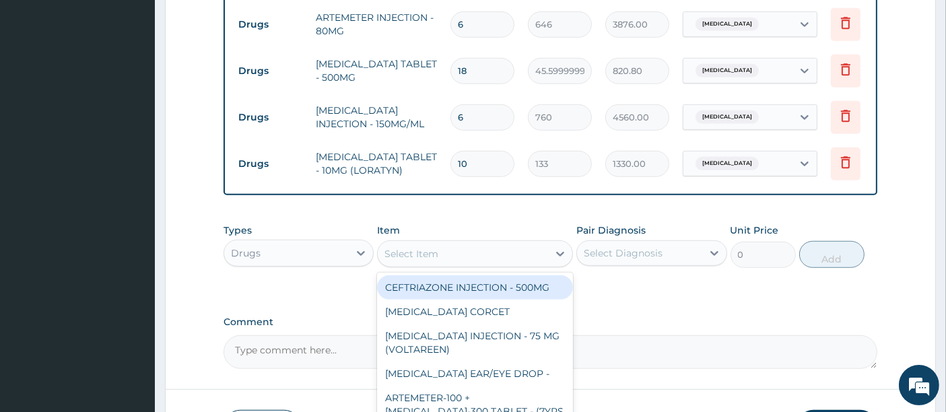
click at [446, 243] on div "Select Item" at bounding box center [463, 254] width 170 height 22
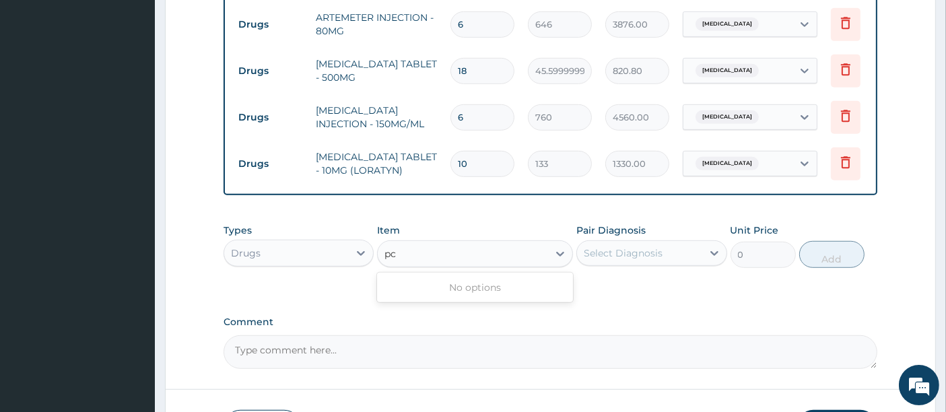
type input "p"
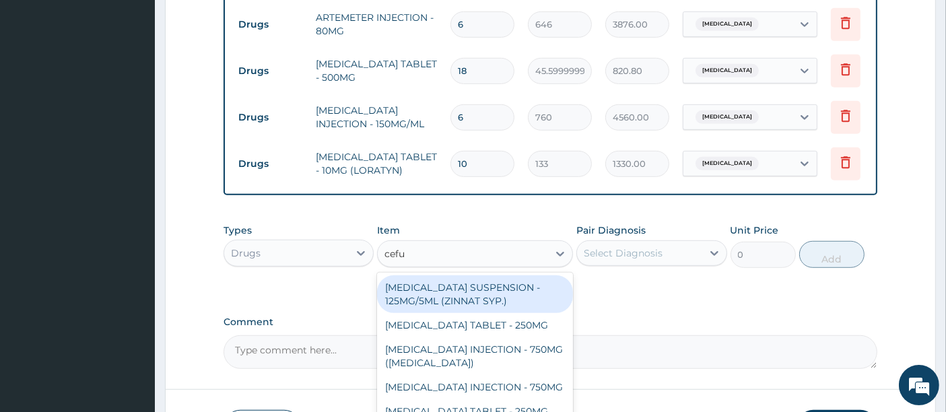
type input "cefur"
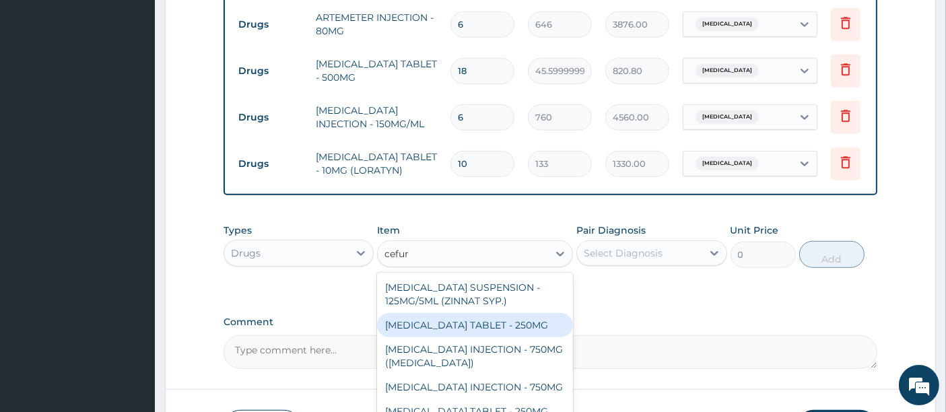
click at [512, 319] on div "[MEDICAL_DATA] TABLET - 250MG" at bounding box center [475, 325] width 196 height 24
type input "570"
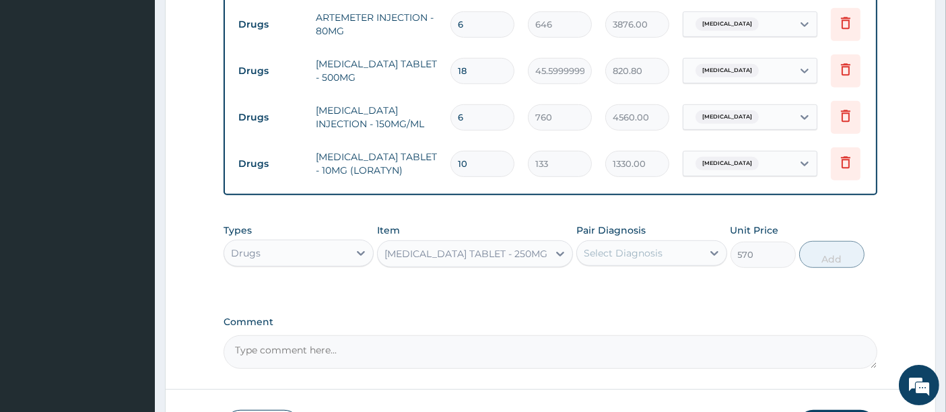
click at [648, 246] on div "Select Diagnosis" at bounding box center [623, 252] width 79 height 13
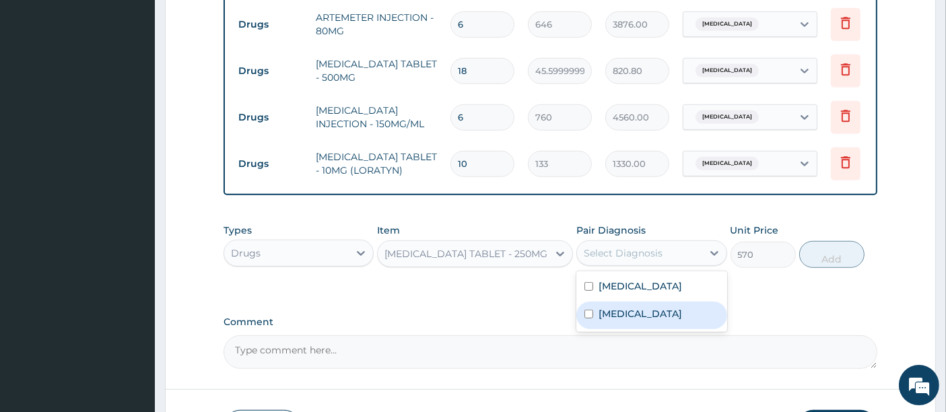
click at [605, 314] on label "[MEDICAL_DATA]" at bounding box center [641, 313] width 84 height 13
checkbox input "true"
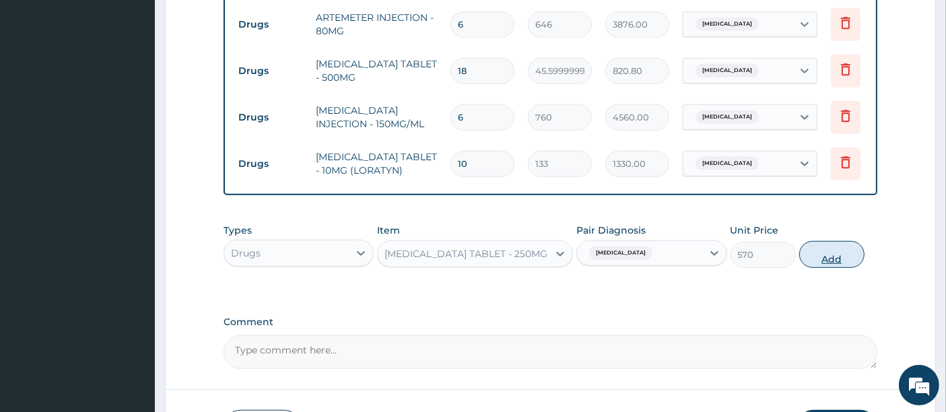
click at [822, 244] on button "Add" at bounding box center [831, 254] width 65 height 27
type input "0"
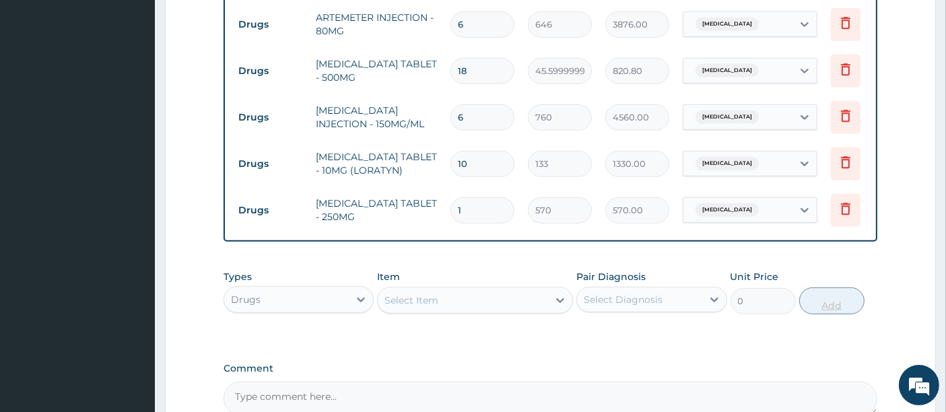
type input "10"
type input "5700.00"
type input "10"
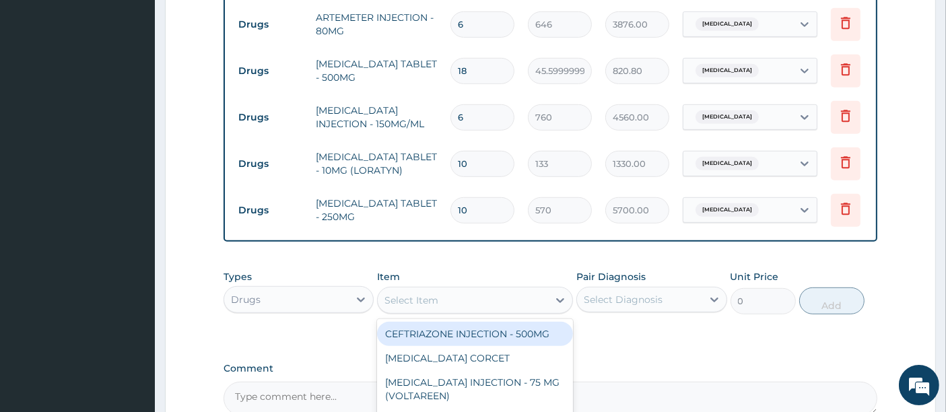
click at [394, 297] on div "Select Item" at bounding box center [412, 300] width 54 height 13
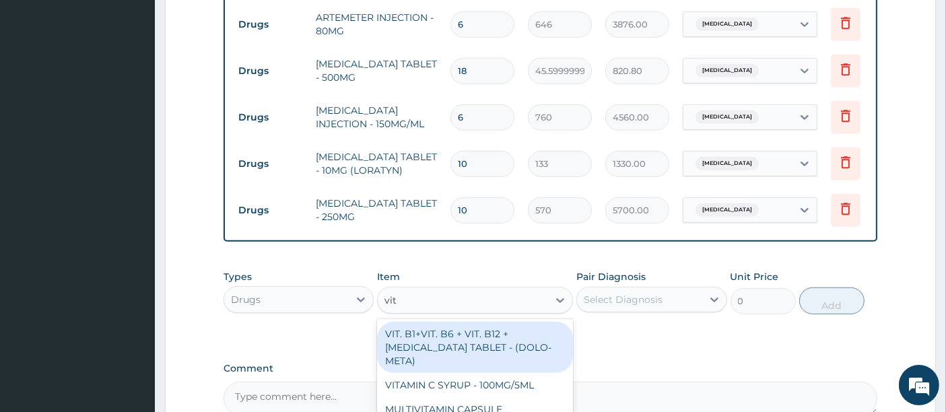
type input "vit b"
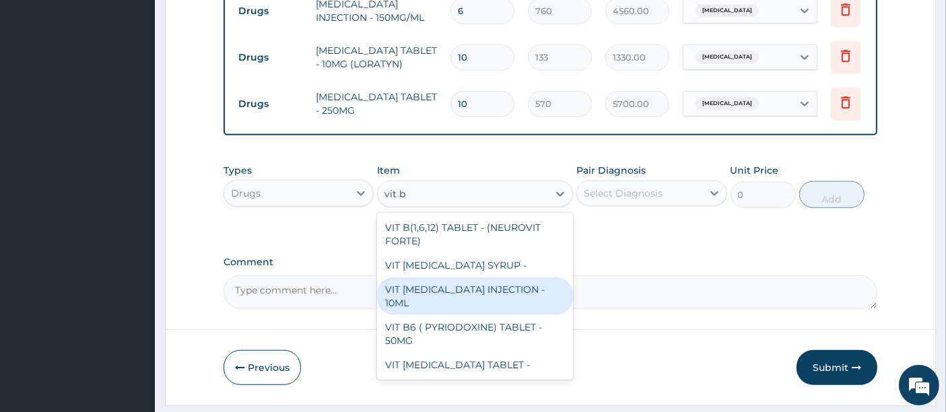
scroll to position [898, 0]
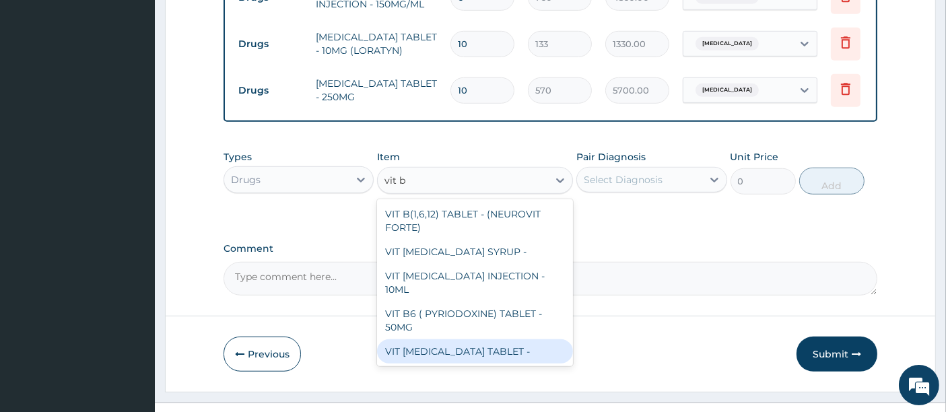
click at [486, 339] on div "VIT [MEDICAL_DATA] TABLET -" at bounding box center [475, 351] width 196 height 24
type input "22.799999999999997"
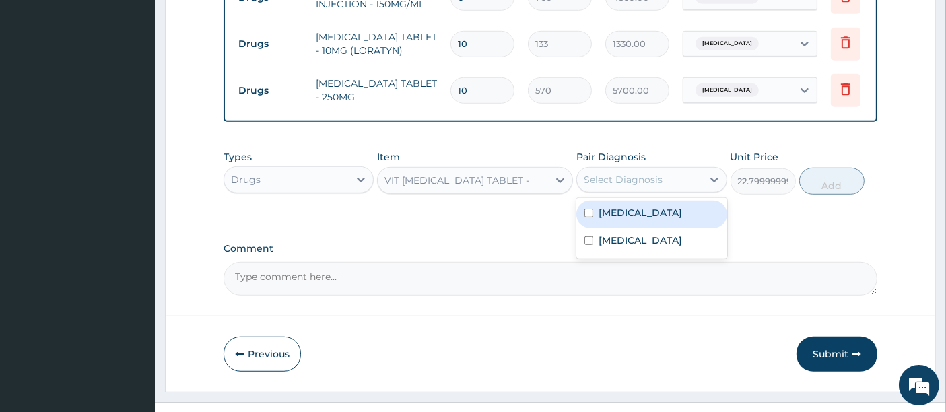
click at [601, 177] on div "Select Diagnosis" at bounding box center [623, 179] width 79 height 13
click at [598, 220] on div "[MEDICAL_DATA]" at bounding box center [651, 215] width 150 height 28
checkbox input "true"
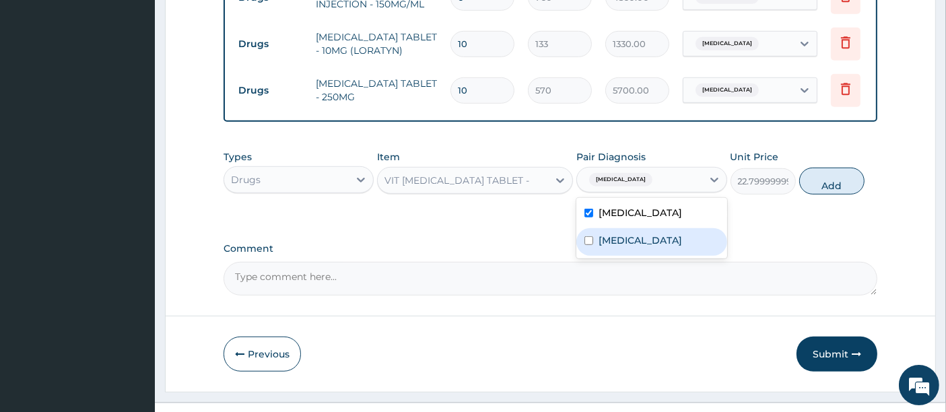
click at [607, 245] on div "[MEDICAL_DATA]" at bounding box center [651, 242] width 150 height 28
checkbox input "true"
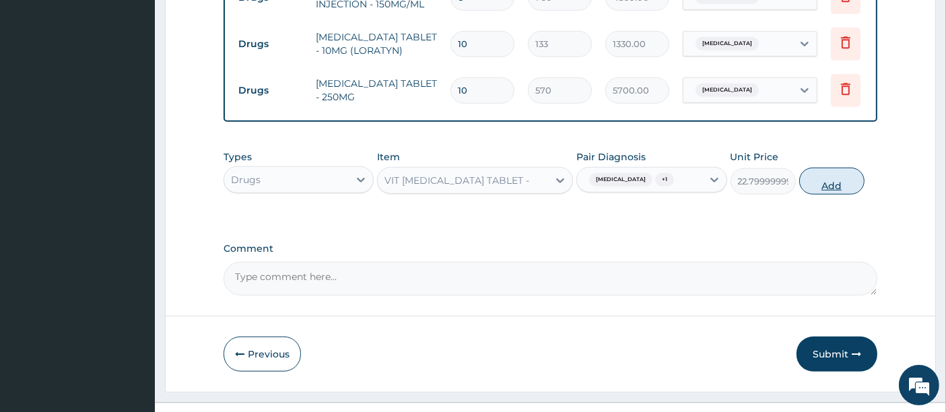
click at [817, 178] on button "Add" at bounding box center [831, 181] width 65 height 27
type input "0"
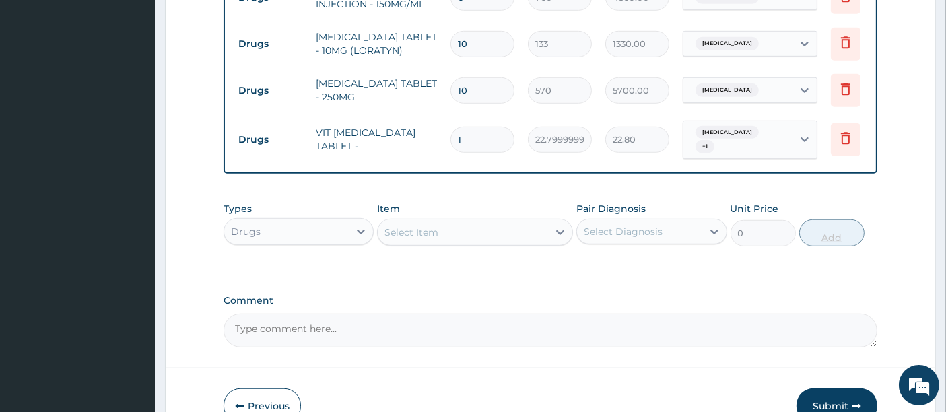
type input "10"
type input "228.00"
type input "10"
click at [571, 263] on div "Types Drugs Item Select Item Pair Diagnosis Select Diagnosis Unit Price 0 Add" at bounding box center [551, 234] width 655 height 78
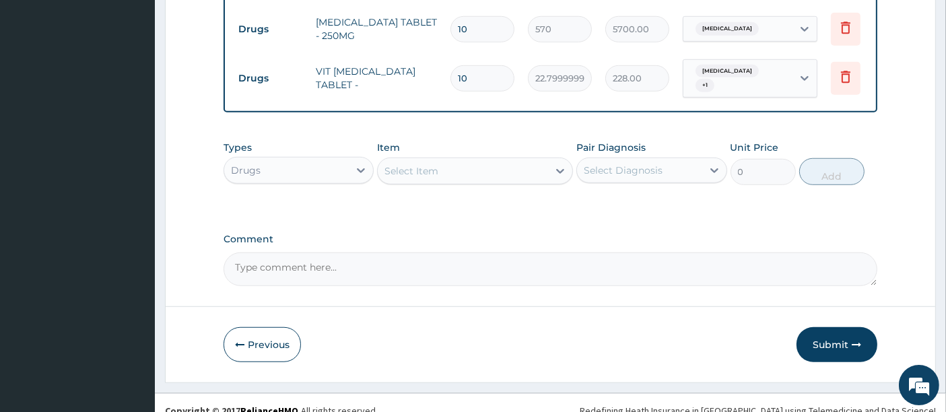
scroll to position [964, 0]
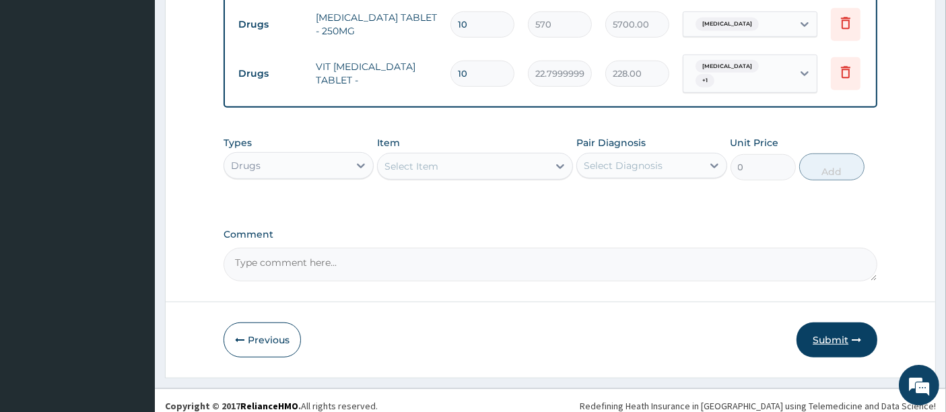
click at [818, 327] on button "Submit" at bounding box center [837, 340] width 81 height 35
